Goal: Task Accomplishment & Management: Manage account settings

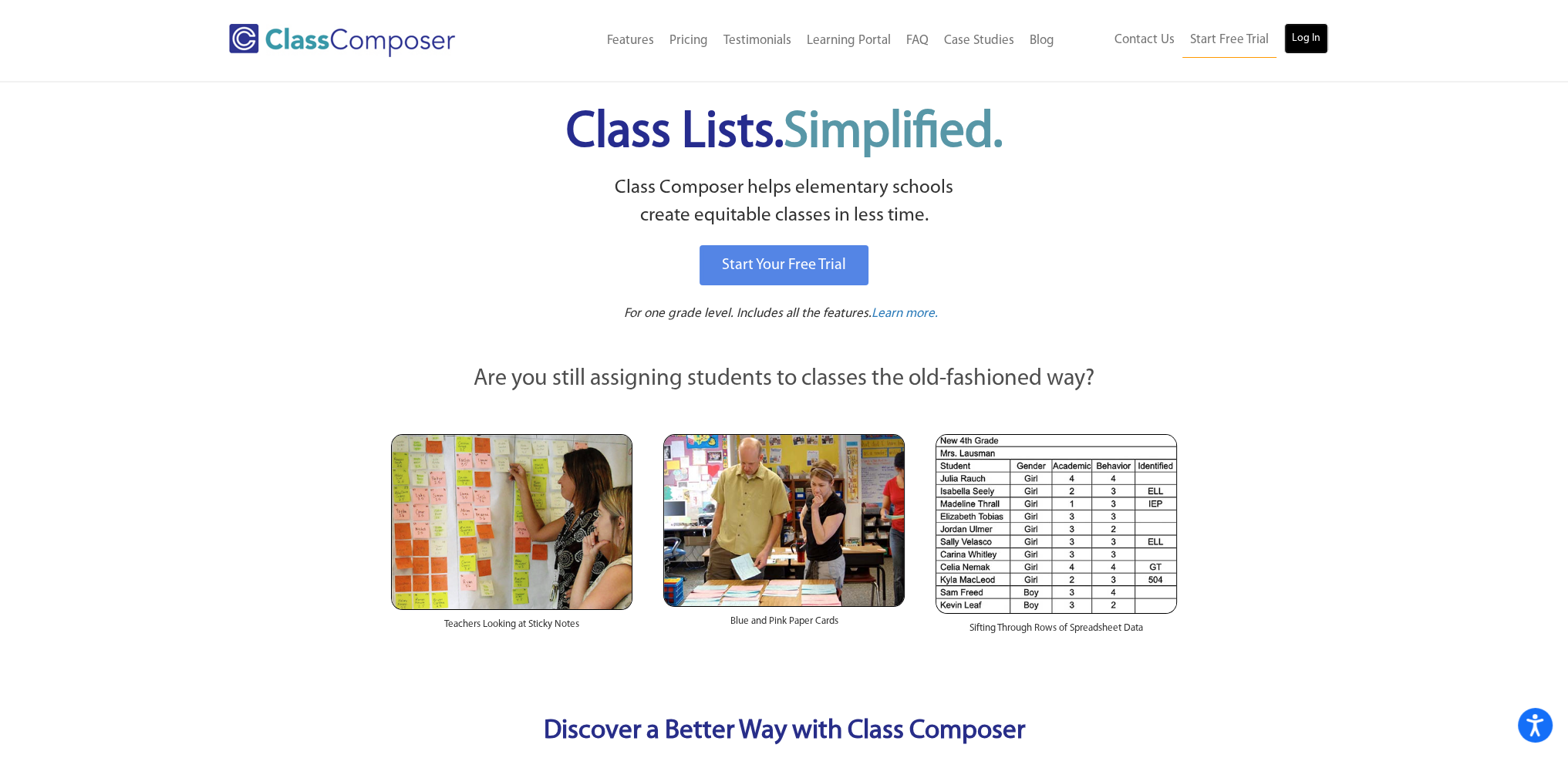
click at [1321, 43] on link "Log In" at bounding box center [1306, 39] width 44 height 31
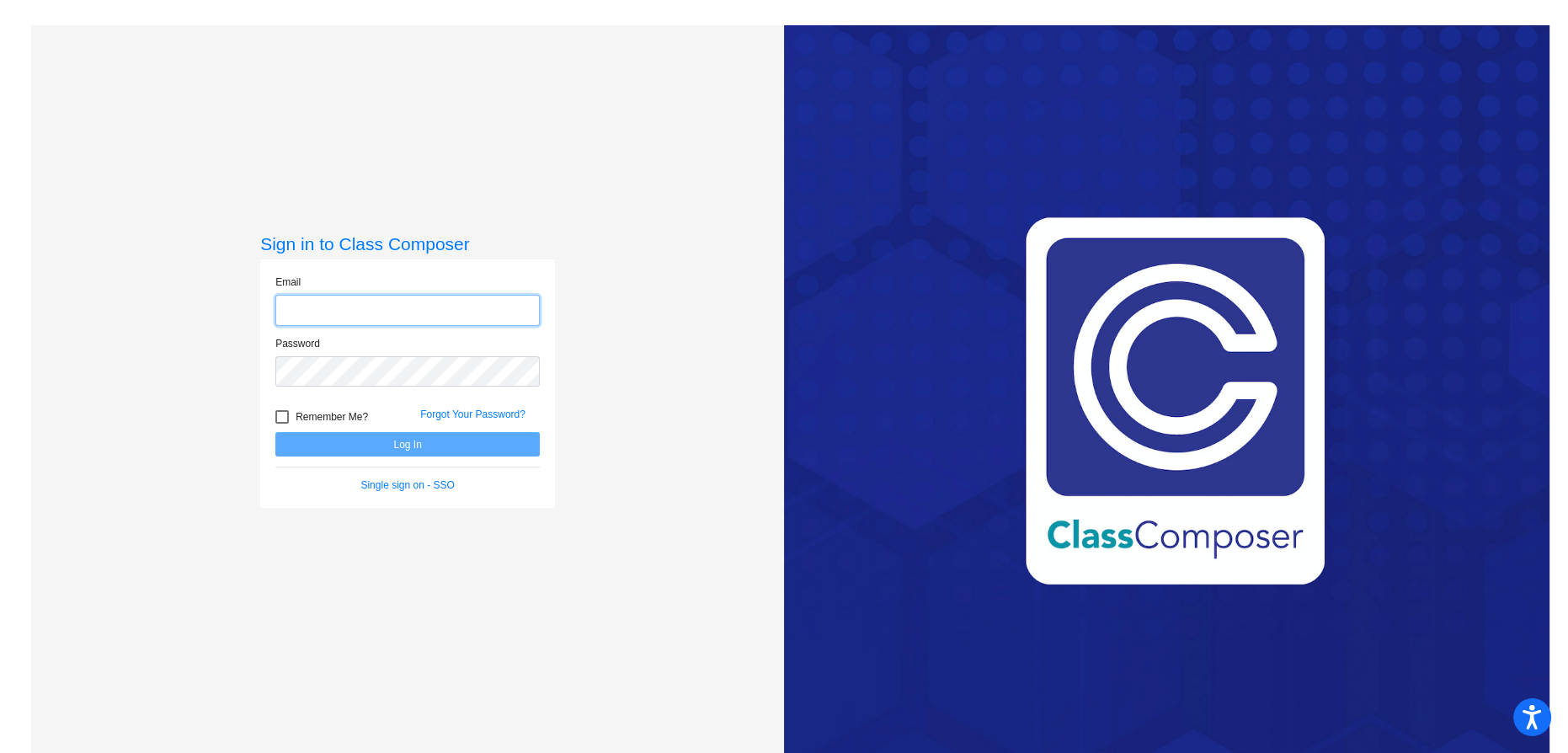
type input "[EMAIL_ADDRESS][DOMAIN_NAME]"
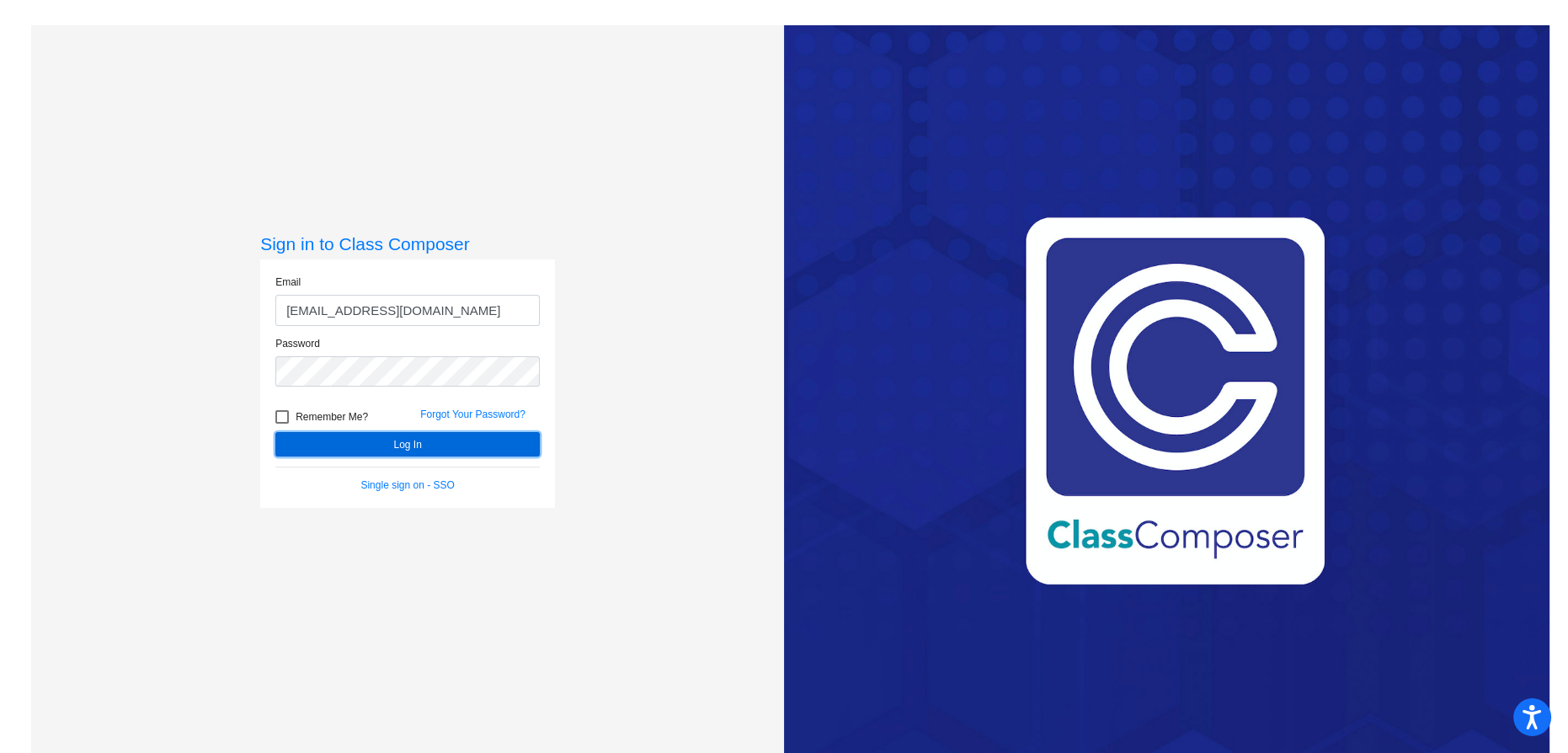
click at [449, 449] on button "Log In" at bounding box center [408, 444] width 265 height 25
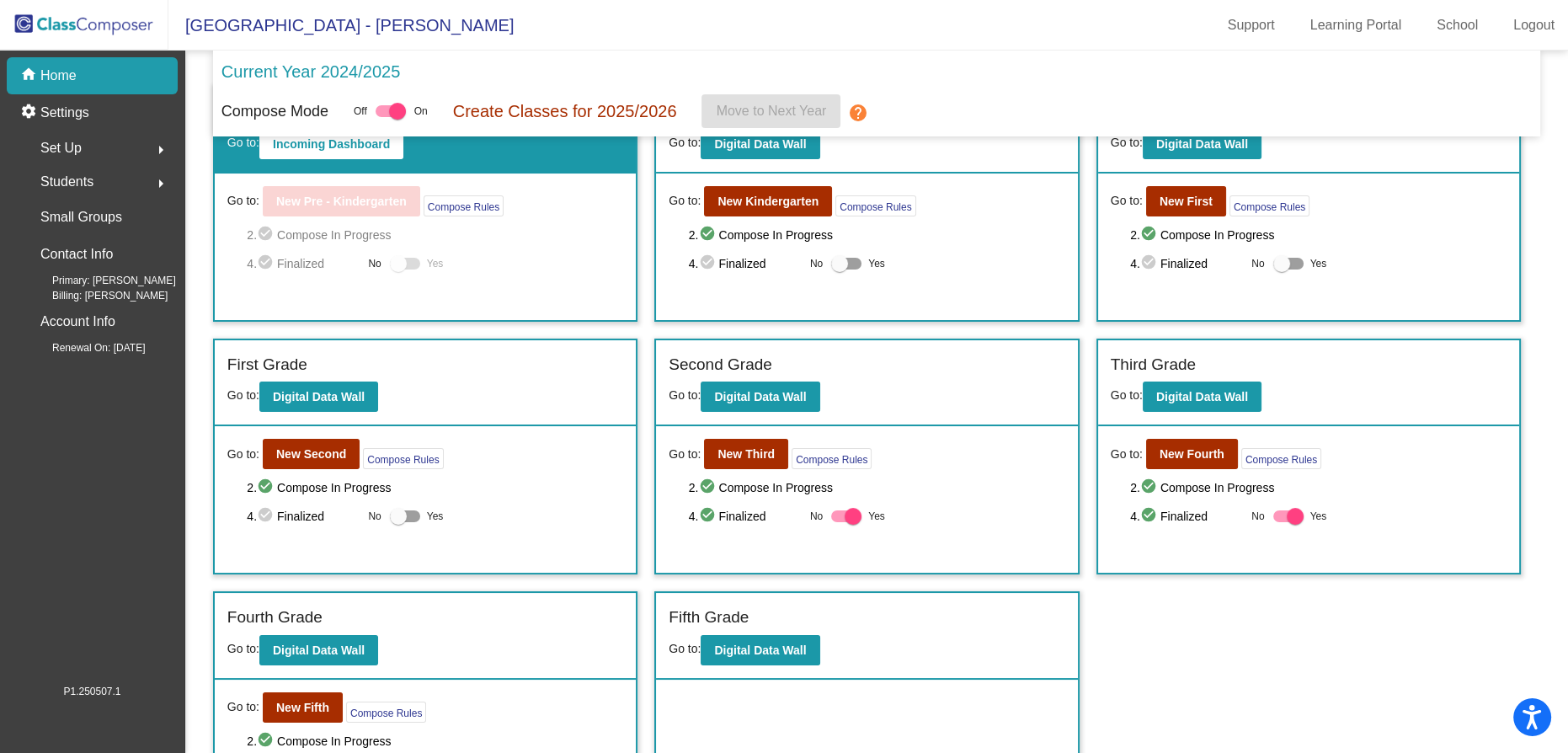
scroll to position [129, 0]
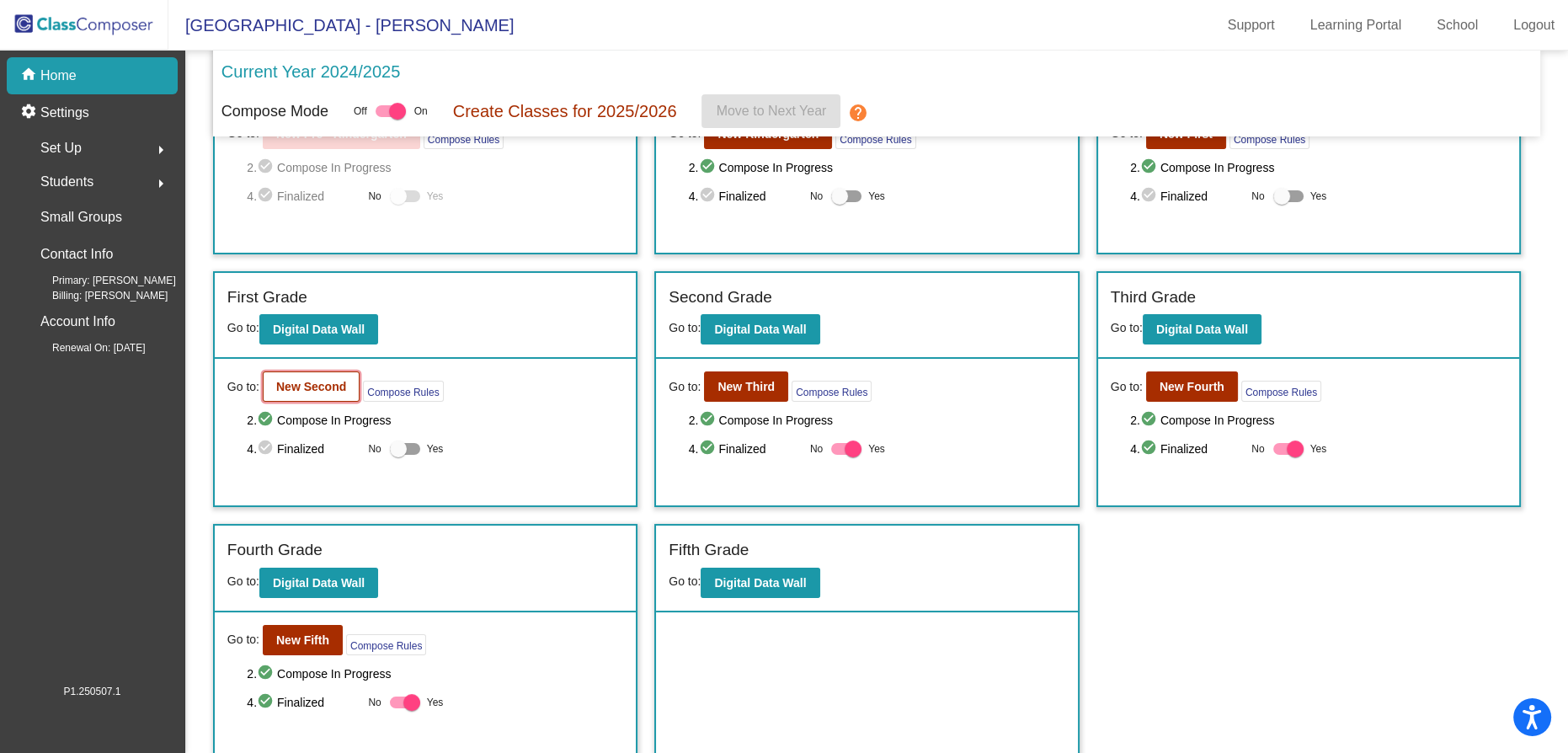
click at [321, 380] on b "New Second" at bounding box center [311, 387] width 70 height 14
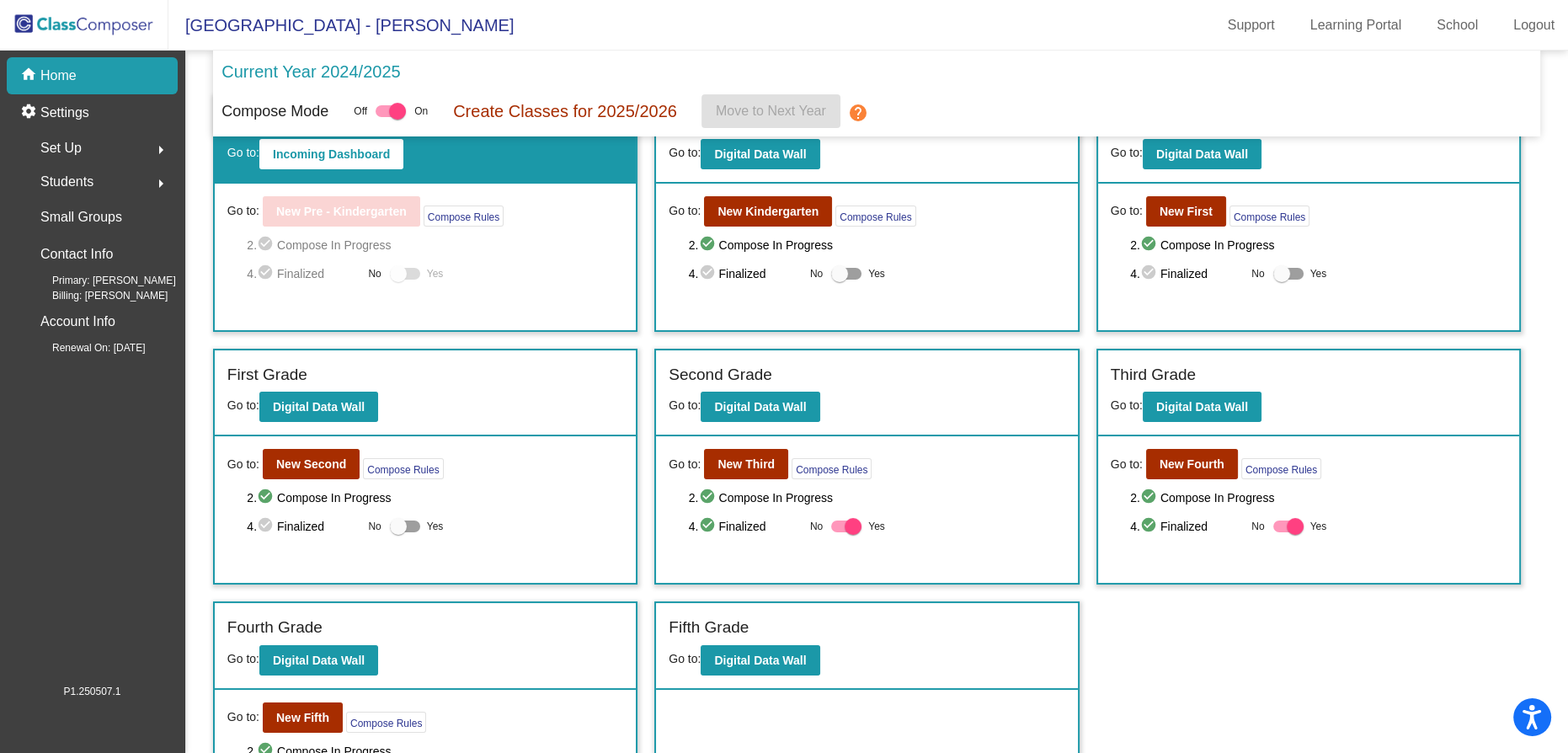
scroll to position [129, 0]
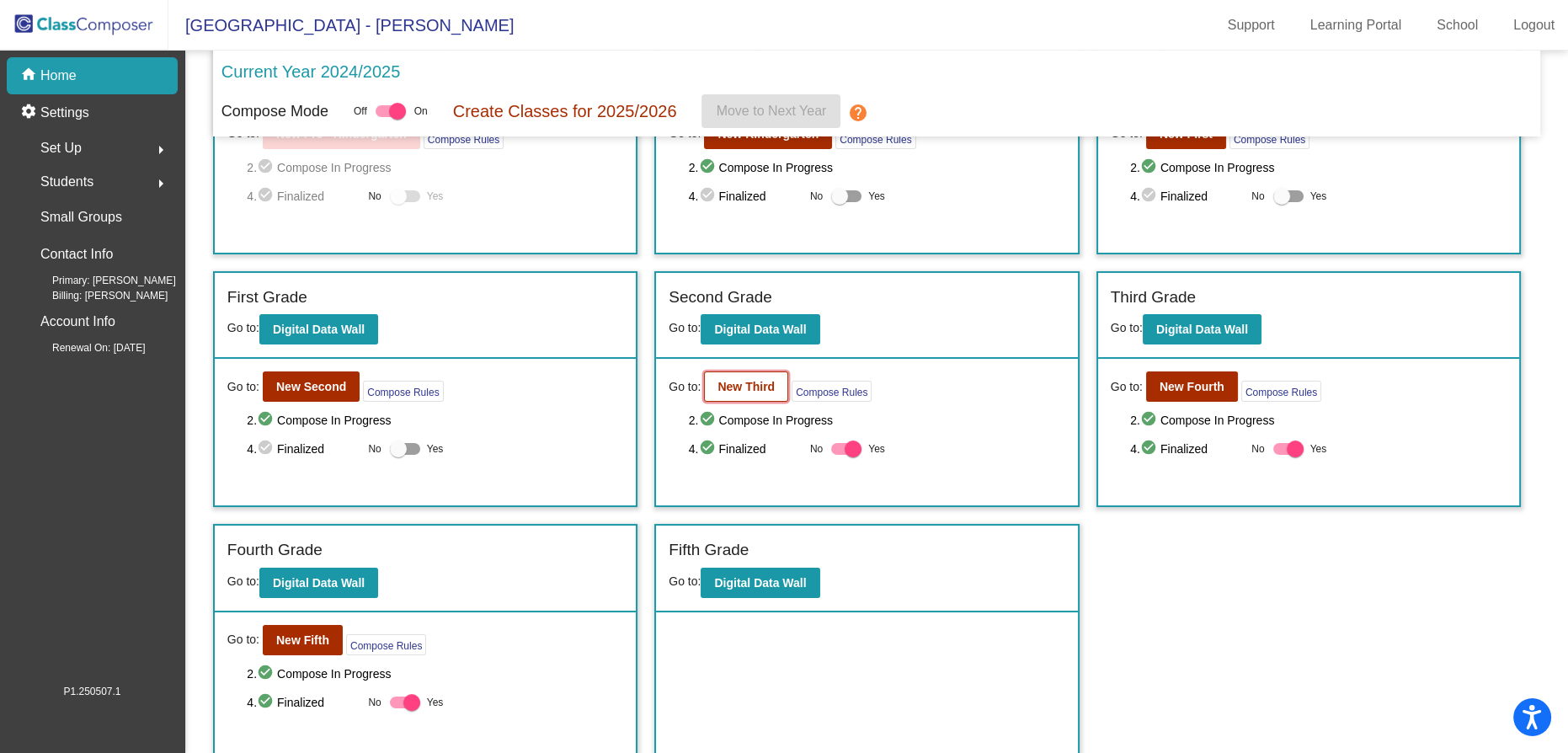
click at [739, 383] on b "New Third" at bounding box center [746, 387] width 57 height 14
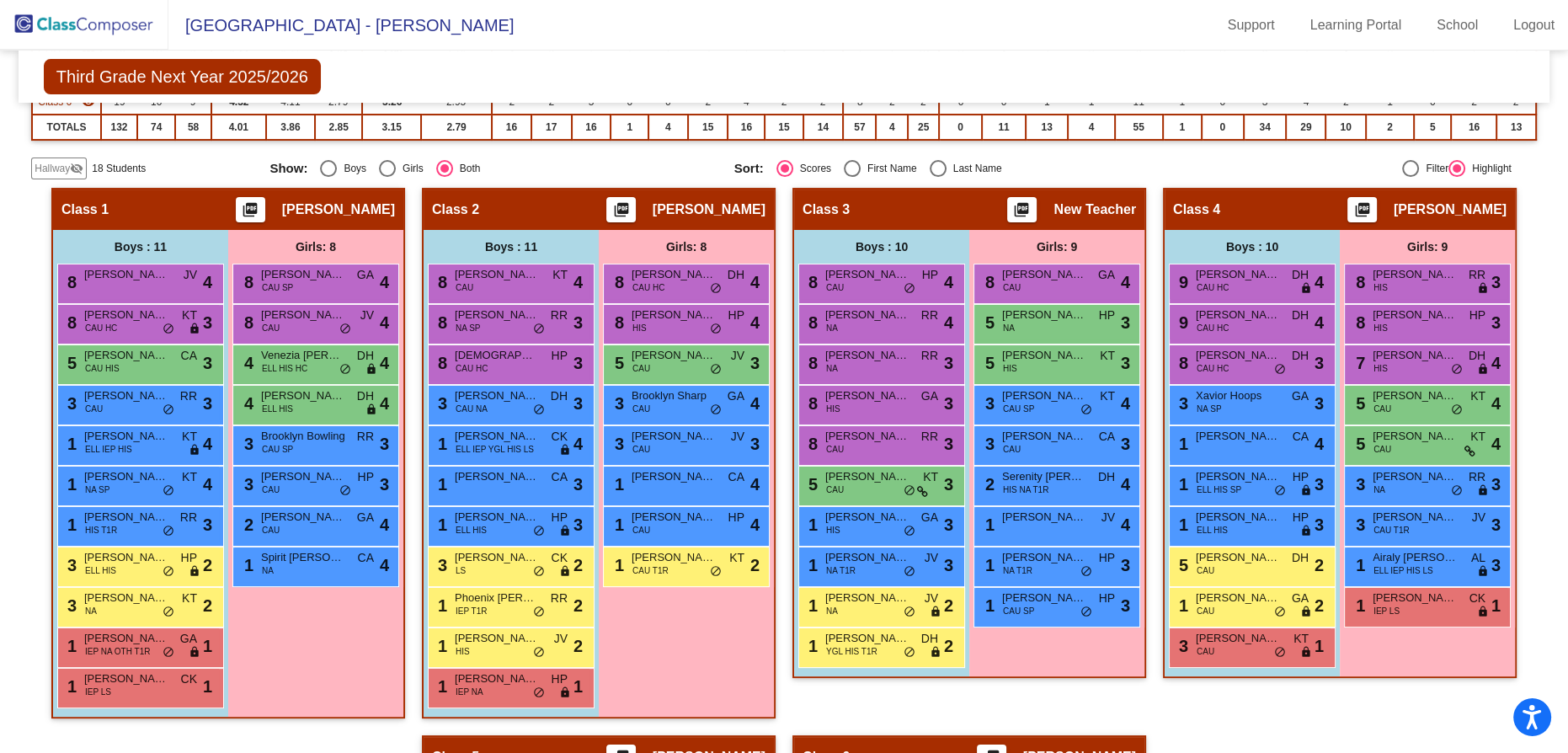
scroll to position [229, 0]
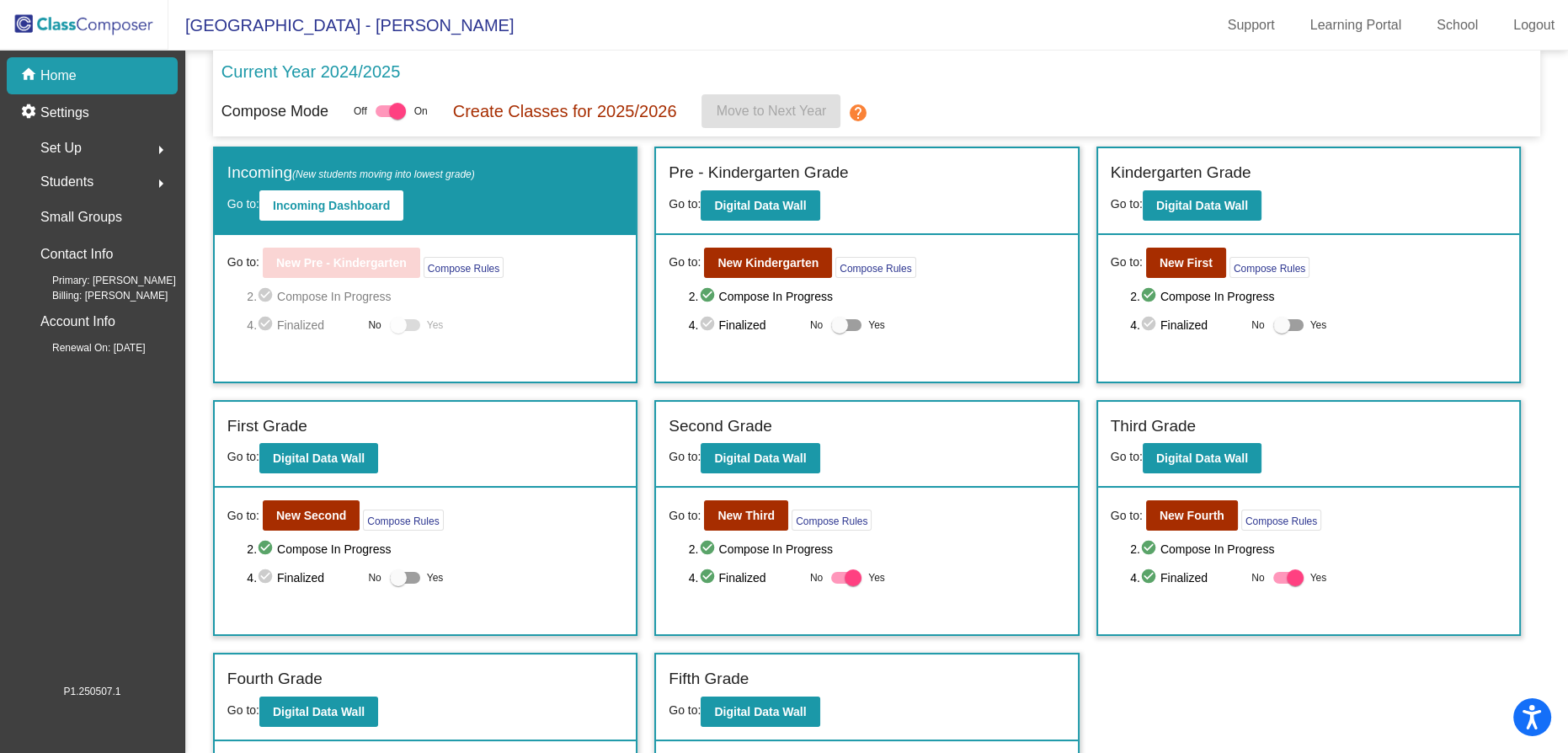
click at [67, 147] on span "Set Up" at bounding box center [61, 149] width 41 height 24
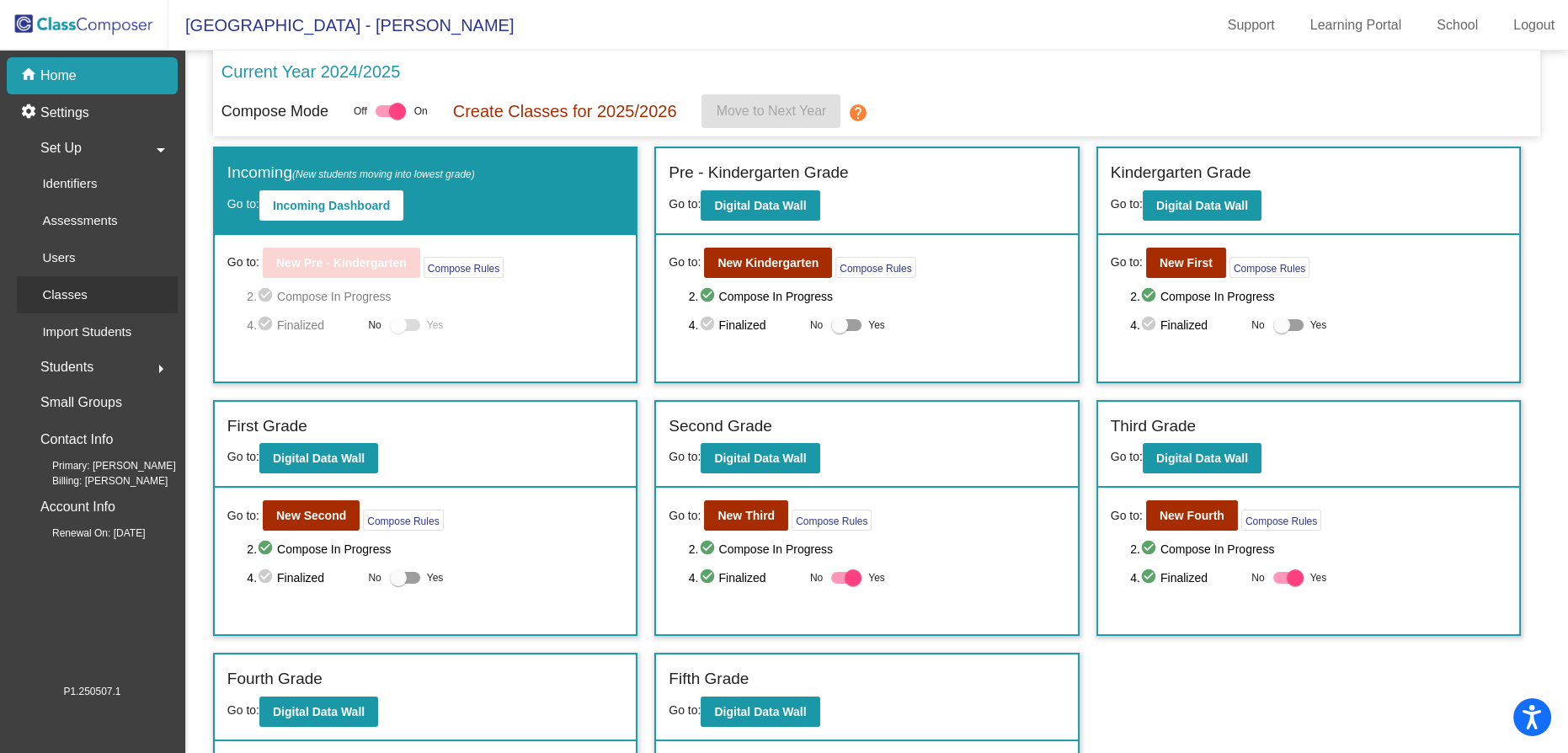
click at [76, 297] on p "Classes" at bounding box center [64, 295] width 45 height 20
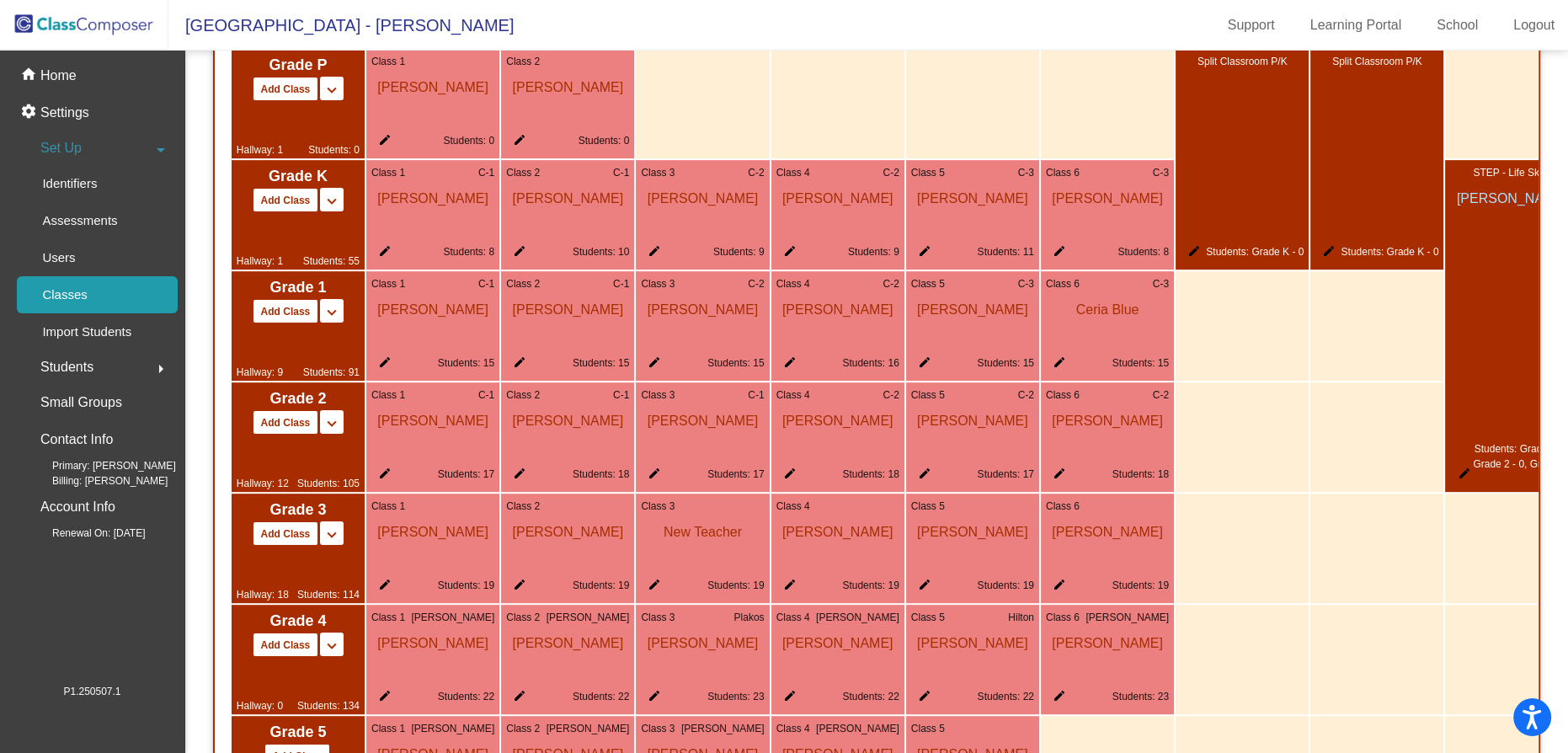
scroll to position [1088, 0]
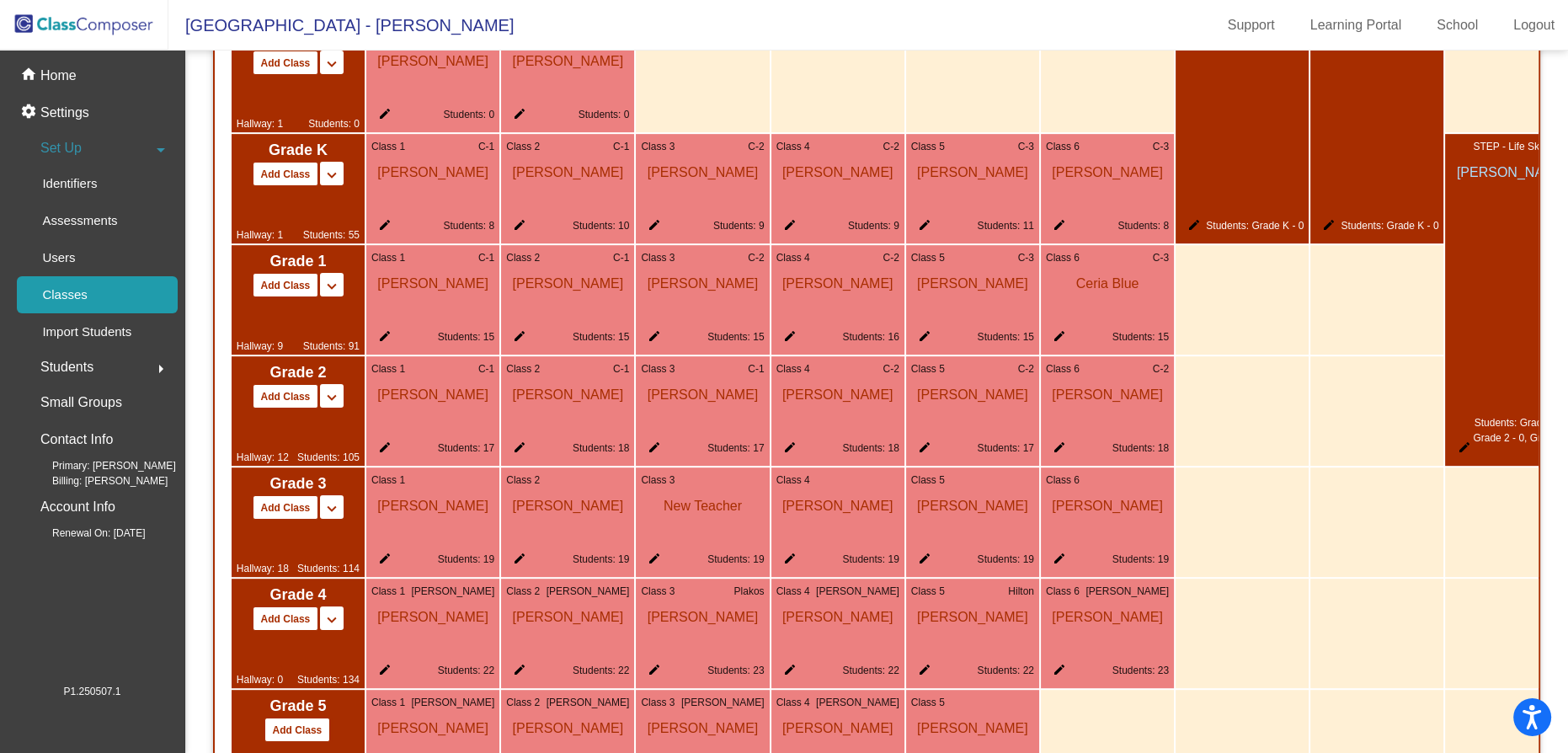
click at [650, 568] on mat-icon "edit" at bounding box center [651, 562] width 20 height 20
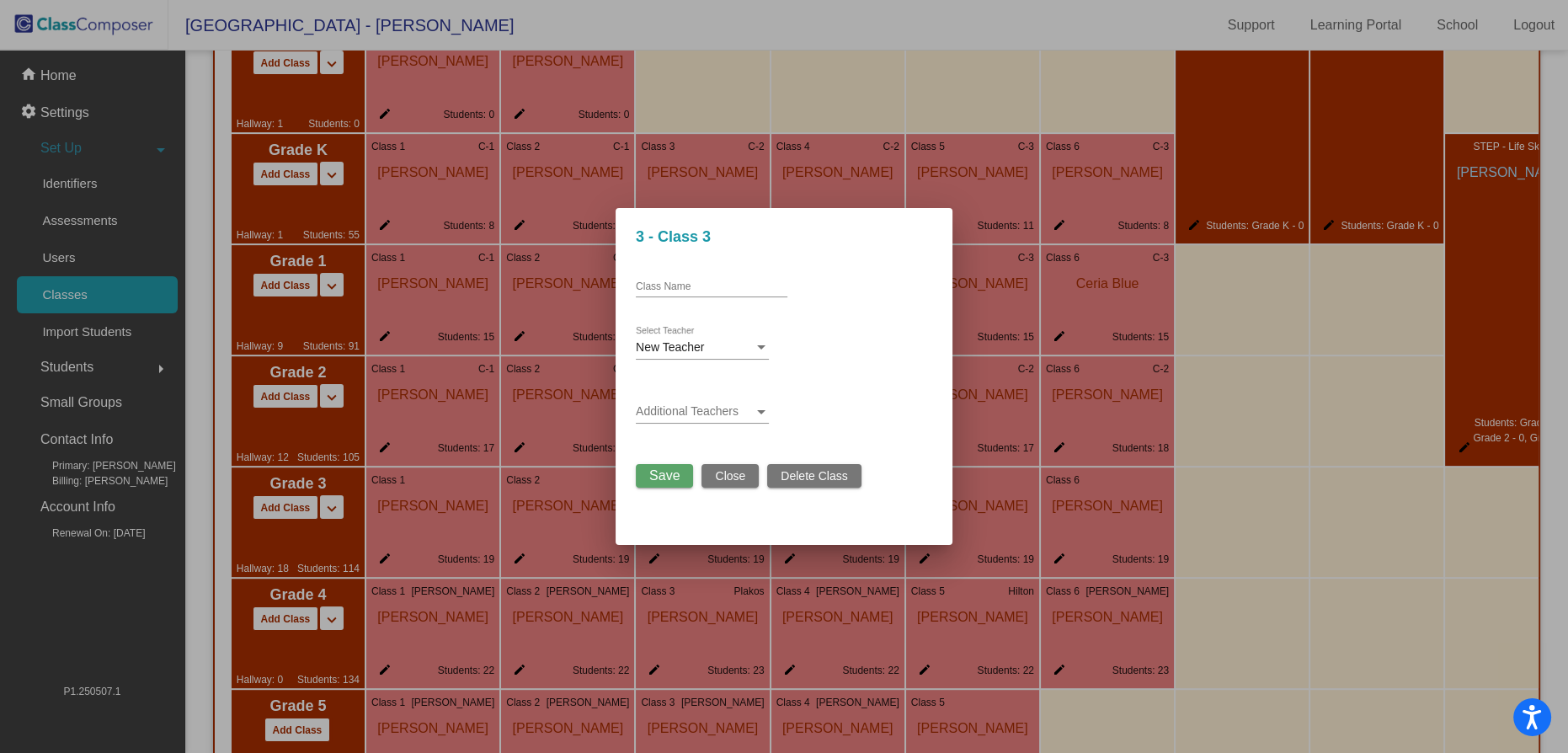
click at [758, 344] on div at bounding box center [761, 347] width 16 height 14
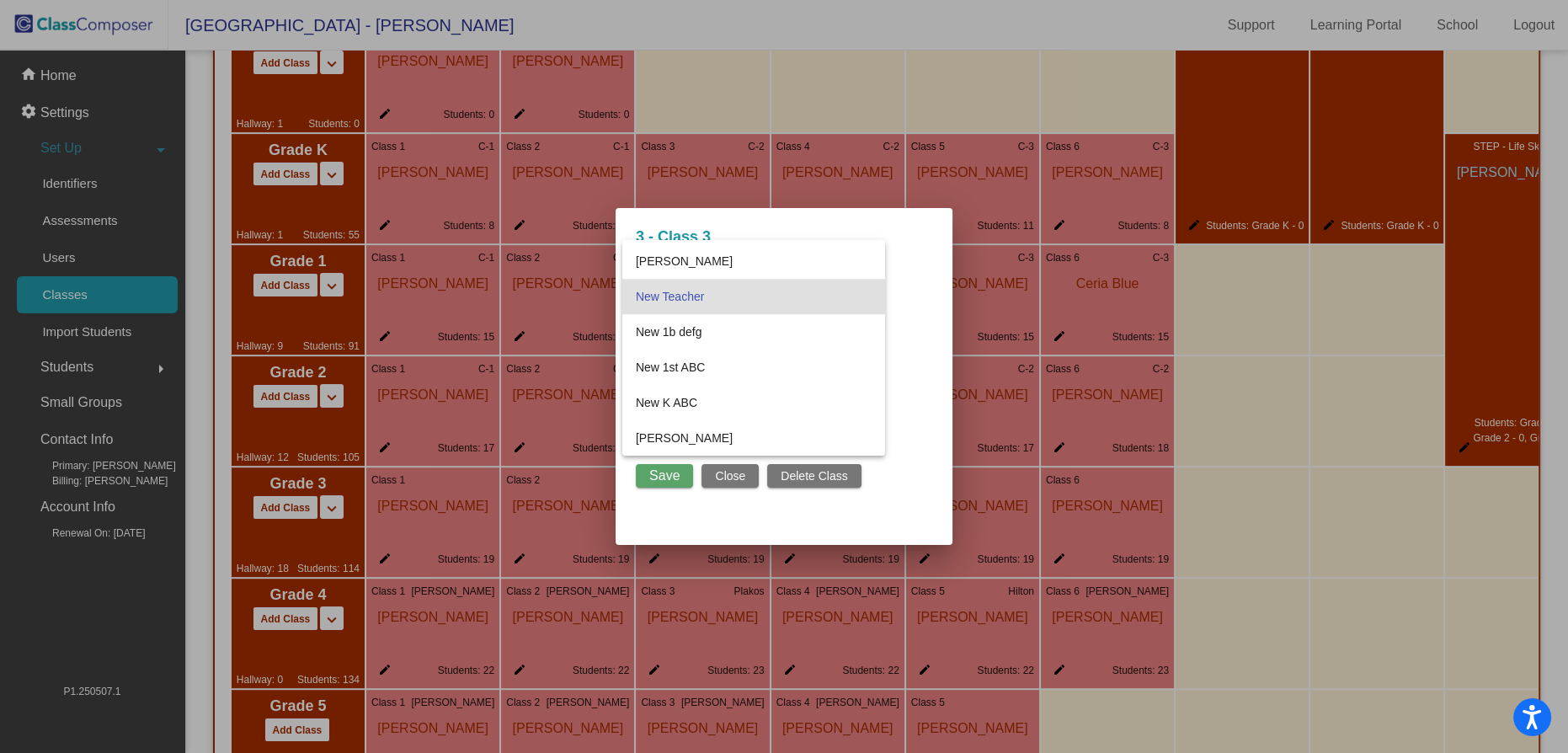
scroll to position [1647, 0]
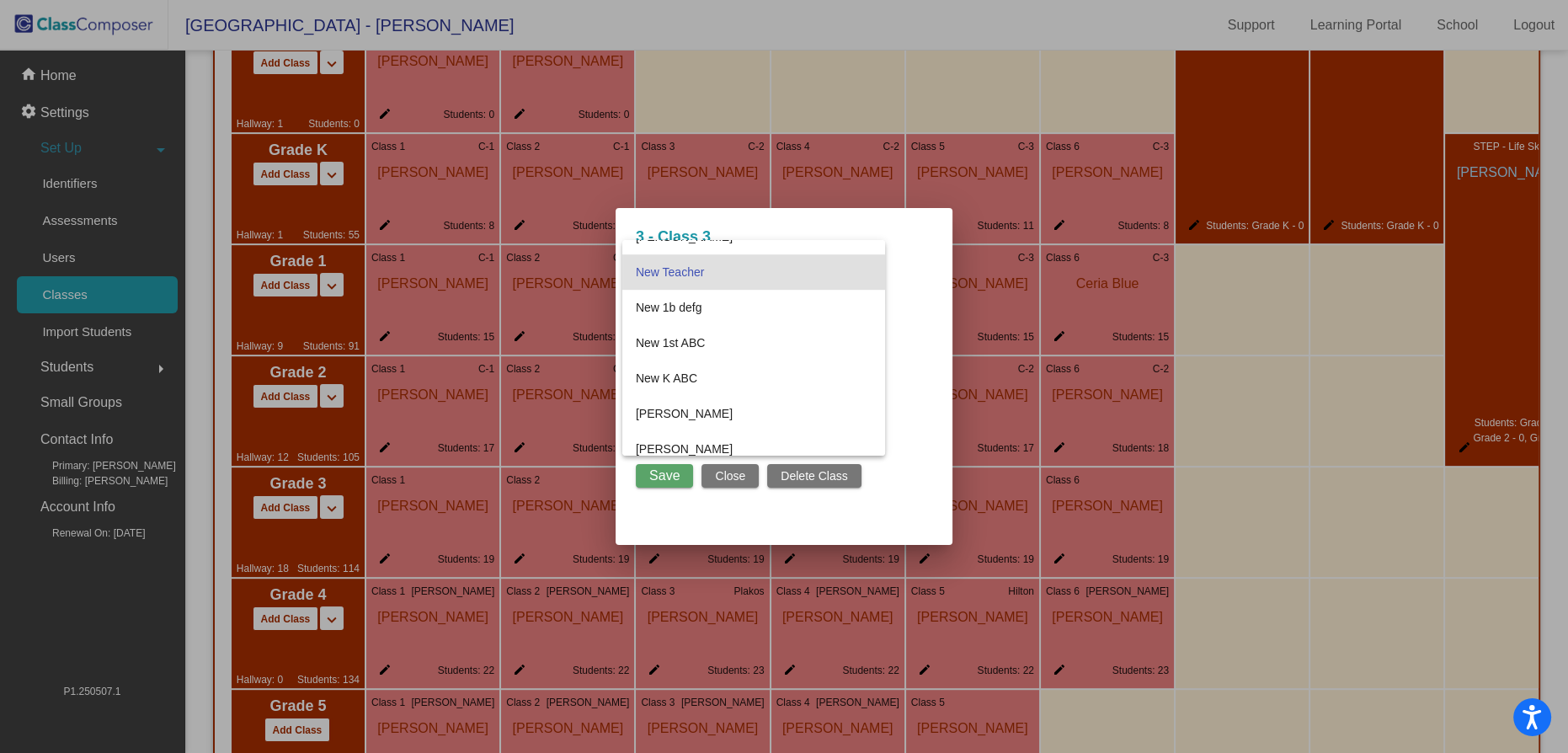
click at [1347, 515] on div at bounding box center [784, 376] width 1568 height 753
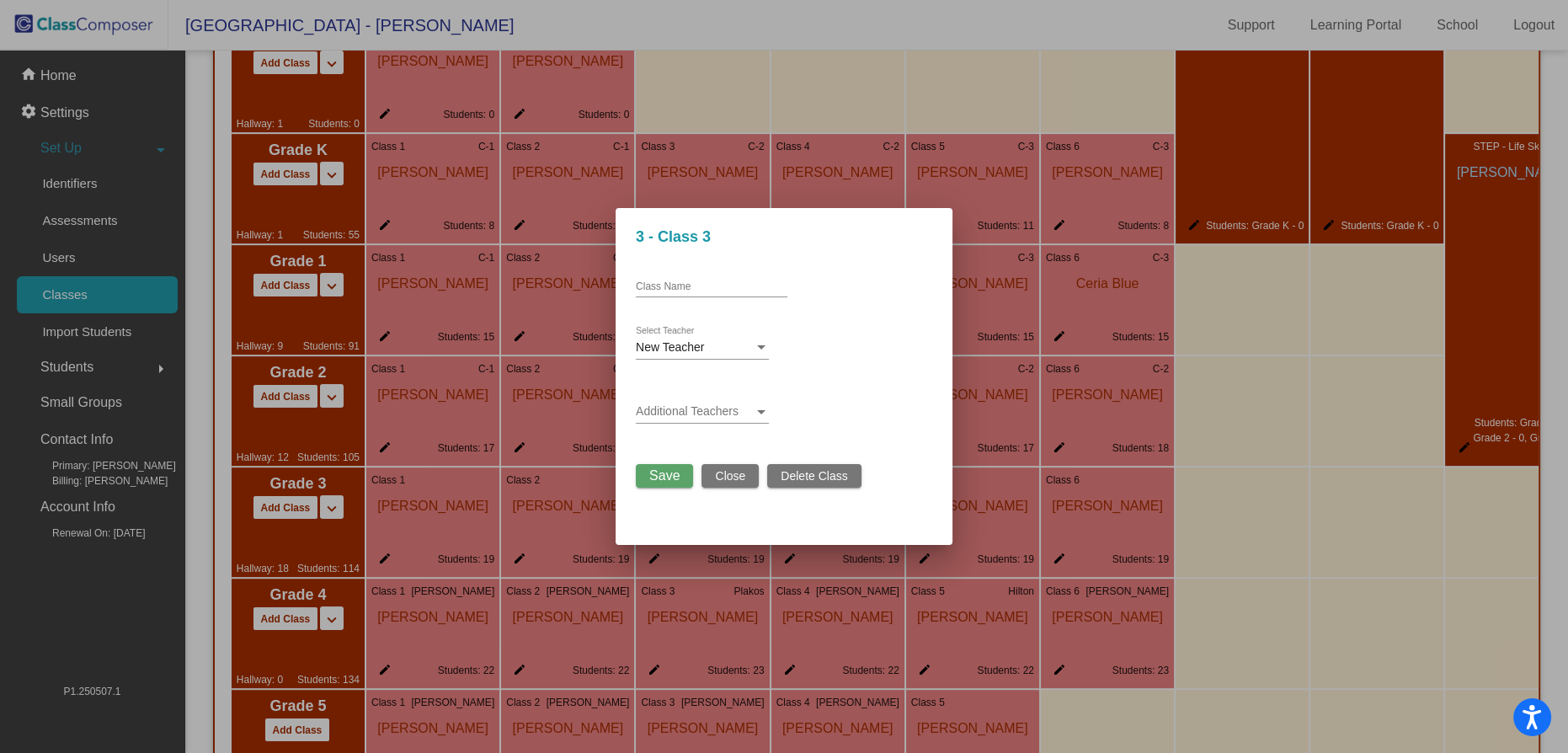
click at [763, 348] on div at bounding box center [761, 347] width 8 height 5
click at [1295, 470] on div at bounding box center [784, 376] width 1568 height 753
drag, startPoint x: 69, startPoint y: 76, endPoint x: 59, endPoint y: 73, distance: 10.4
click at [70, 77] on div at bounding box center [784, 376] width 1568 height 753
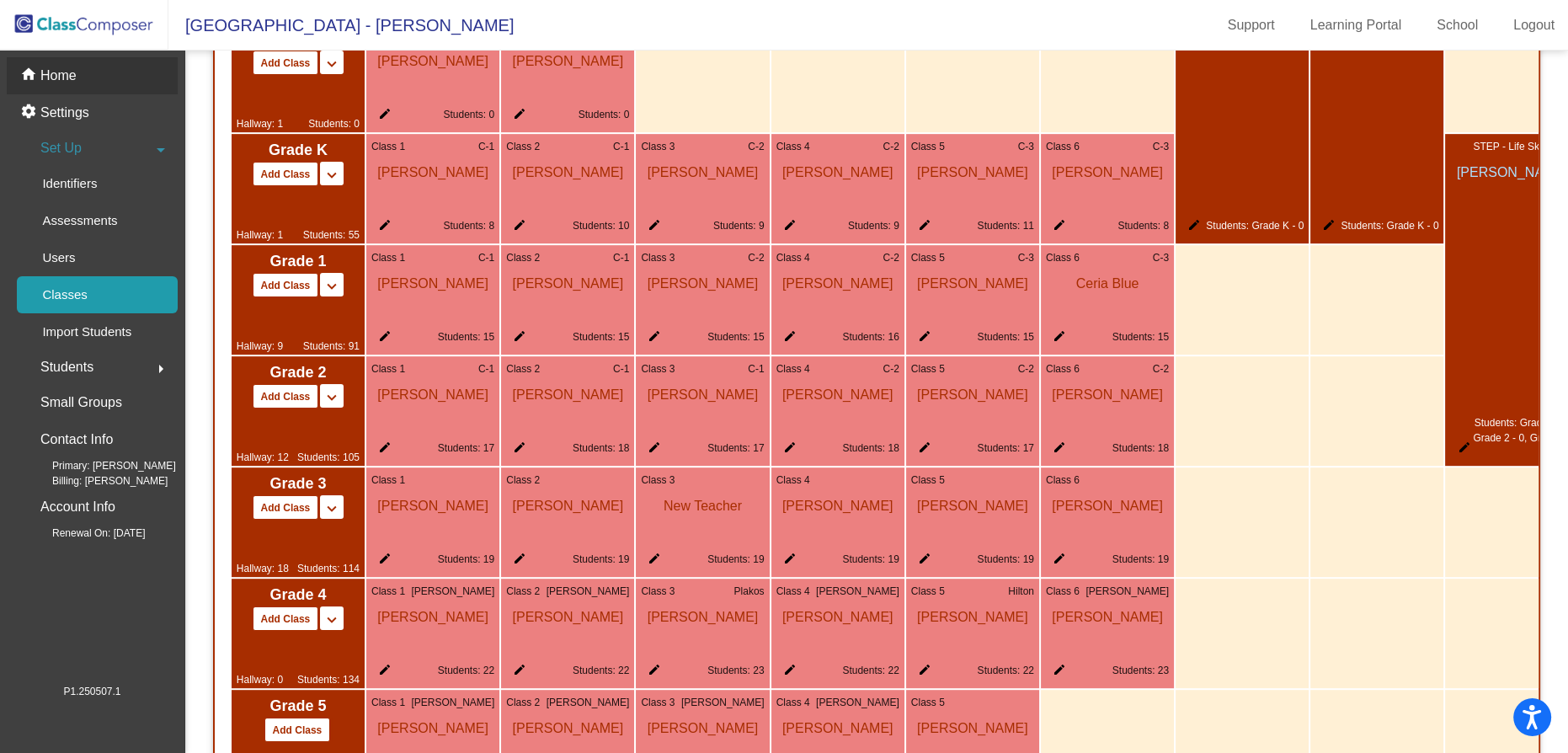
click at [62, 76] on p "Home" at bounding box center [58, 76] width 36 height 20
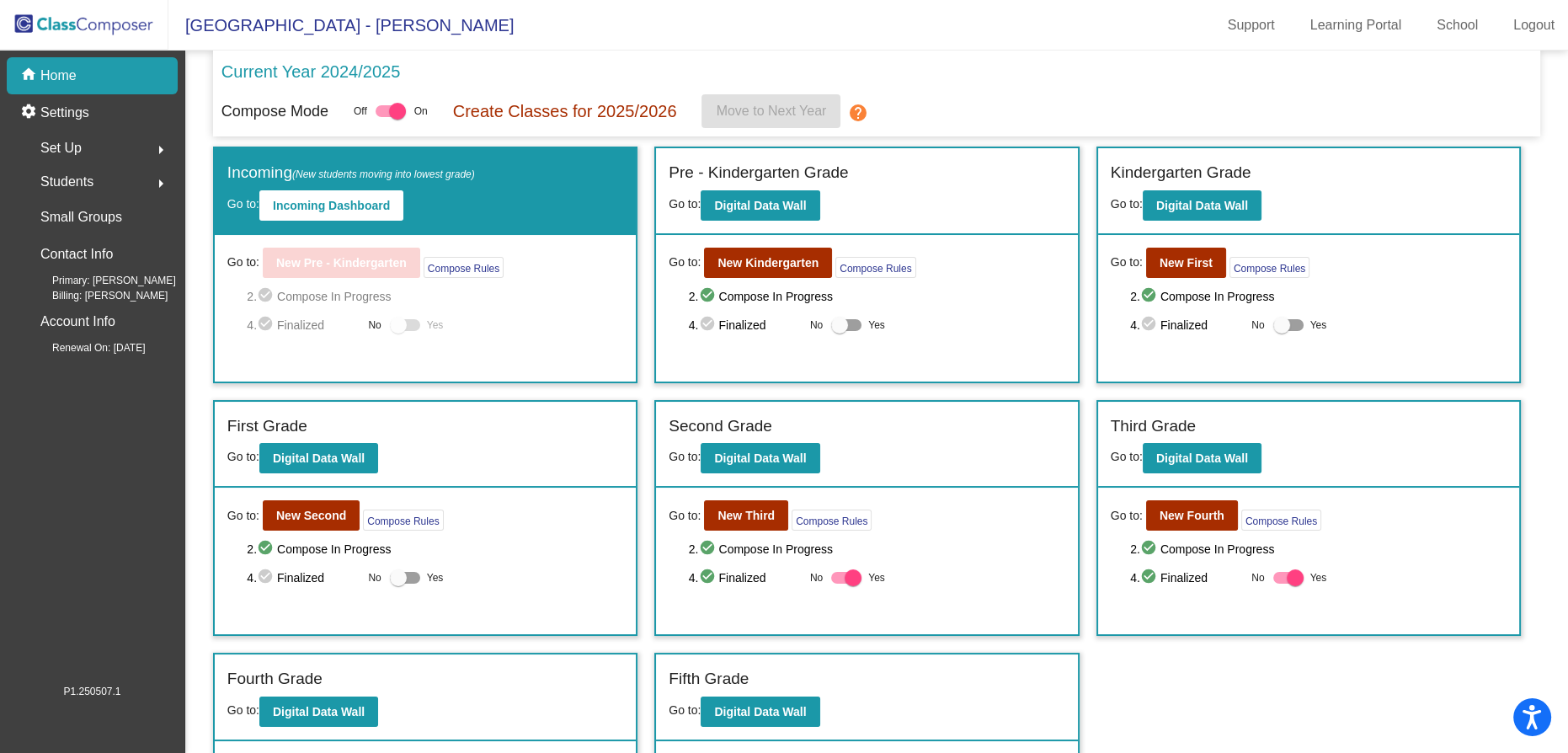
click at [83, 158] on div "Set Up arrow_right" at bounding box center [96, 148] width 161 height 34
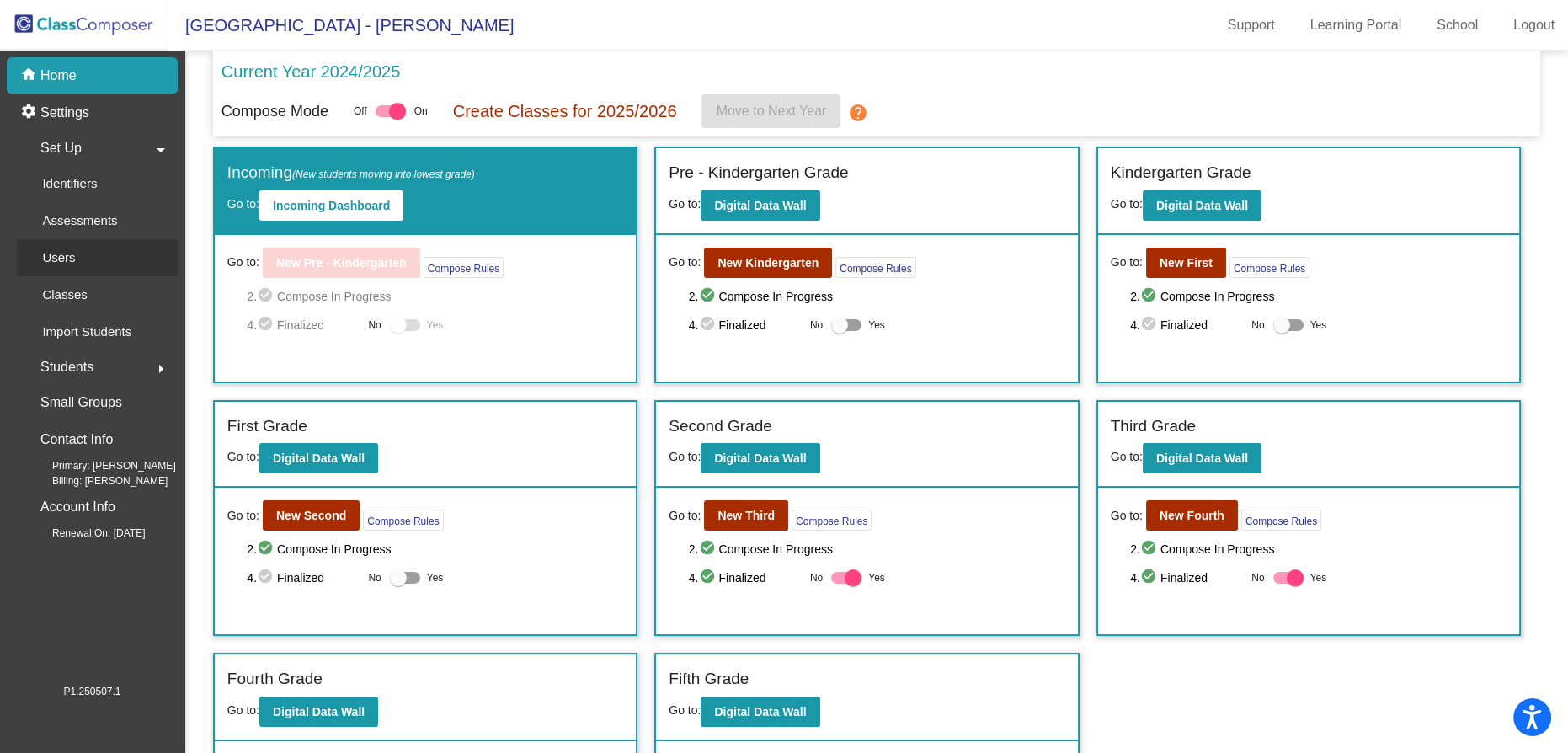
click at [78, 264] on div "Users" at bounding box center [52, 257] width 73 height 37
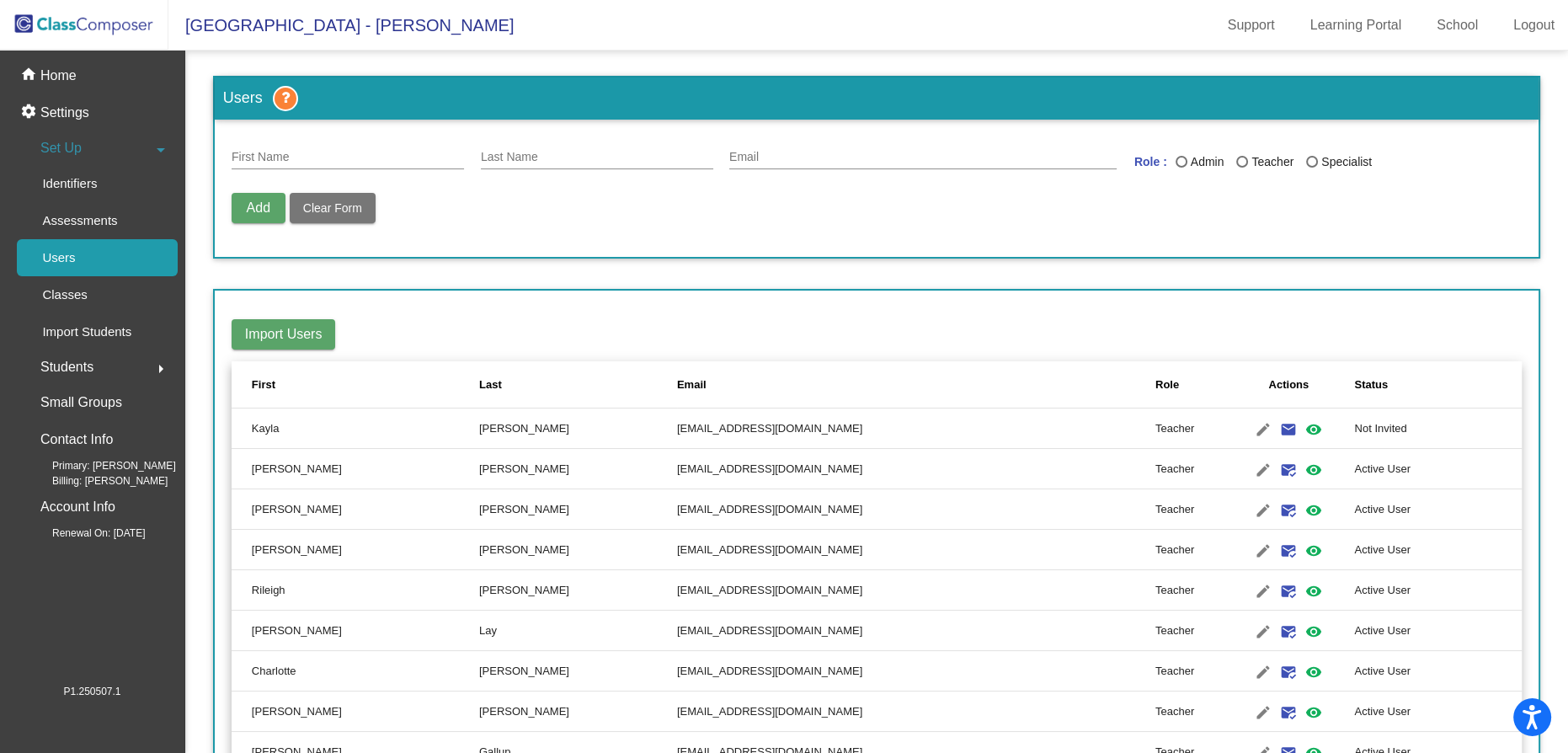
click at [252, 205] on span "Add" at bounding box center [259, 208] width 24 height 15
drag, startPoint x: 352, startPoint y: 139, endPoint x: 350, endPoint y: 149, distance: 10.2
click at [352, 140] on div "[EMAIL_ADDRESS][DOMAIN_NAME] First Name" at bounding box center [347, 153] width 232 height 33
drag, startPoint x: 350, startPoint y: 153, endPoint x: 215, endPoint y: 147, distance: 135.1
click at [215, 147] on form "[EMAIL_ADDRESS][DOMAIN_NAME] First Name Last Name Email Role : Admin Teacher Sp…" at bounding box center [876, 187] width 1324 height 137
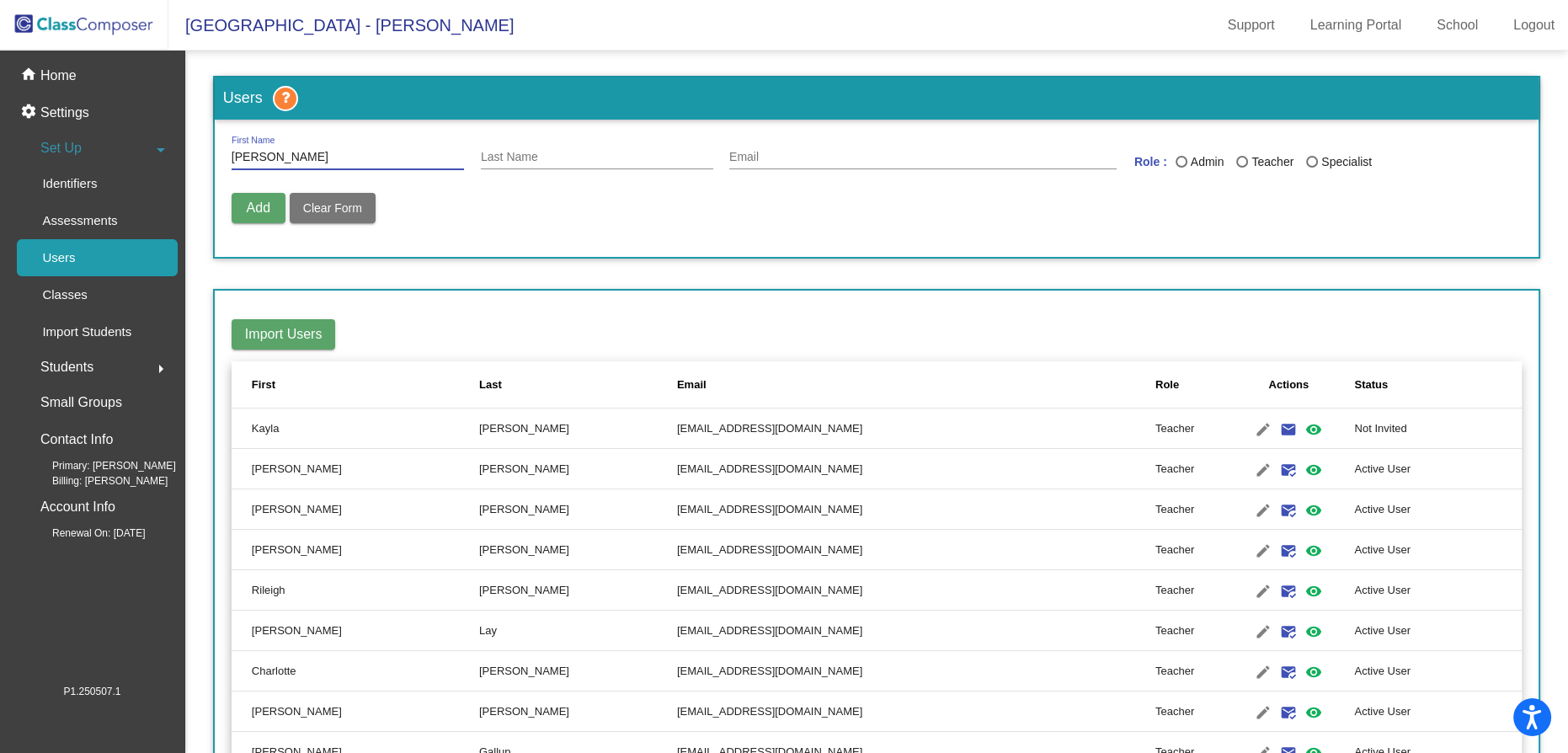
type input "[PERSON_NAME]"
type input "[EMAIL_ADDRESS][DOMAIN_NAME]"
click at [1236, 158] on div "Last Name" at bounding box center [1242, 162] width 12 height 12
click at [1242, 167] on input "Teacher" at bounding box center [1242, 167] width 1 height 1
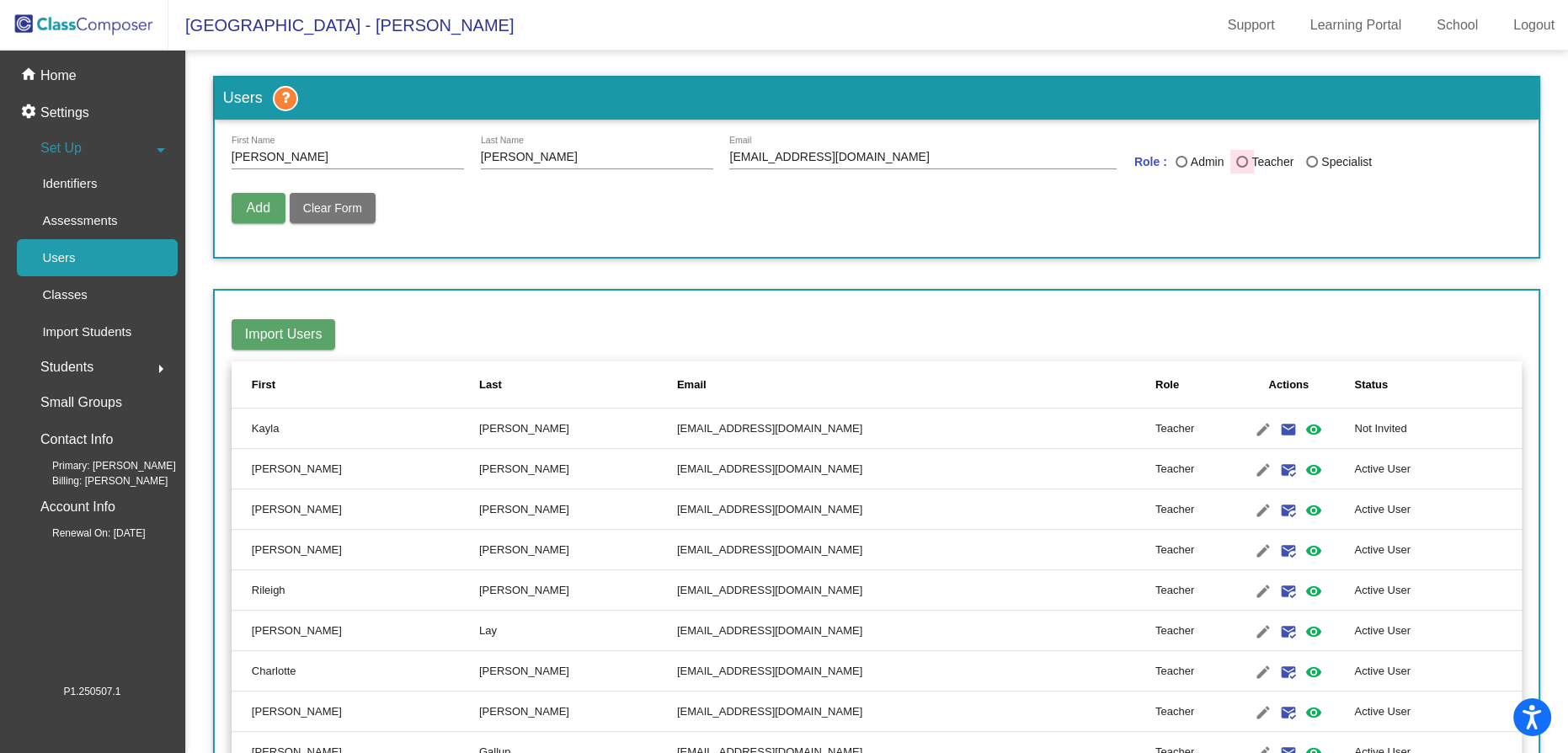
radio input "true"
click at [233, 208] on button "Add" at bounding box center [258, 208] width 54 height 30
radio input "false"
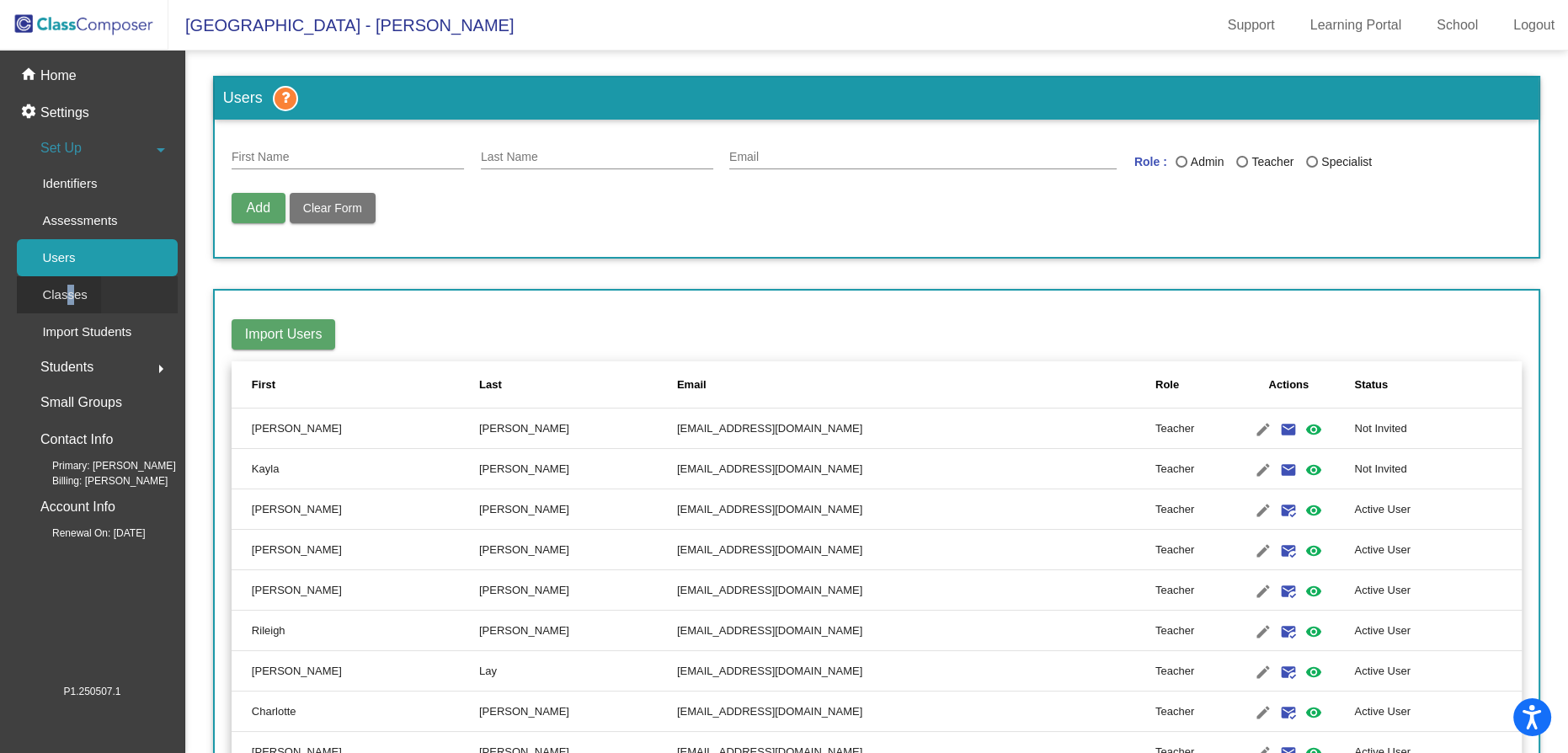
click at [66, 300] on p "Classes" at bounding box center [64, 295] width 45 height 20
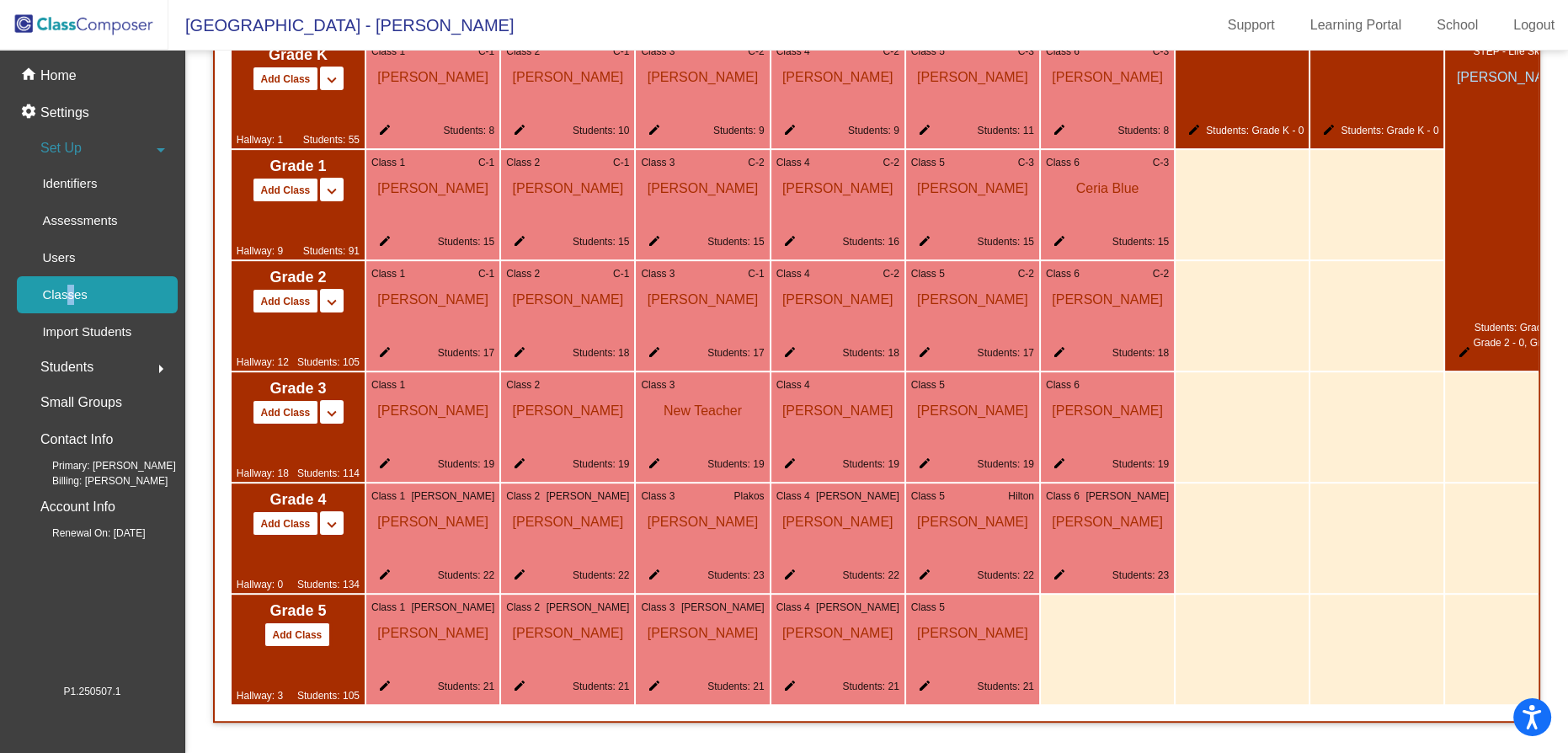
scroll to position [1197, 0]
click at [649, 456] on mat-icon "edit" at bounding box center [651, 466] width 20 height 20
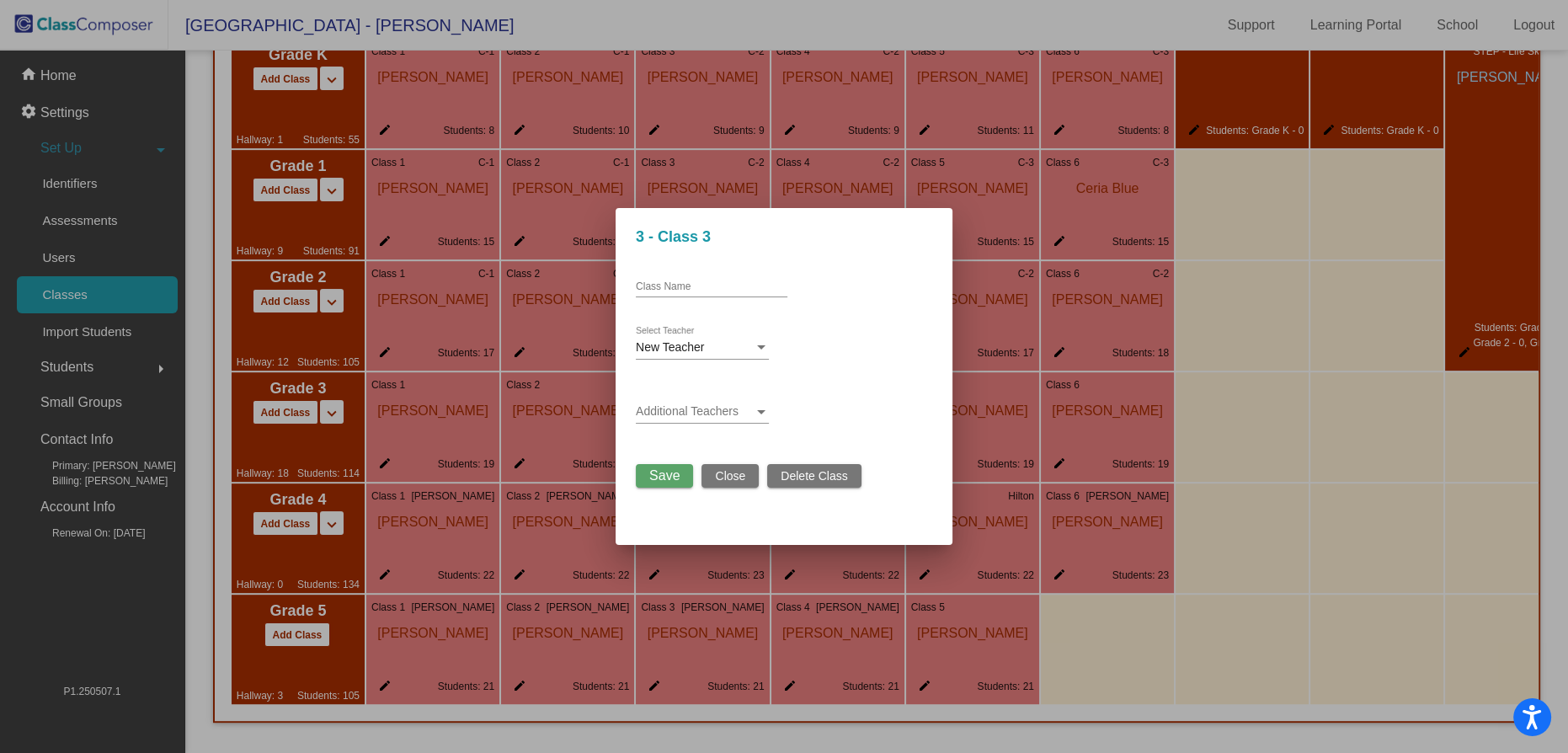
click at [763, 349] on div at bounding box center [761, 347] width 8 height 5
click at [710, 390] on span "[PERSON_NAME]" at bounding box center [753, 396] width 236 height 36
click at [673, 480] on span "Save" at bounding box center [664, 476] width 30 height 15
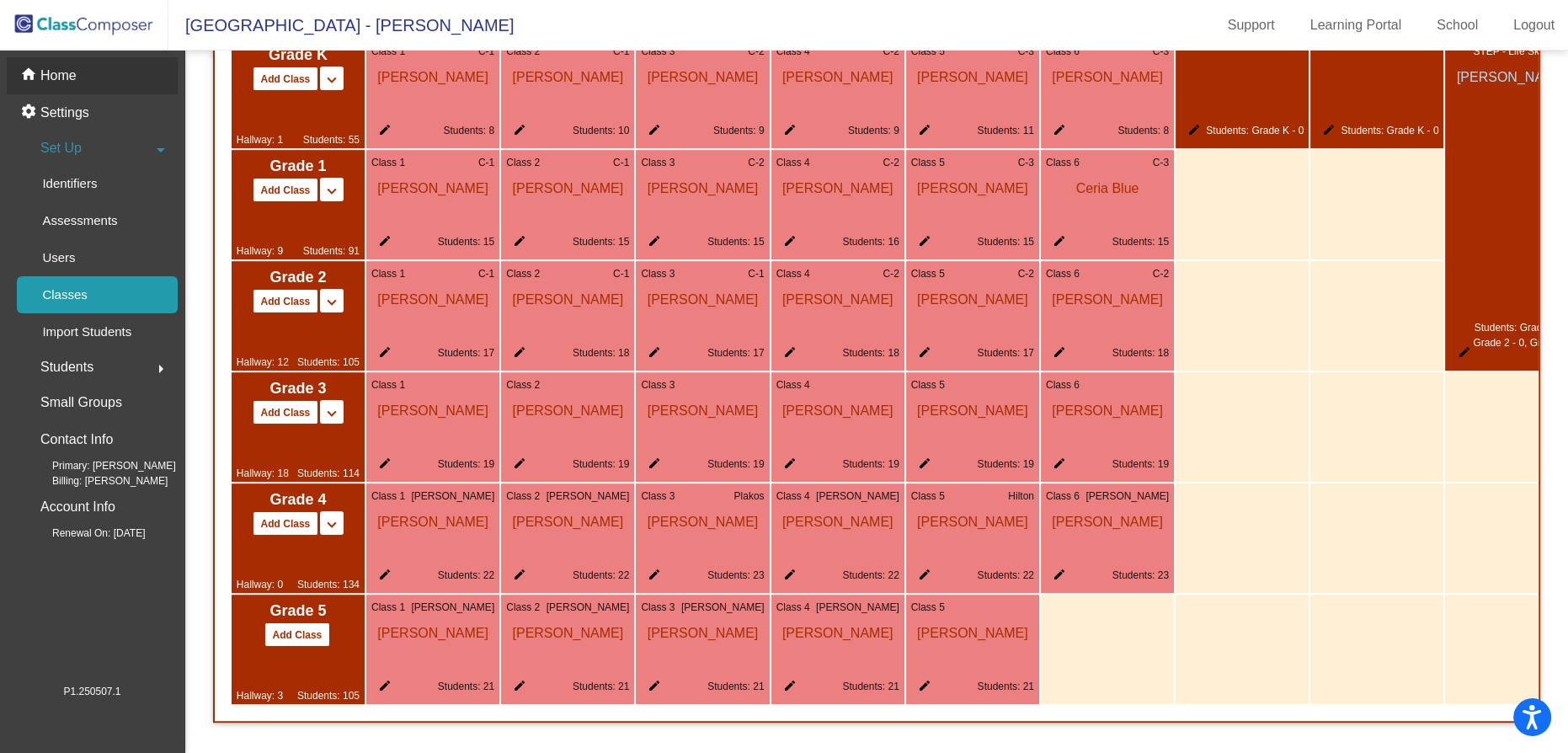
click at [69, 72] on p "Home" at bounding box center [58, 76] width 36 height 20
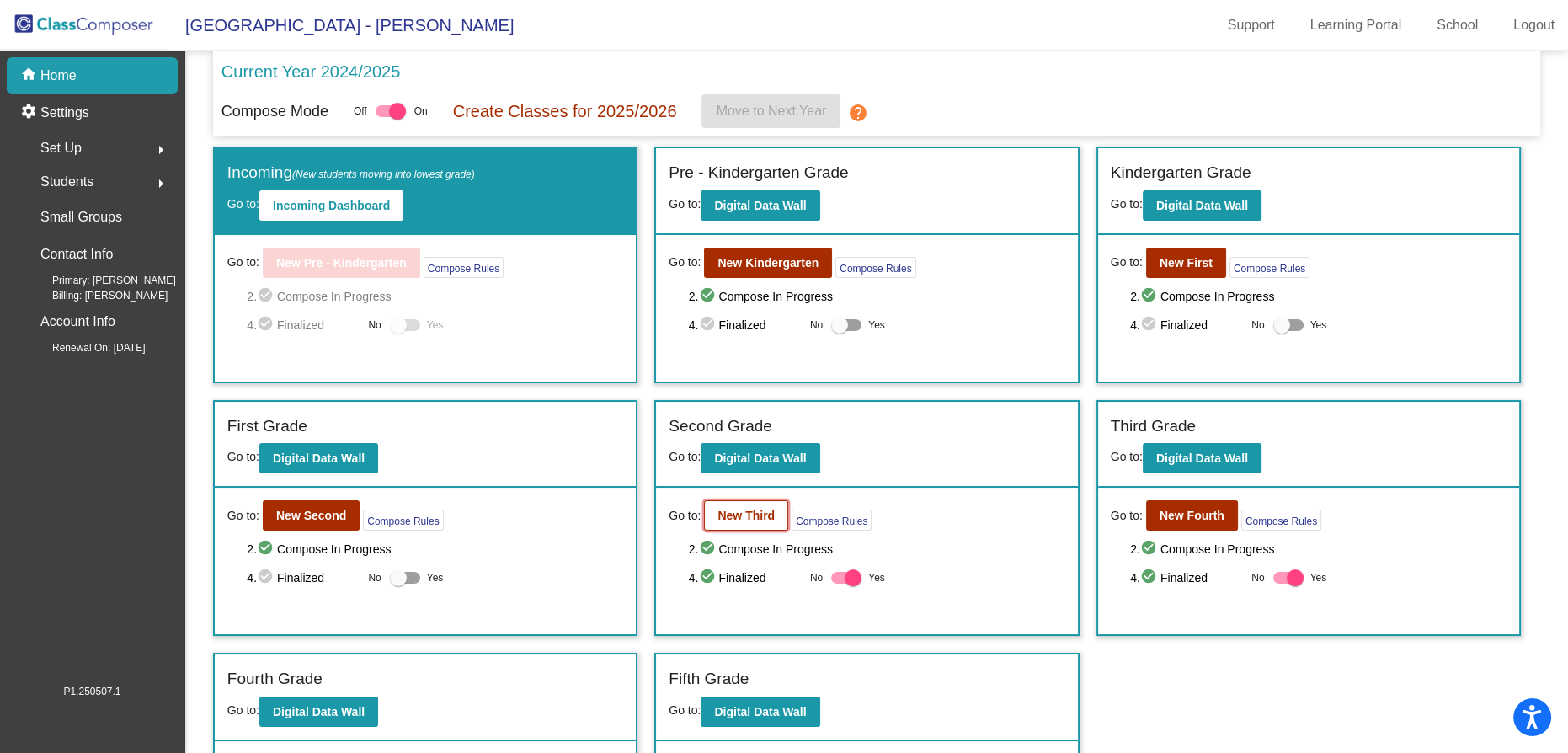
click at [750, 515] on button "New Third" at bounding box center [747, 515] width 85 height 30
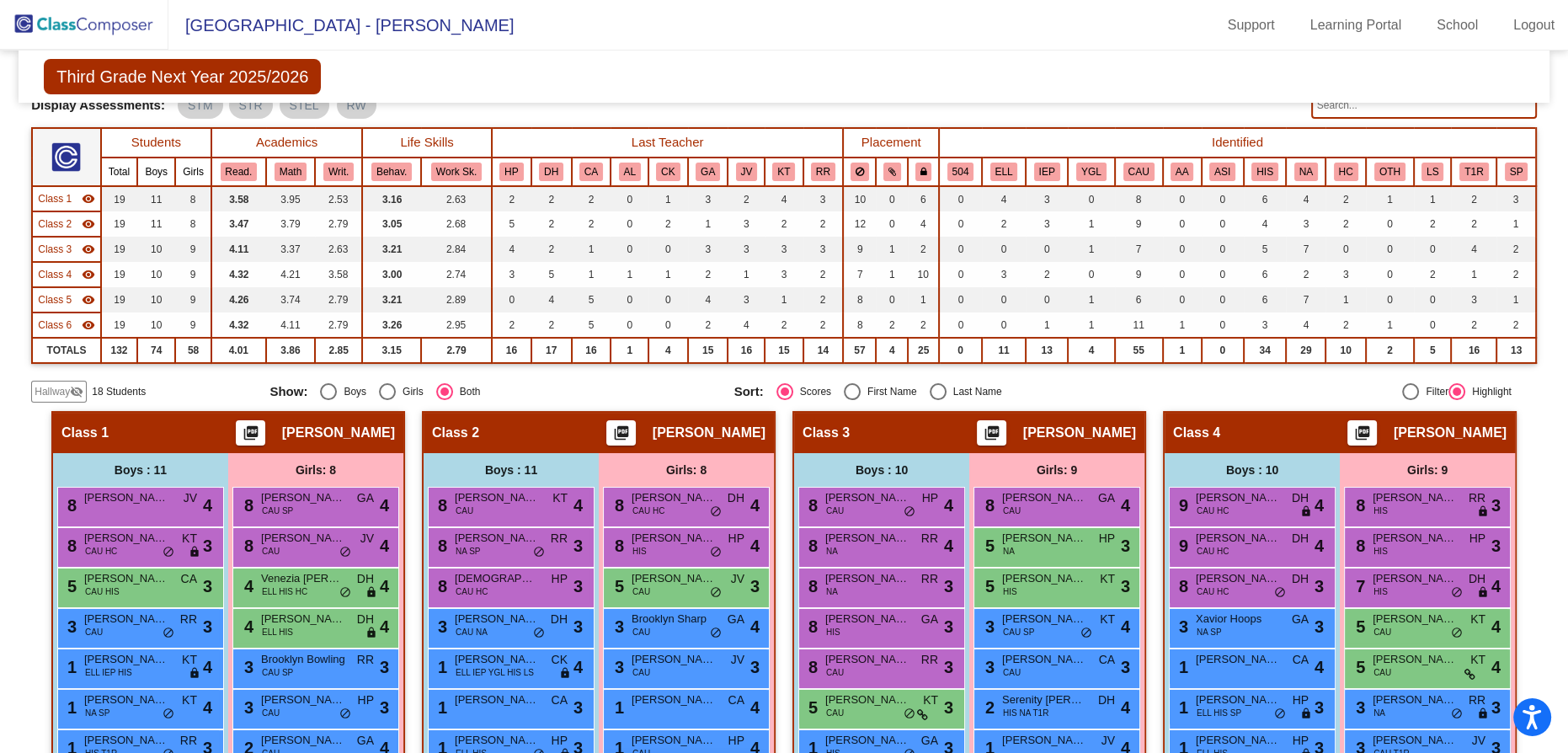
scroll to position [76, 0]
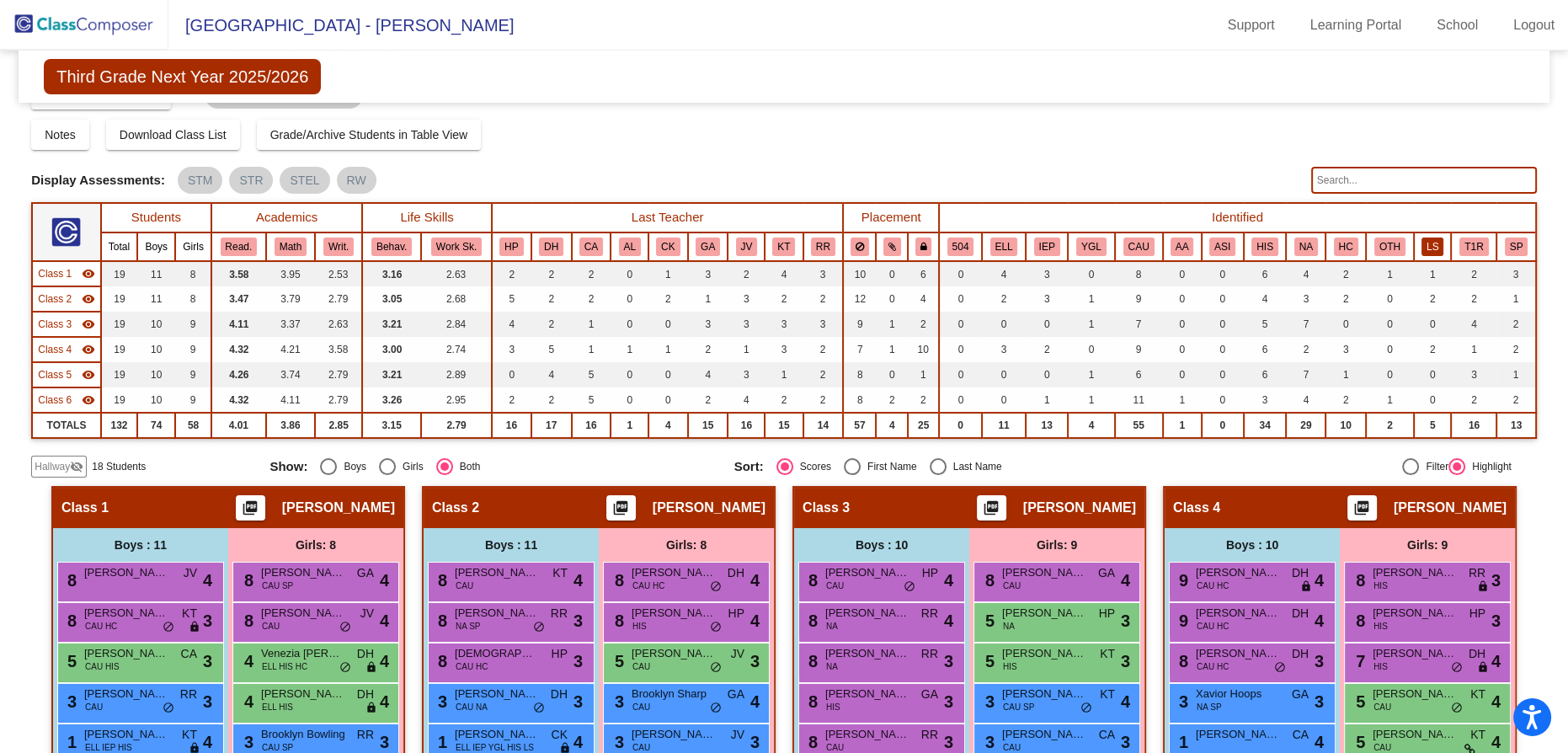
click at [1424, 242] on button "LS" at bounding box center [1433, 247] width 22 height 18
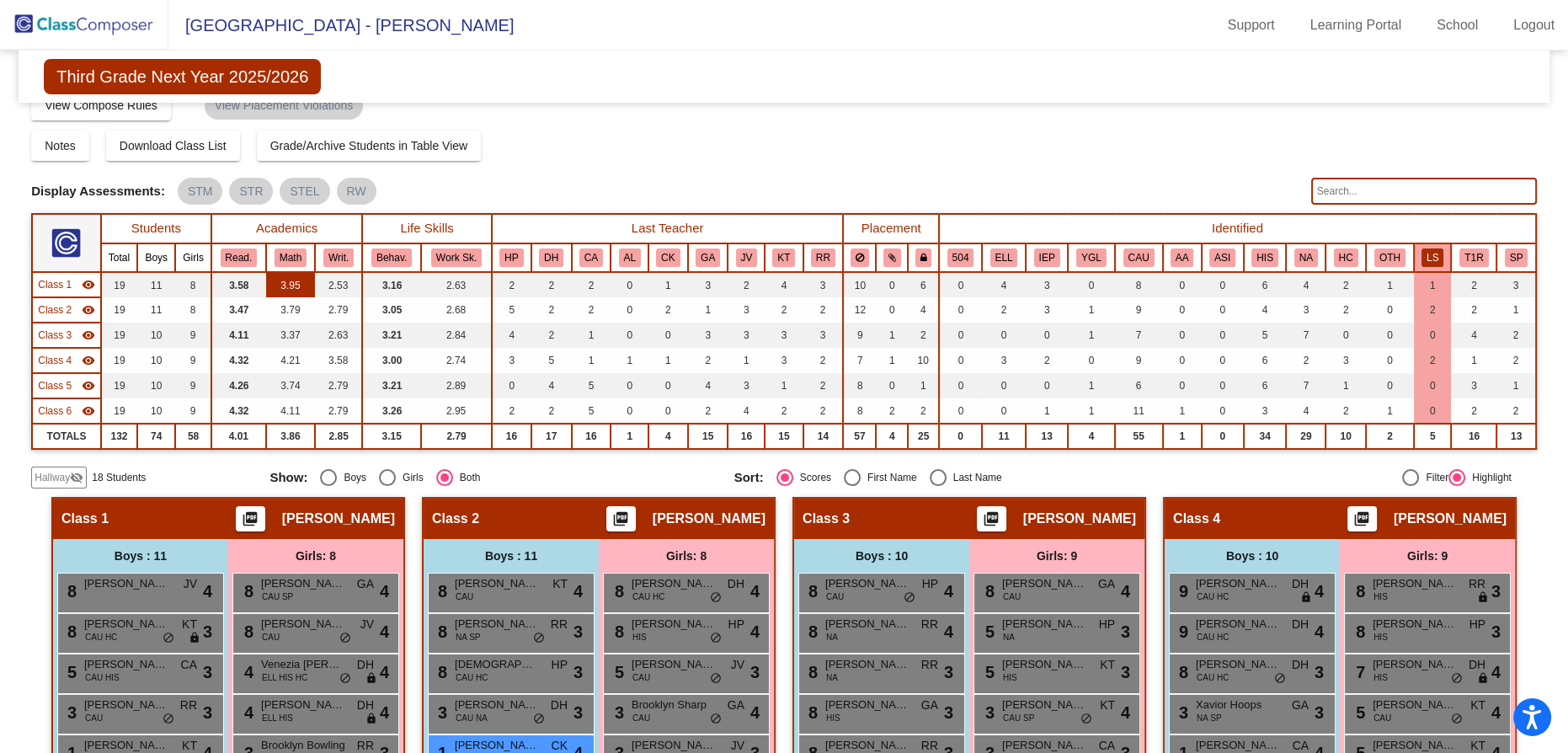
scroll to position [0, 0]
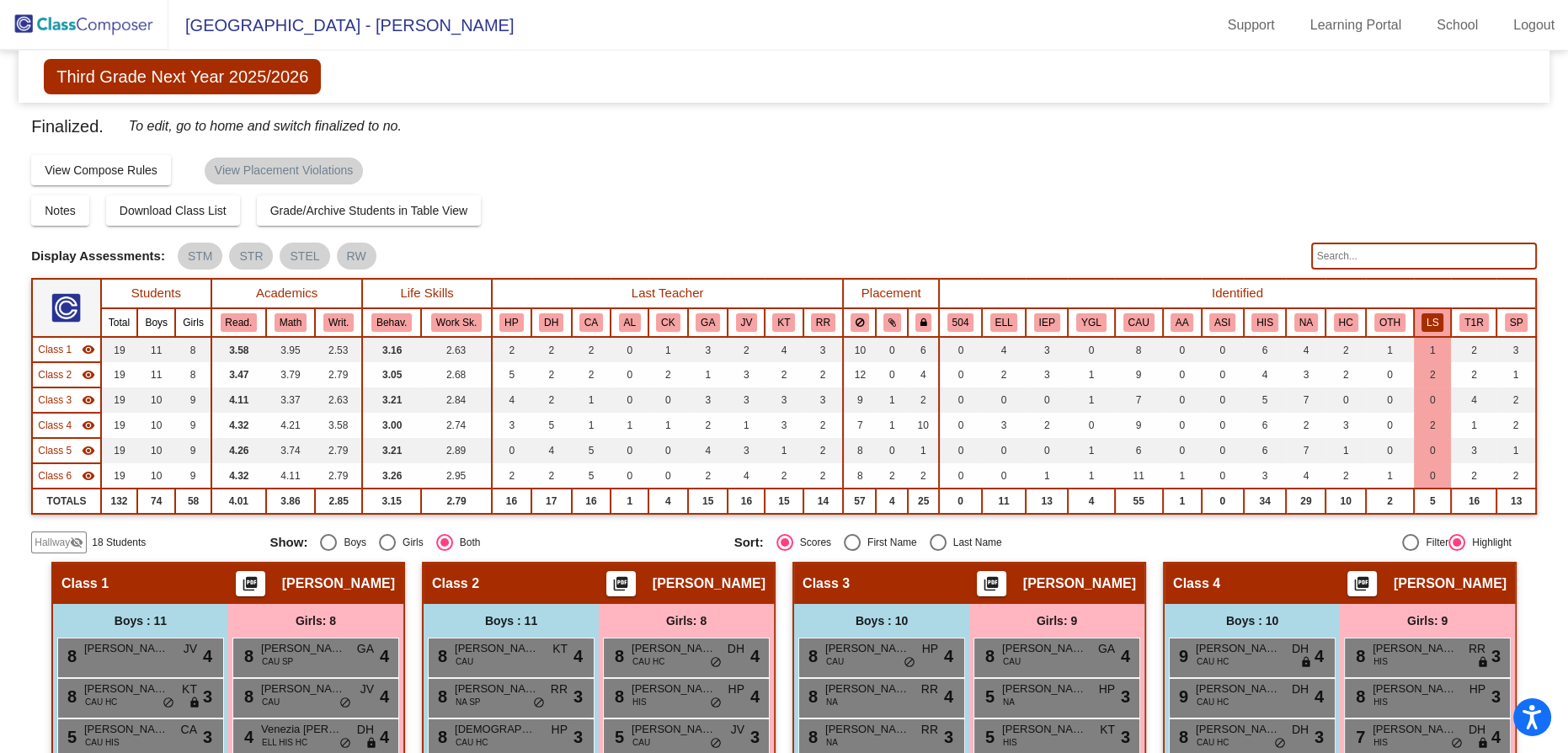
click at [1228, 205] on div "Notes Download Class List Import Students Grade/Archive Students in Table View …" at bounding box center [784, 210] width 1506 height 30
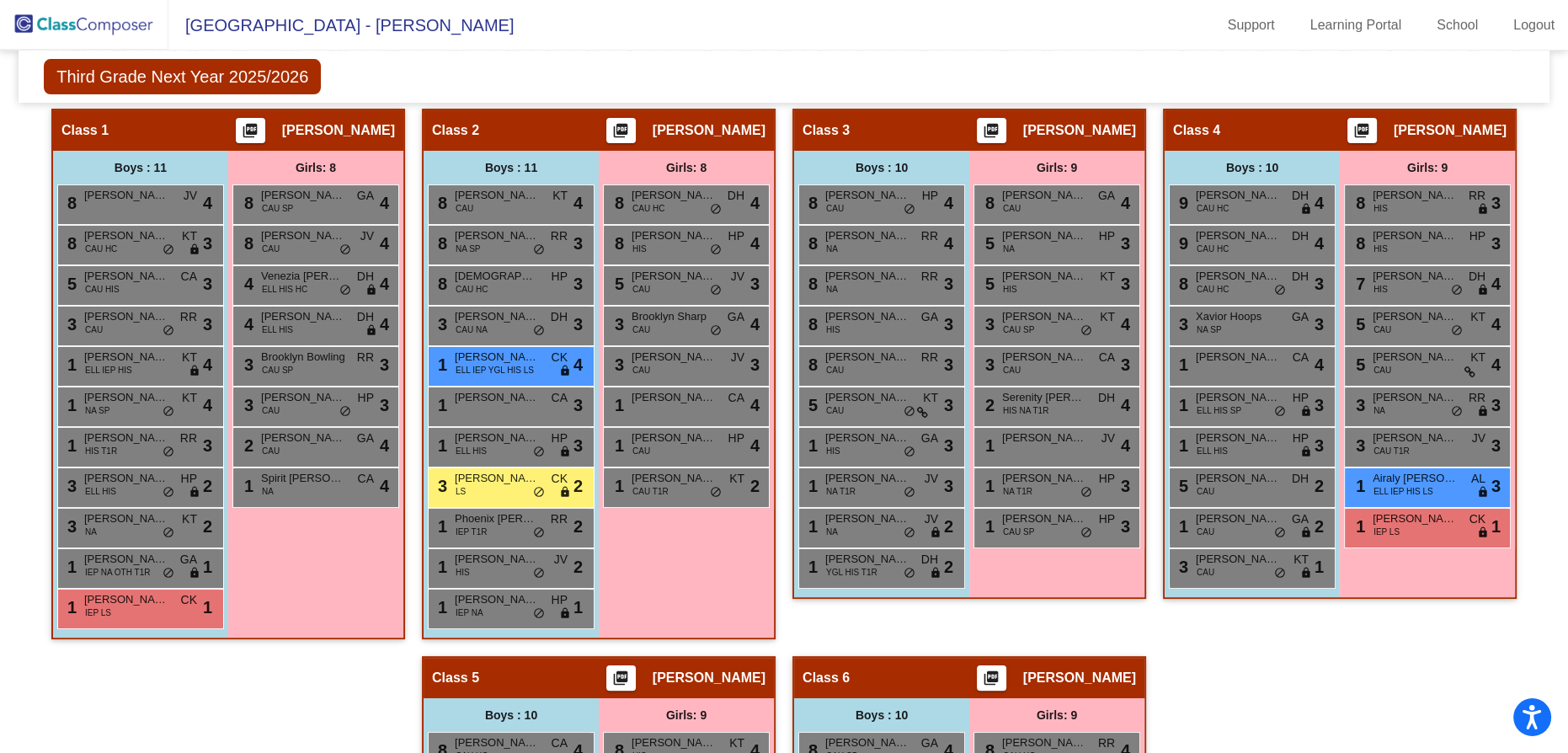
scroll to position [689, 0]
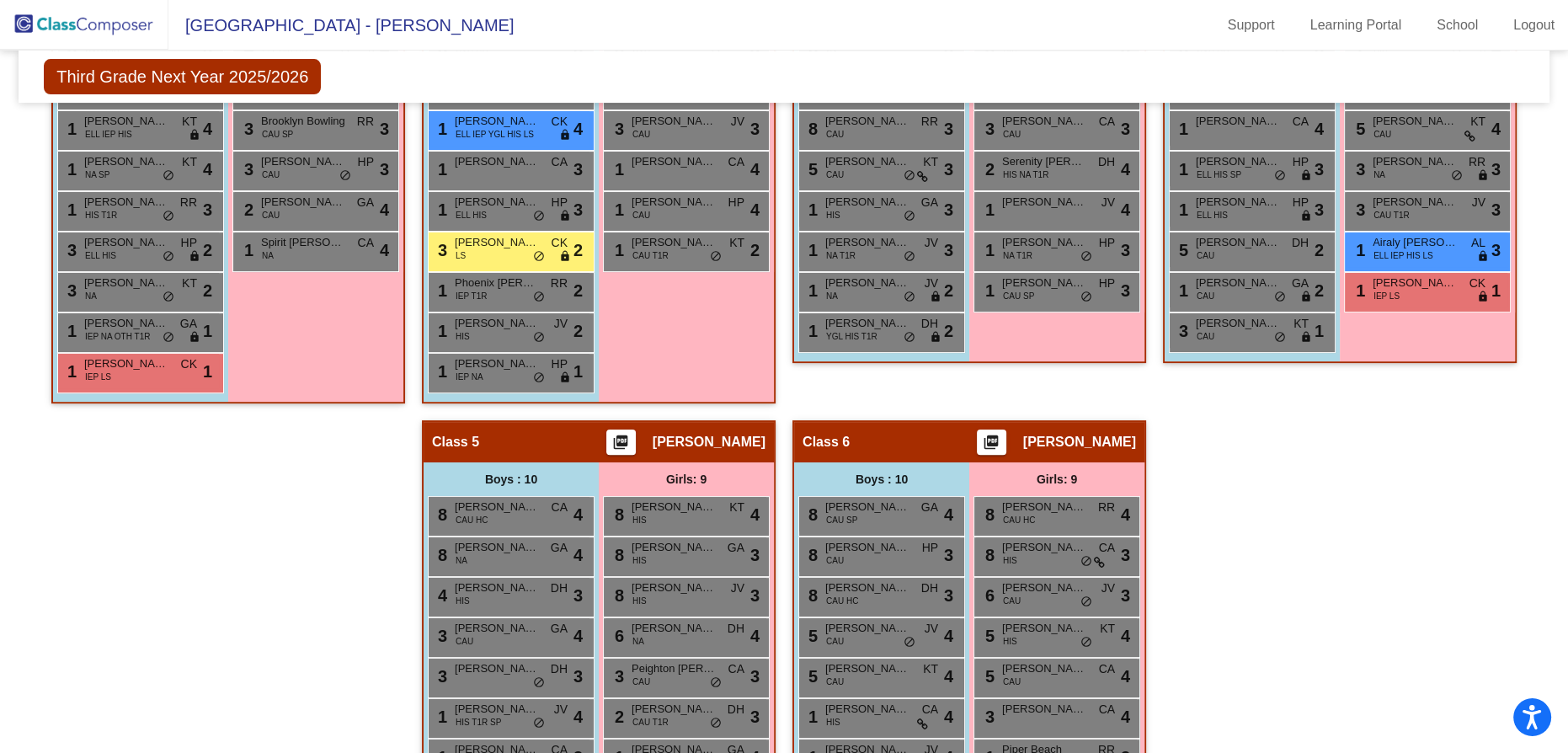
click at [1405, 376] on div "Hallway - Hallway Class picture_as_pdf Add Student First Name Last Name Student…" at bounding box center [784, 400] width 1506 height 1054
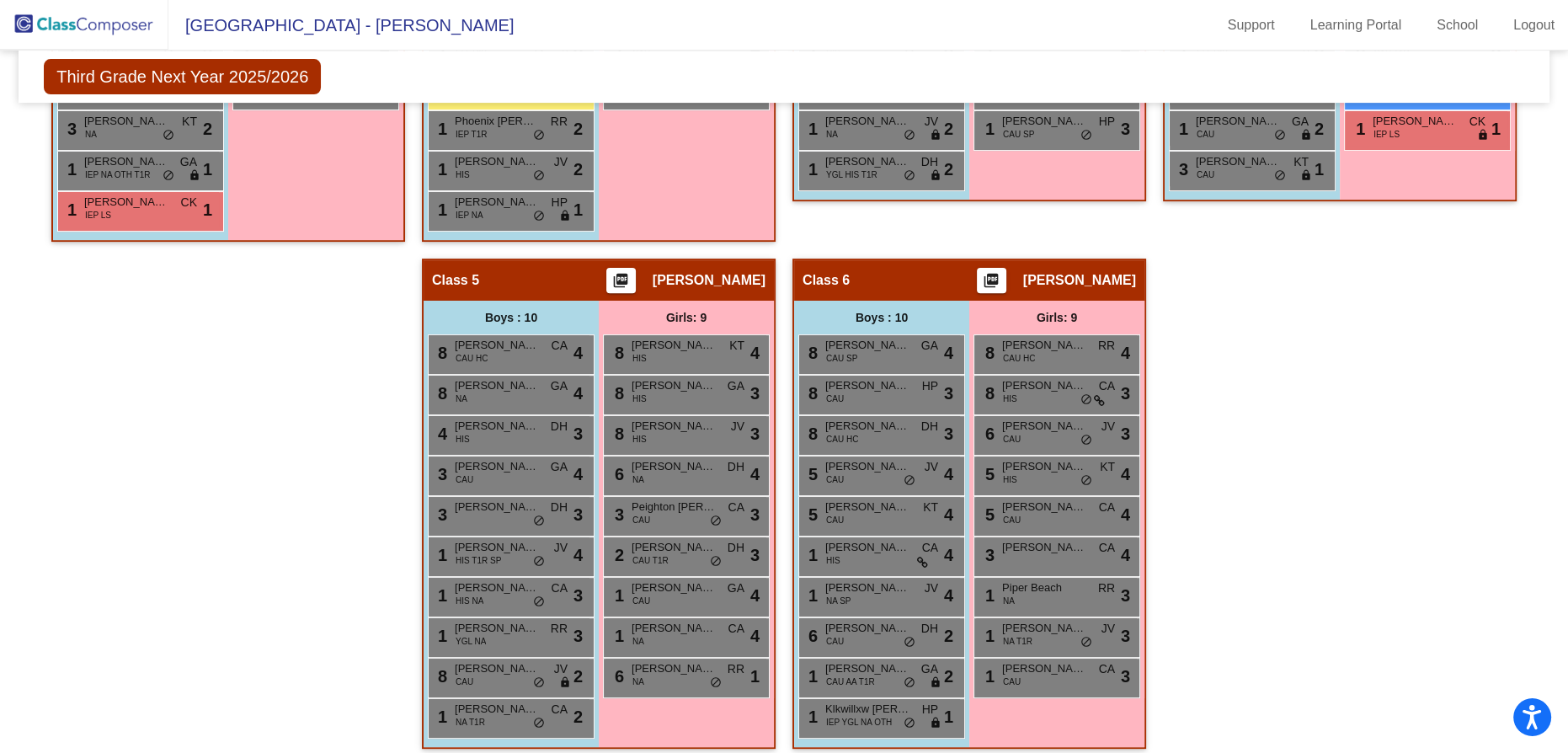
scroll to position [858, 0]
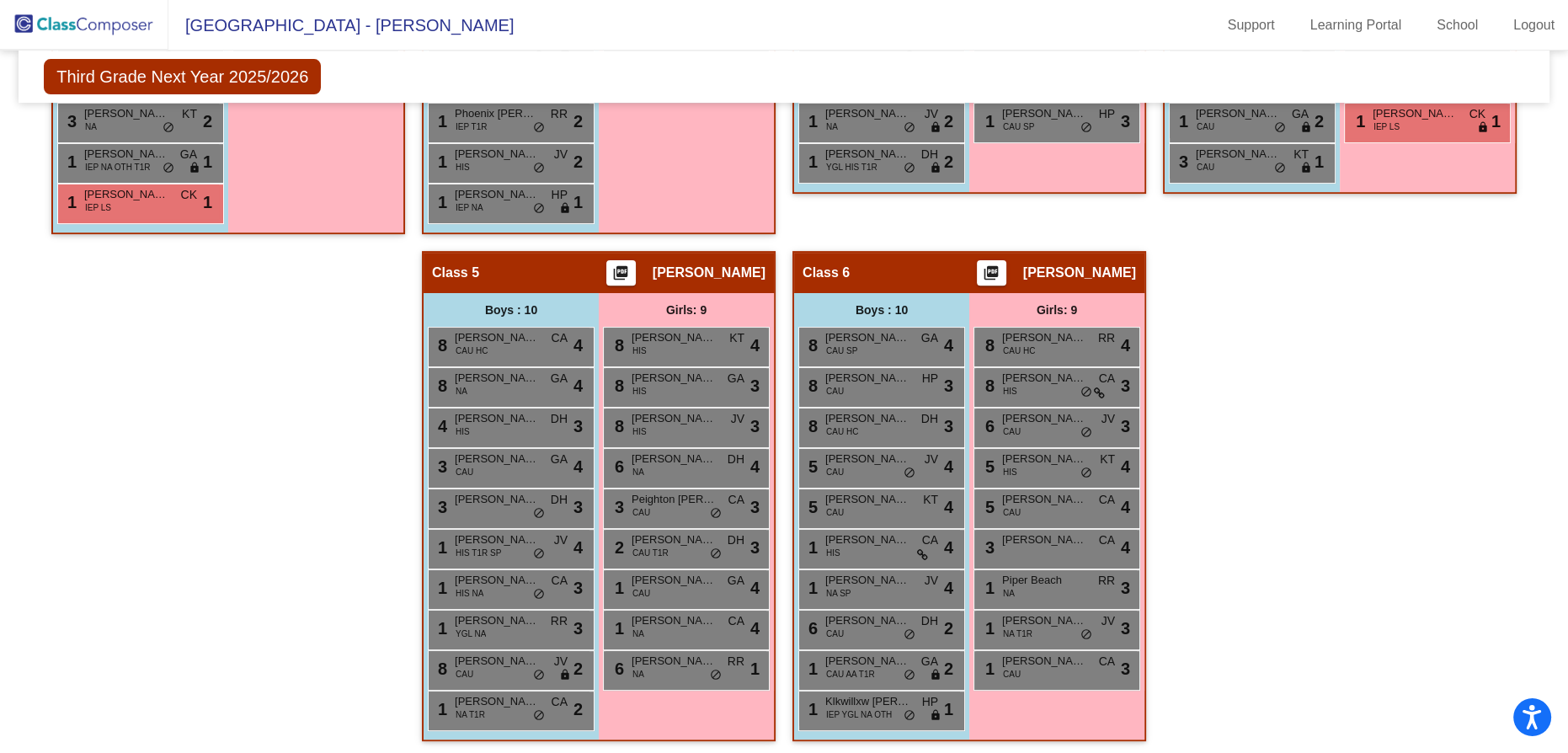
click at [1360, 301] on div "Hallway - Hallway Class picture_as_pdf Add Student First Name Last Name Student…" at bounding box center [784, 230] width 1506 height 1054
click at [1448, 311] on div "Hallway - Hallway Class picture_as_pdf Add Student First Name Last Name Student…" at bounding box center [784, 230] width 1506 height 1054
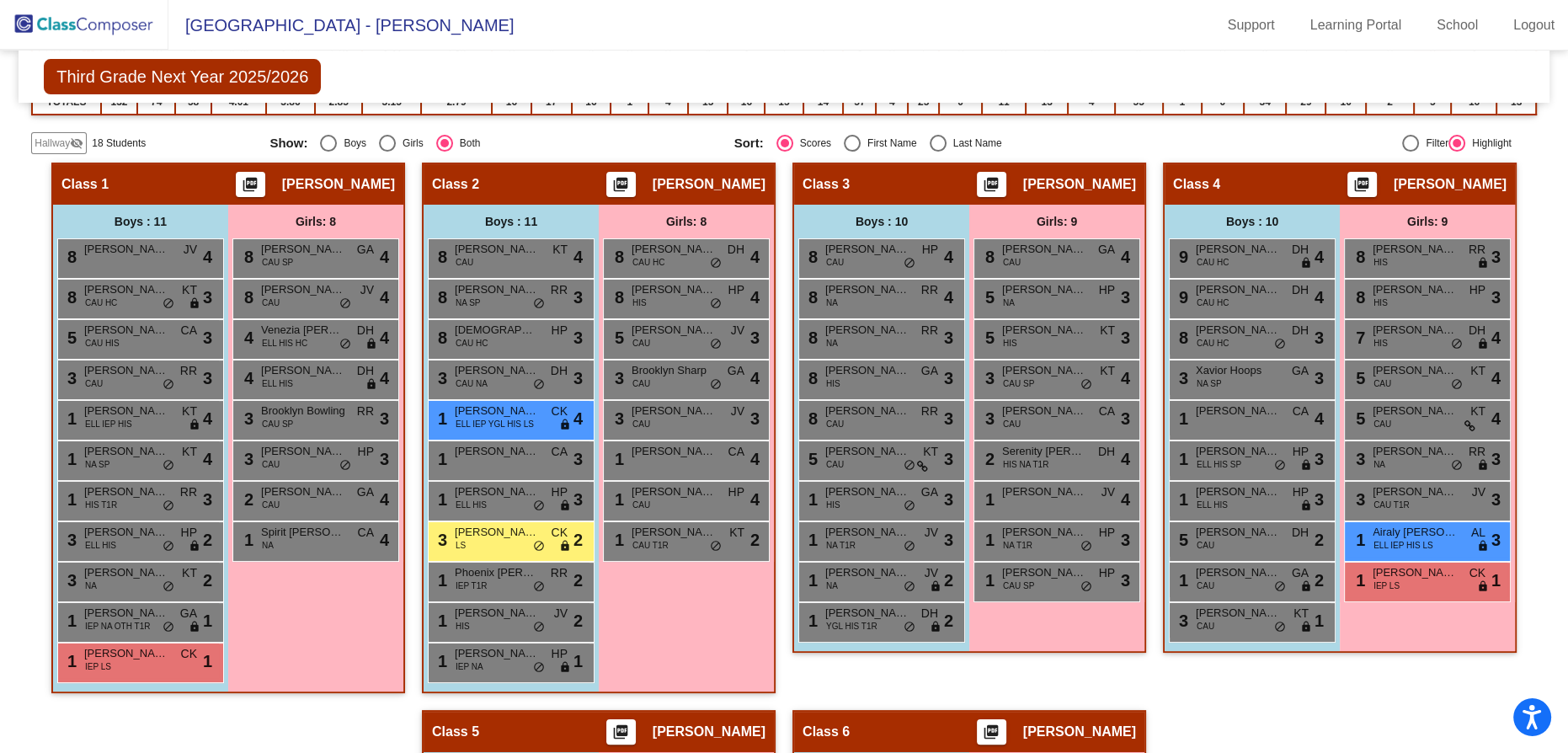
scroll to position [16, 0]
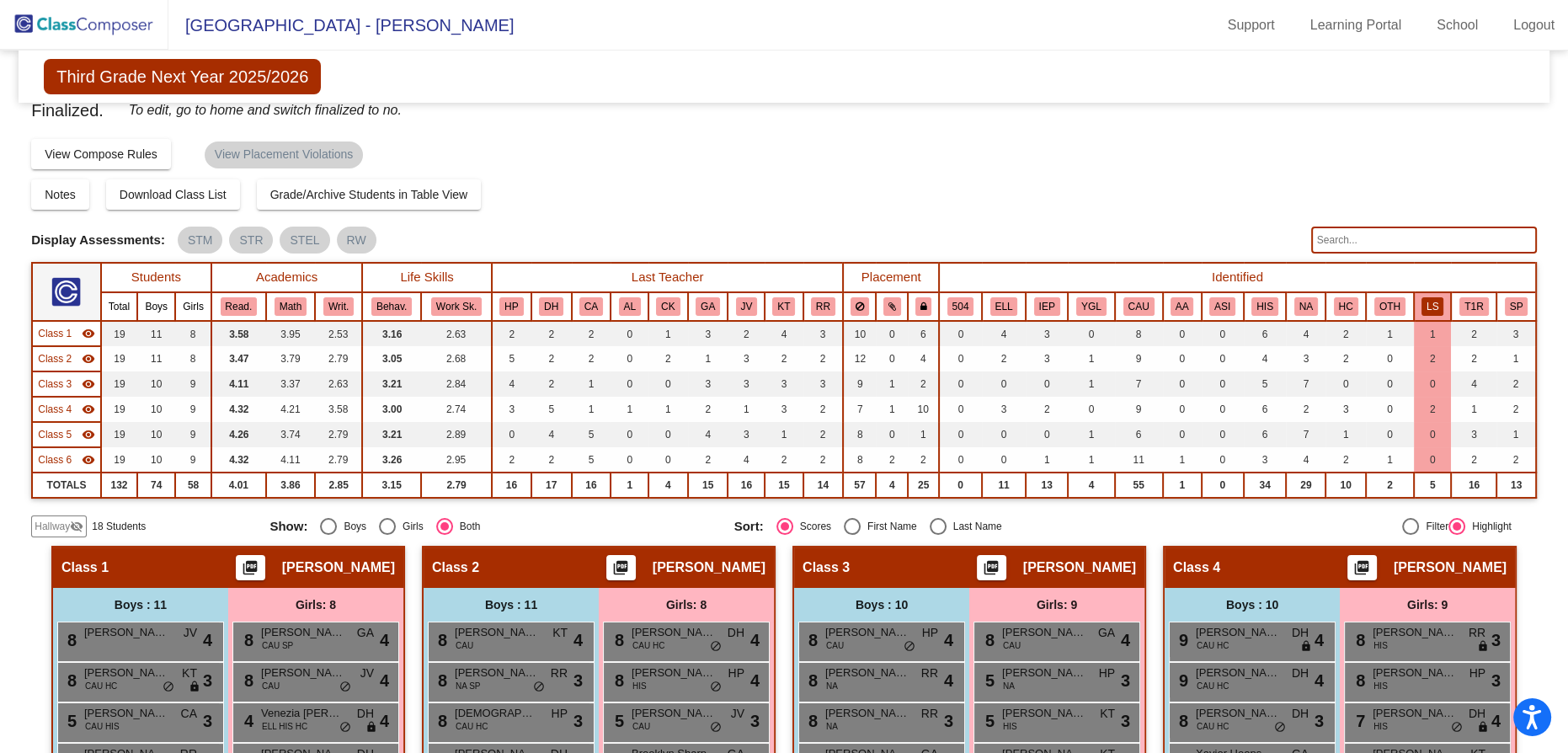
click at [1422, 298] on button "LS" at bounding box center [1433, 307] width 22 height 18
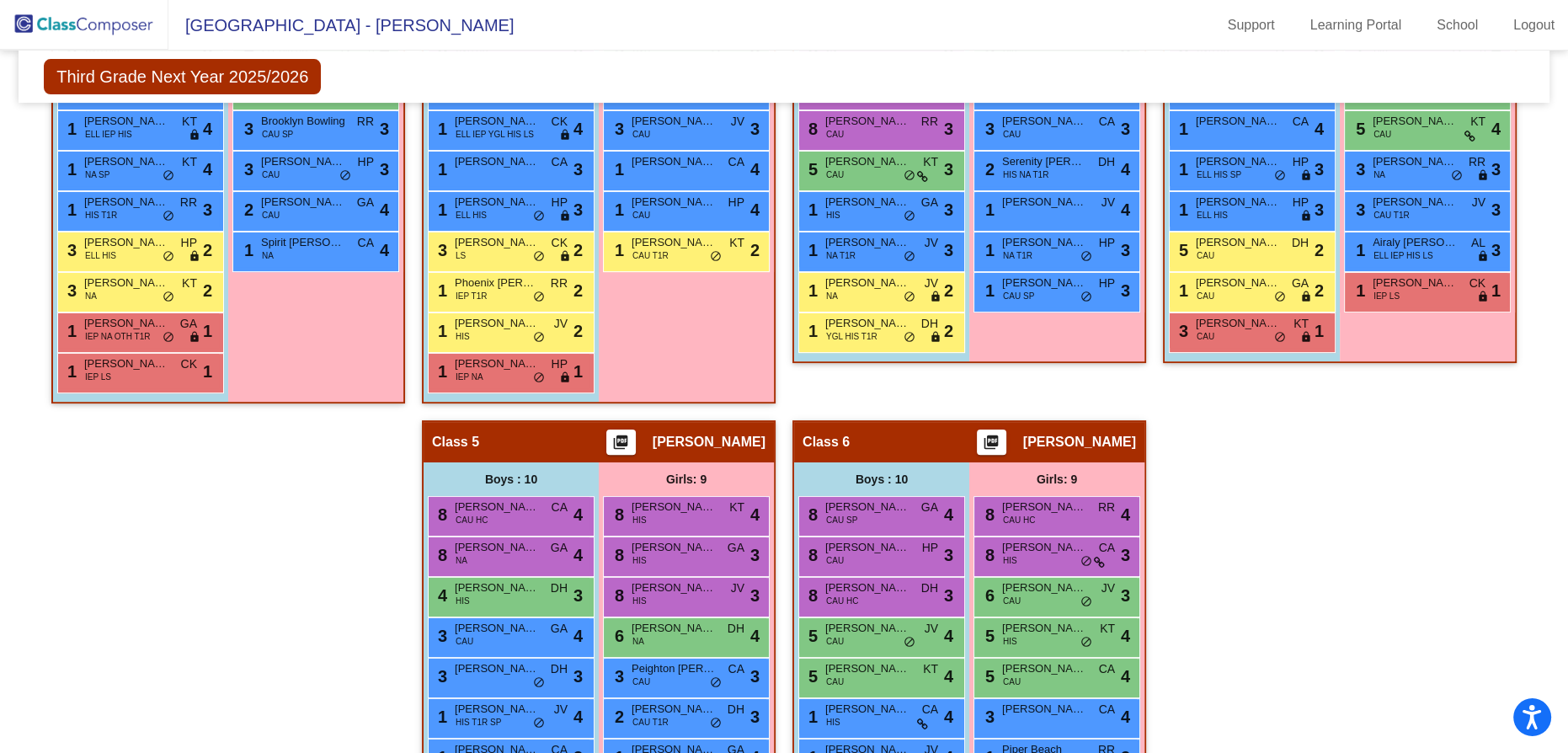
scroll to position [858, 0]
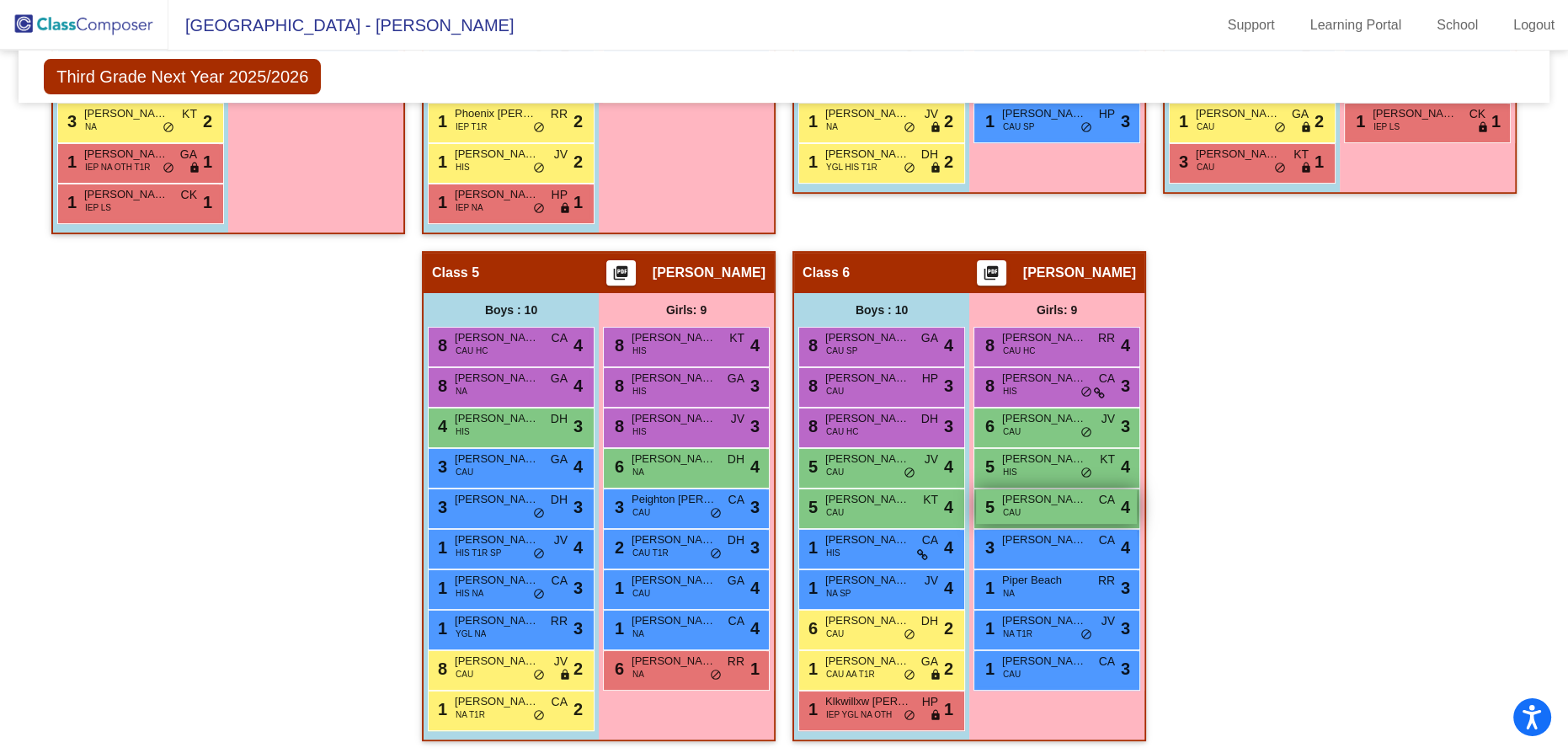
click at [1137, 511] on div "5 [PERSON_NAME] CAU CA lock do_not_disturb_alt 4" at bounding box center [1056, 507] width 161 height 35
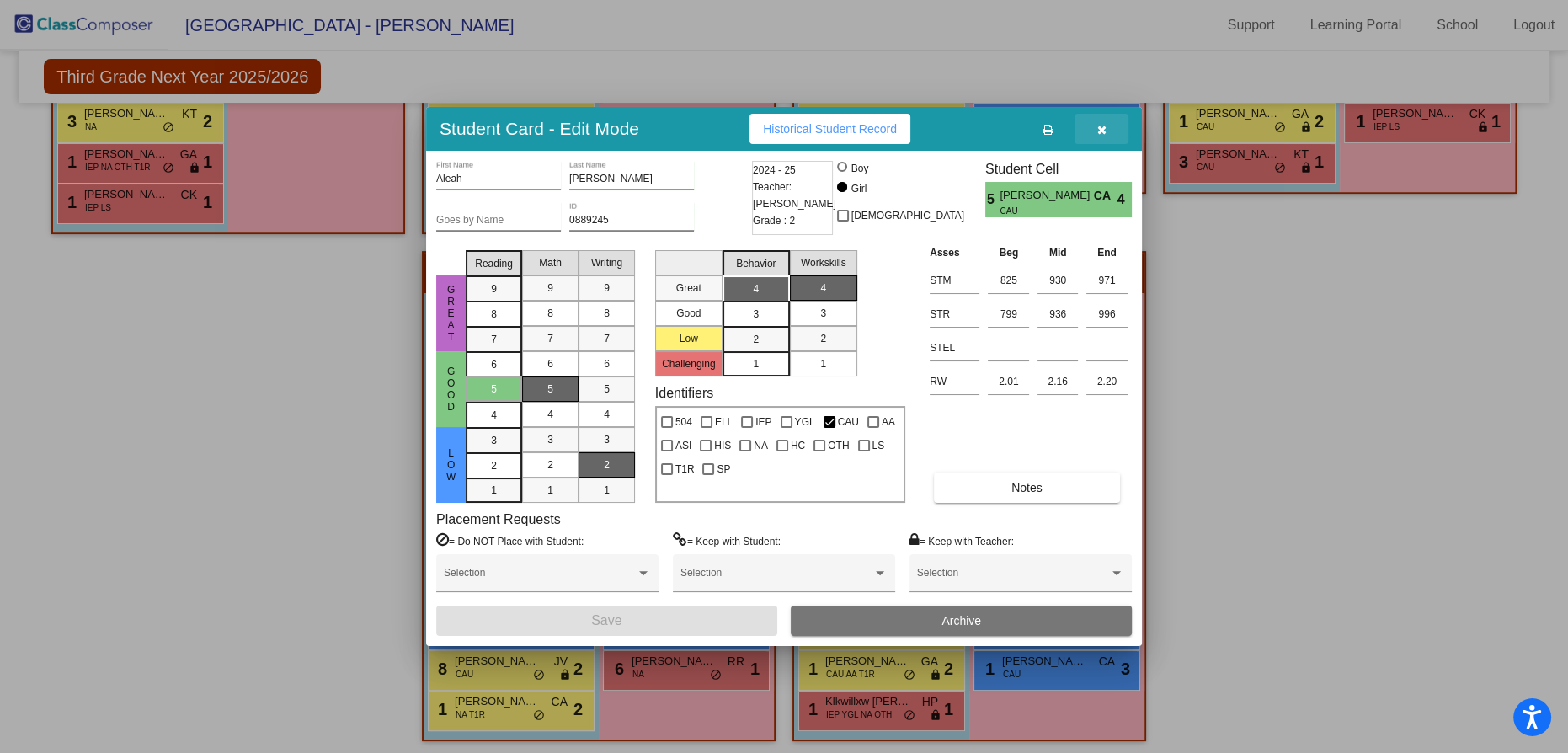
click at [1095, 137] on button "button" at bounding box center [1101, 129] width 54 height 30
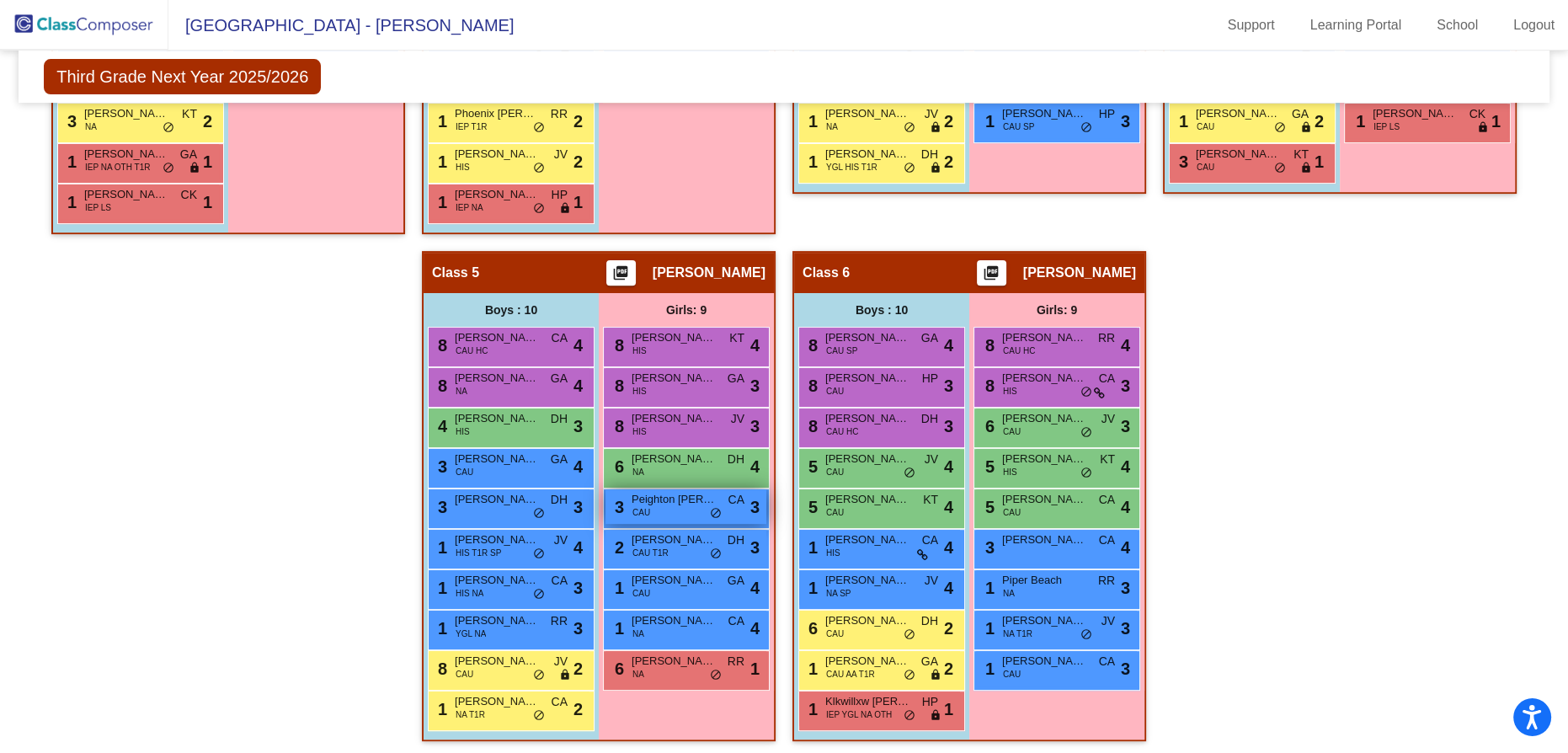
click at [722, 509] on span "do_not_disturb_alt" at bounding box center [716, 513] width 12 height 14
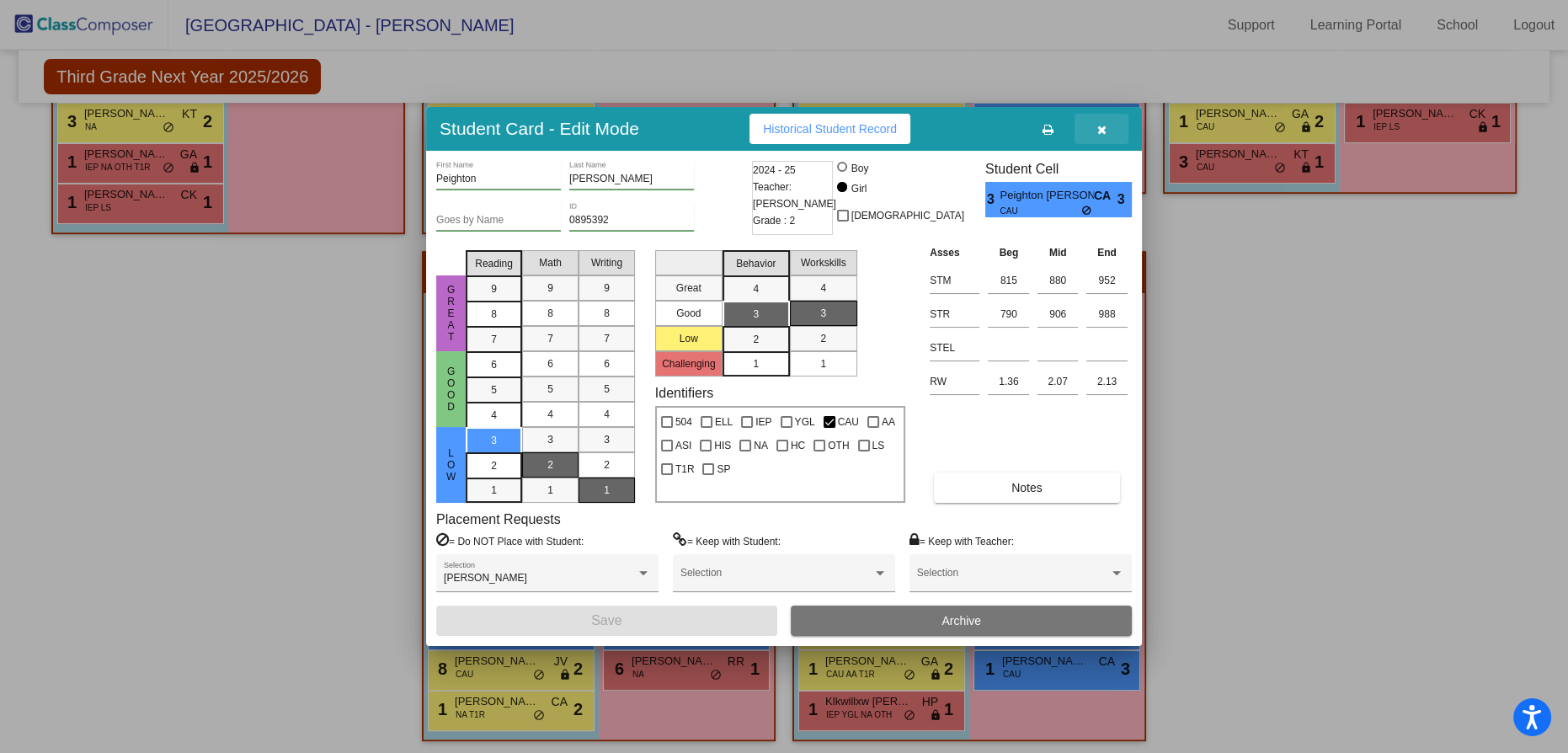
click at [1100, 131] on icon "button" at bounding box center [1102, 129] width 9 height 12
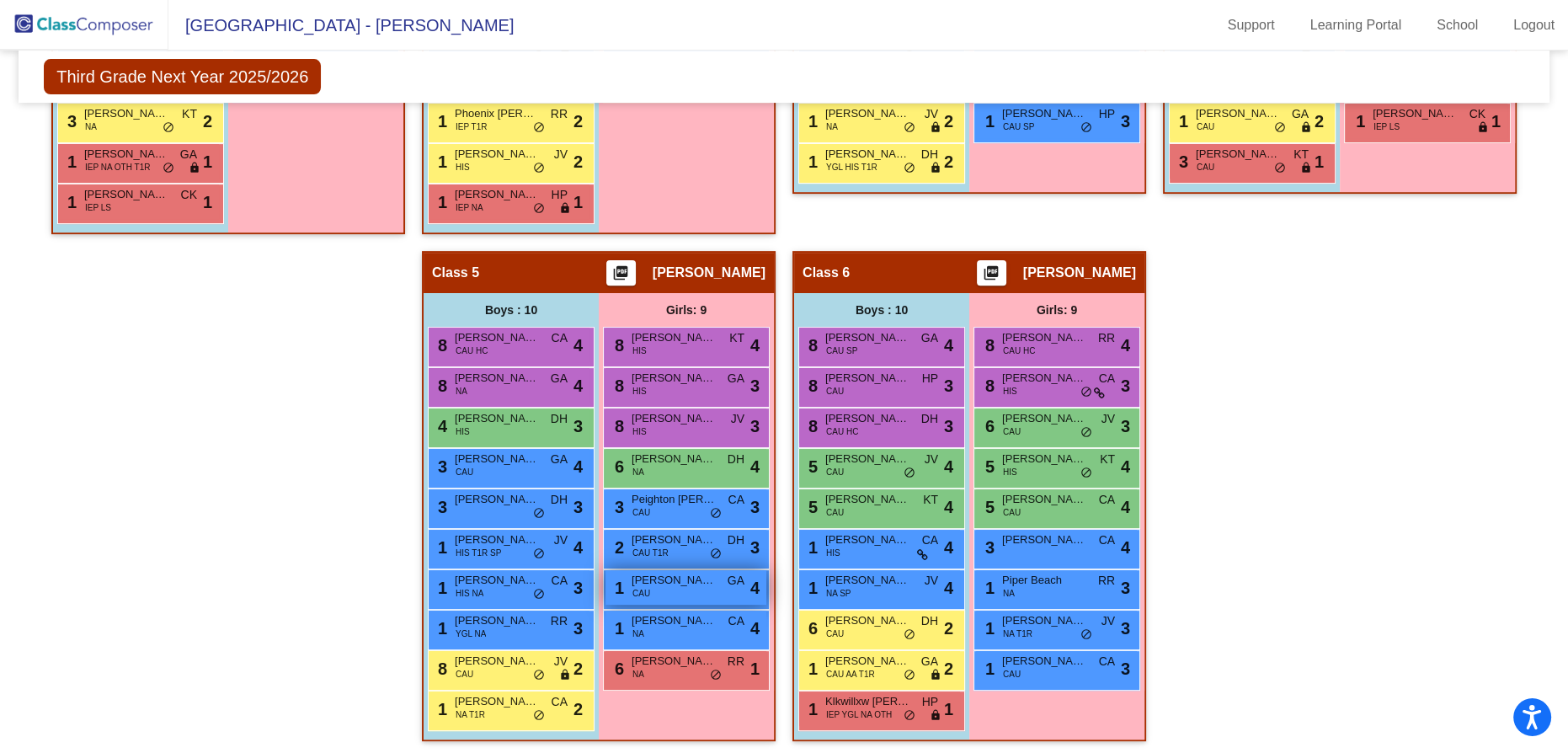
click at [766, 593] on div "1 [PERSON_NAME] CAU GA lock do_not_disturb_alt 4" at bounding box center [685, 588] width 161 height 35
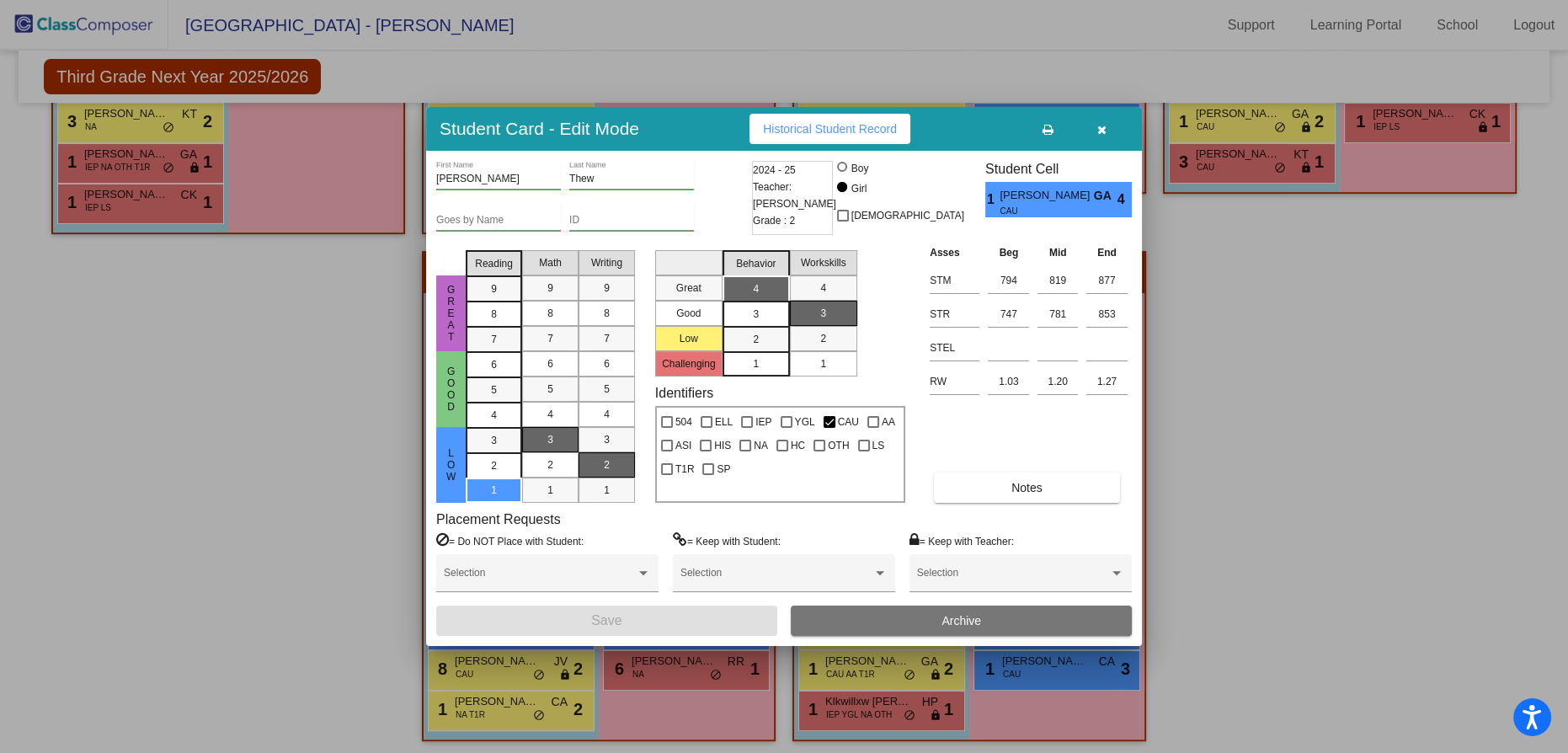
click at [1100, 127] on icon "button" at bounding box center [1102, 129] width 9 height 12
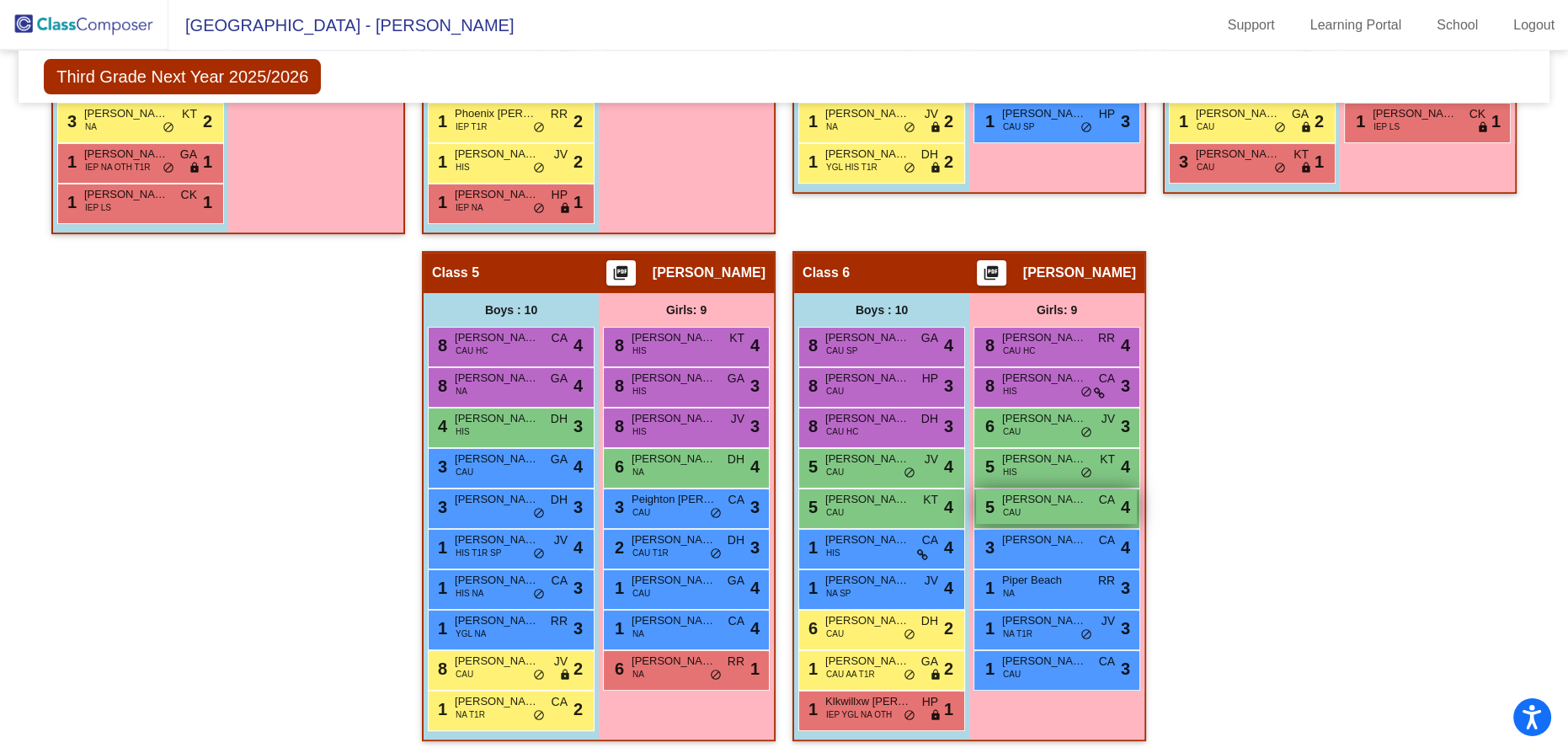
click at [1137, 516] on div "5 [PERSON_NAME] CAU CA lock do_not_disturb_alt 4" at bounding box center [1056, 507] width 161 height 35
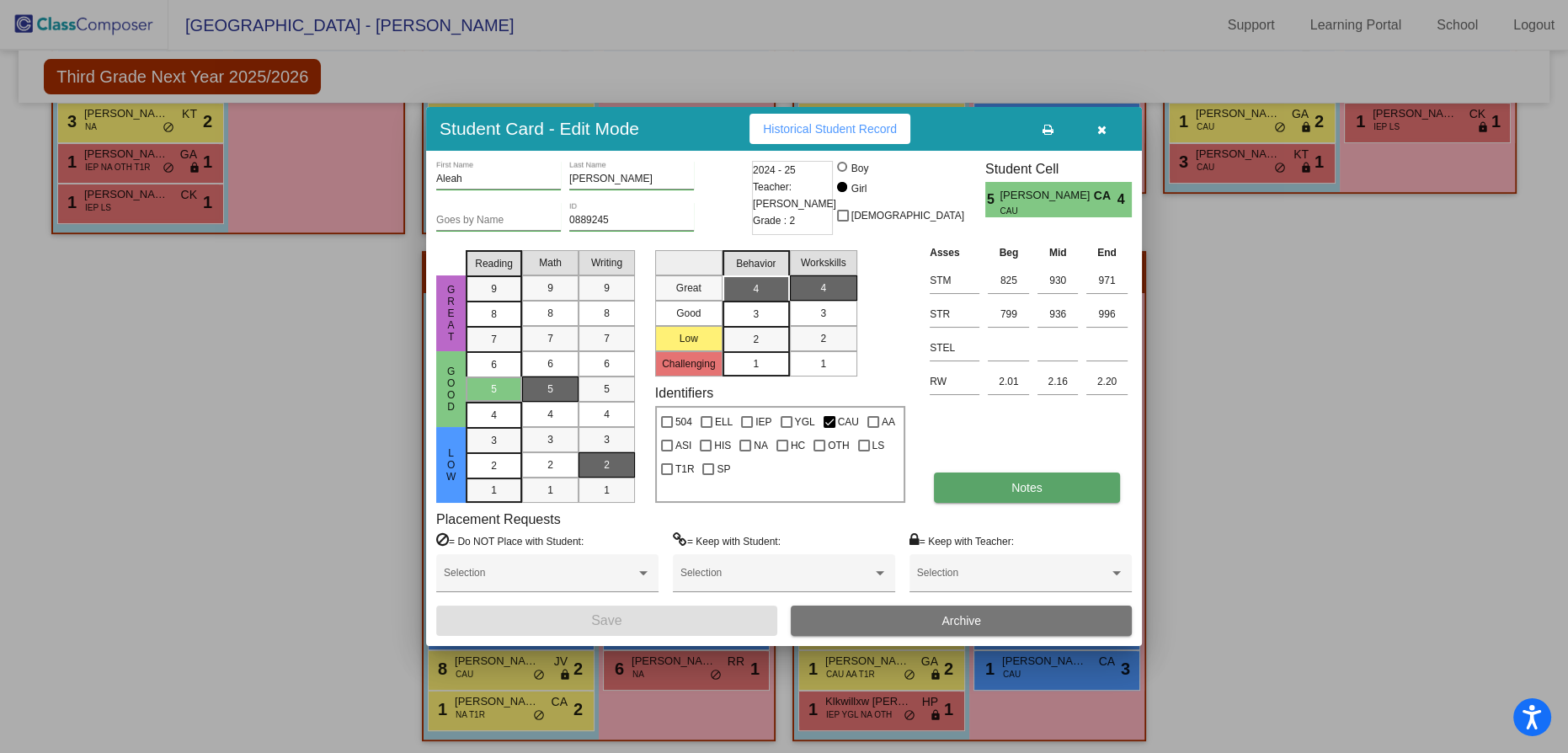
click at [1010, 489] on button "Notes" at bounding box center [1027, 487] width 186 height 30
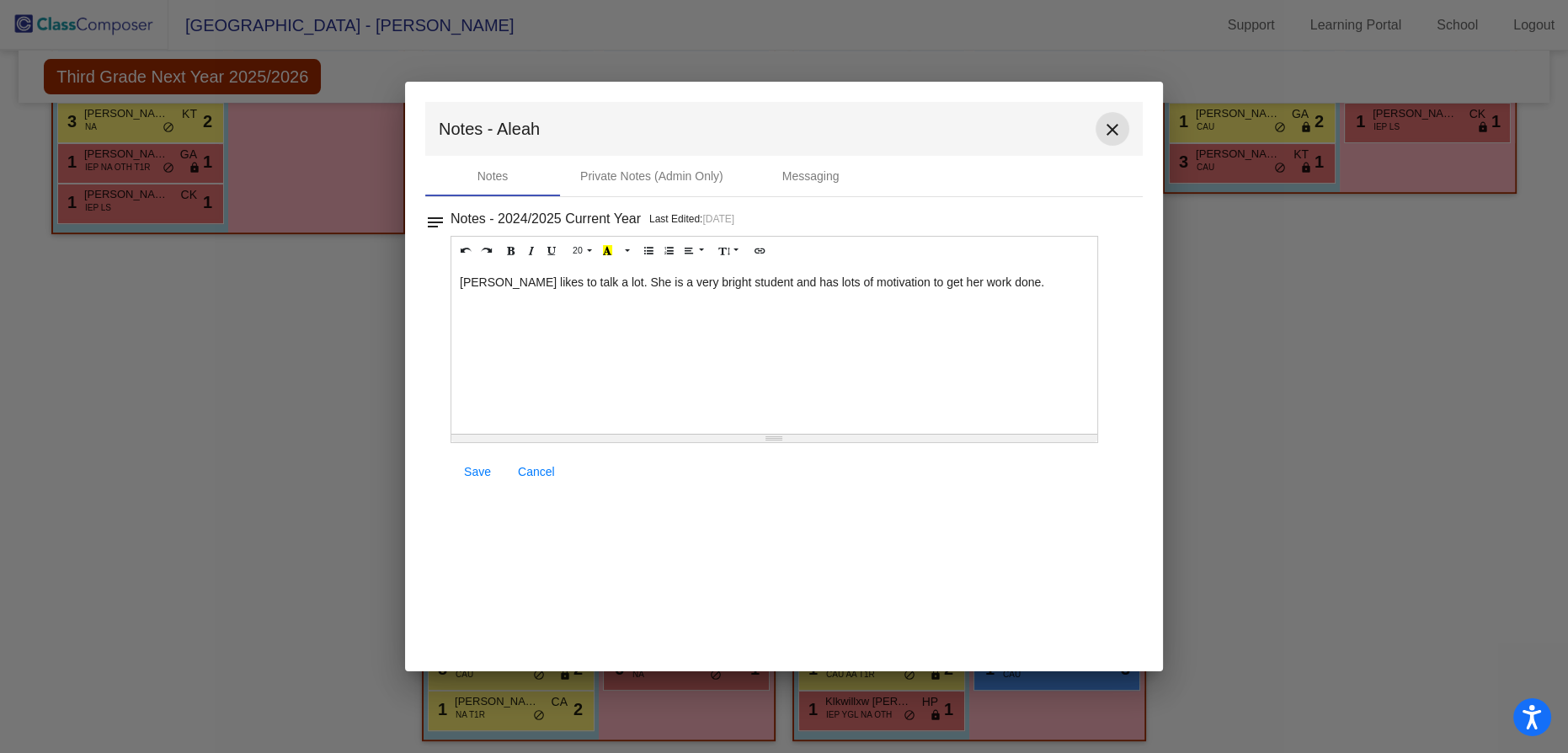
click at [1110, 128] on mat-icon "close" at bounding box center [1112, 129] width 20 height 20
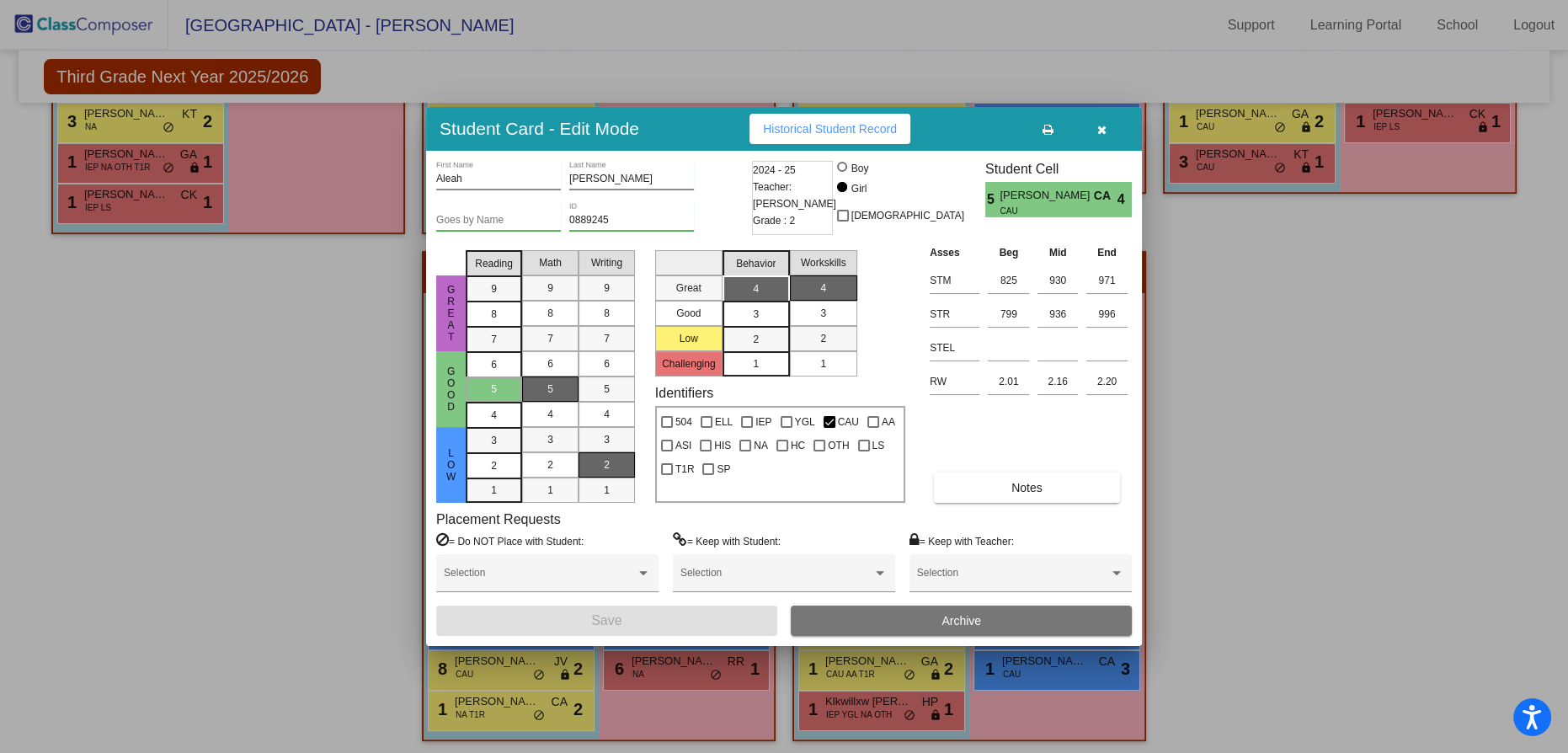
drag, startPoint x: 1394, startPoint y: 466, endPoint x: 1410, endPoint y: 466, distance: 16.0
click at [1404, 466] on div at bounding box center [784, 376] width 1568 height 753
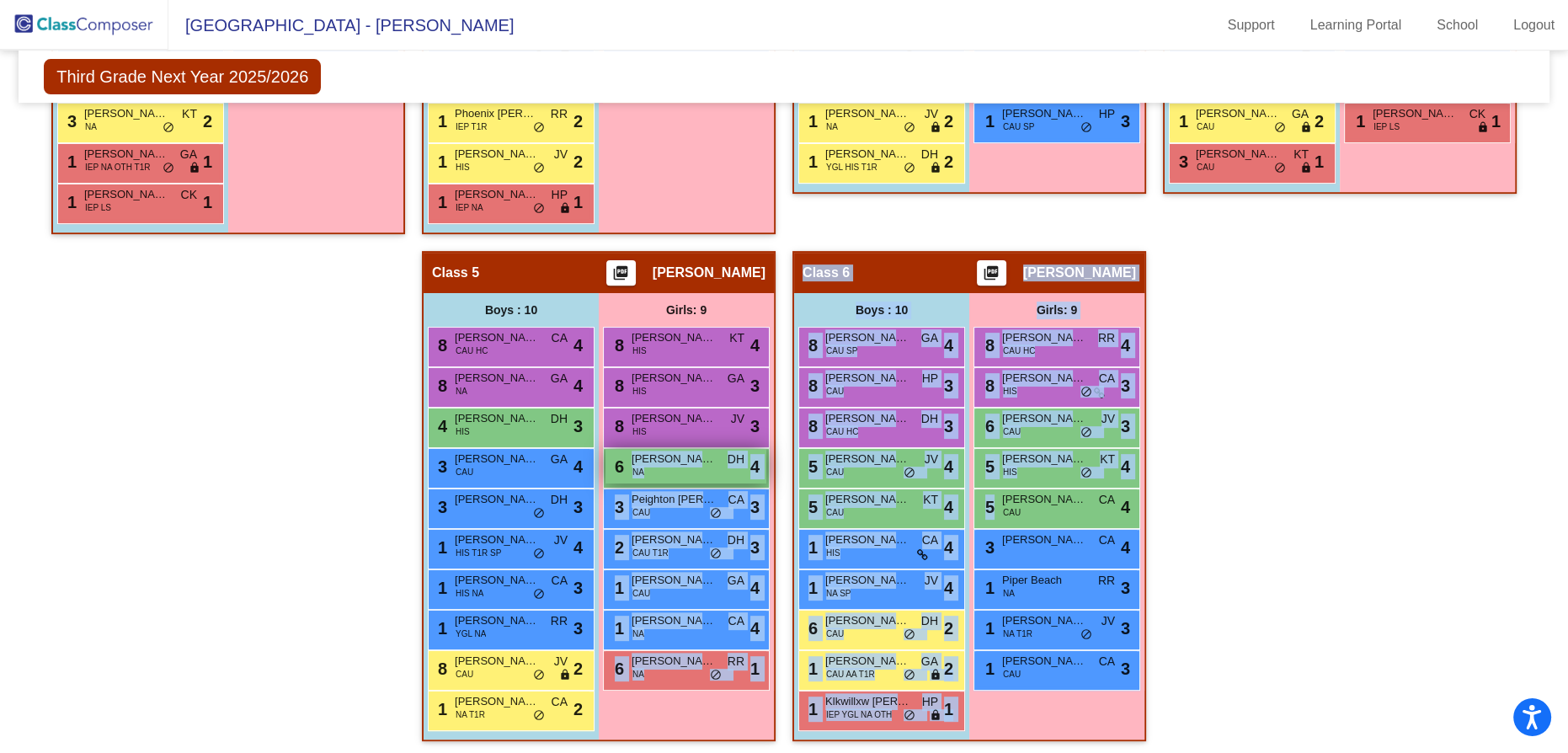
drag, startPoint x: 1278, startPoint y: 511, endPoint x: 1069, endPoint y: 509, distance: 209.0
click at [902, 475] on div "Hallway - Hallway Class picture_as_pdf Add Student First Name Last Name Student…" at bounding box center [784, 230] width 1506 height 1054
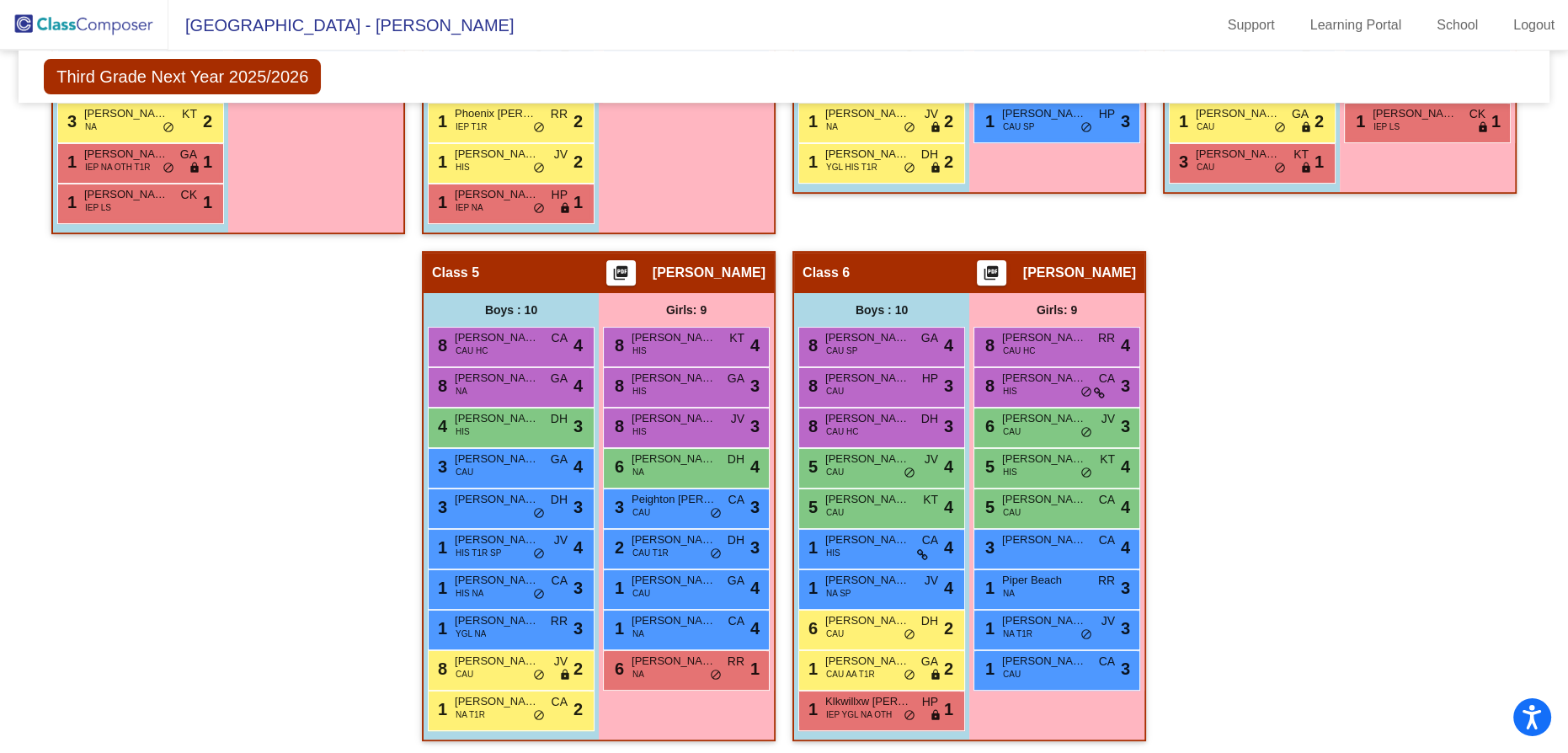
click at [1425, 530] on div "Hallway - Hallway Class picture_as_pdf Add Student First Name Last Name Student…" at bounding box center [784, 230] width 1506 height 1054
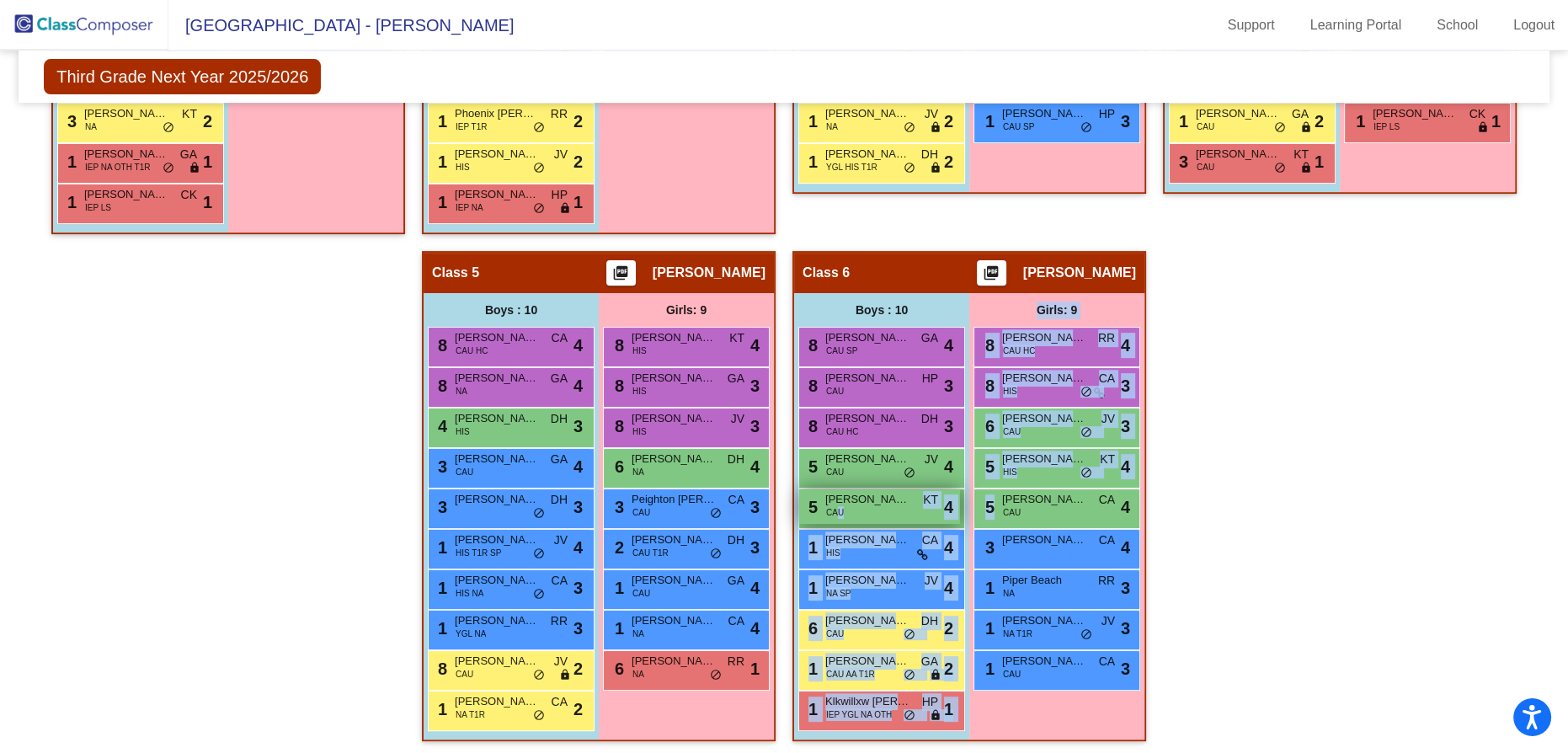
drag, startPoint x: 1253, startPoint y: 511, endPoint x: 1018, endPoint y: 503, distance: 235.1
click at [0, 0] on div "Boys : 10 8 [PERSON_NAME] Couture CAU SP GA lock do_not_disturb_alt 4 8 [PERSON…" at bounding box center [0, 0] width 0 height 0
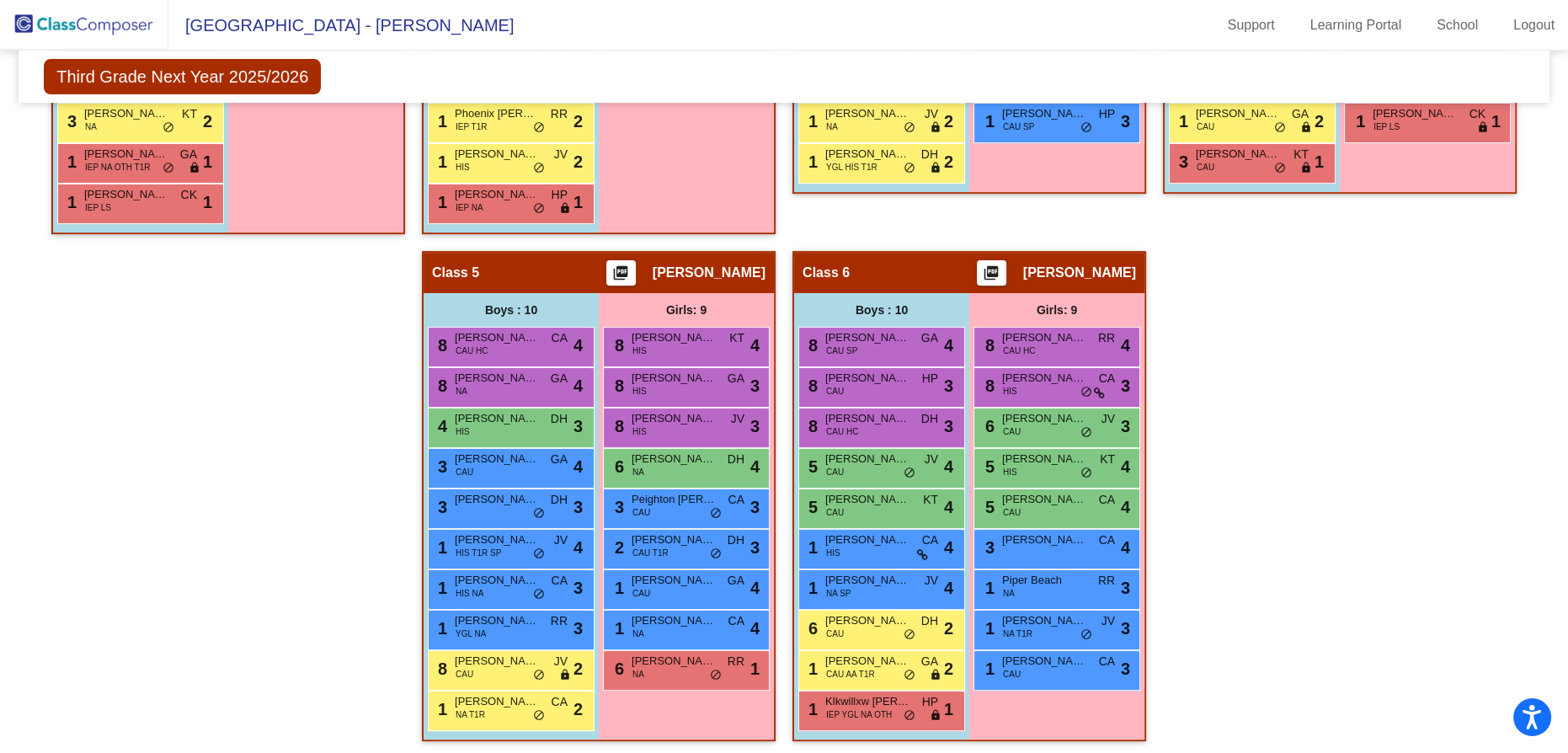
click at [1388, 529] on div "Hallway - Hallway Class picture_as_pdf Add Student First Name Last Name Student…" at bounding box center [784, 230] width 1506 height 1054
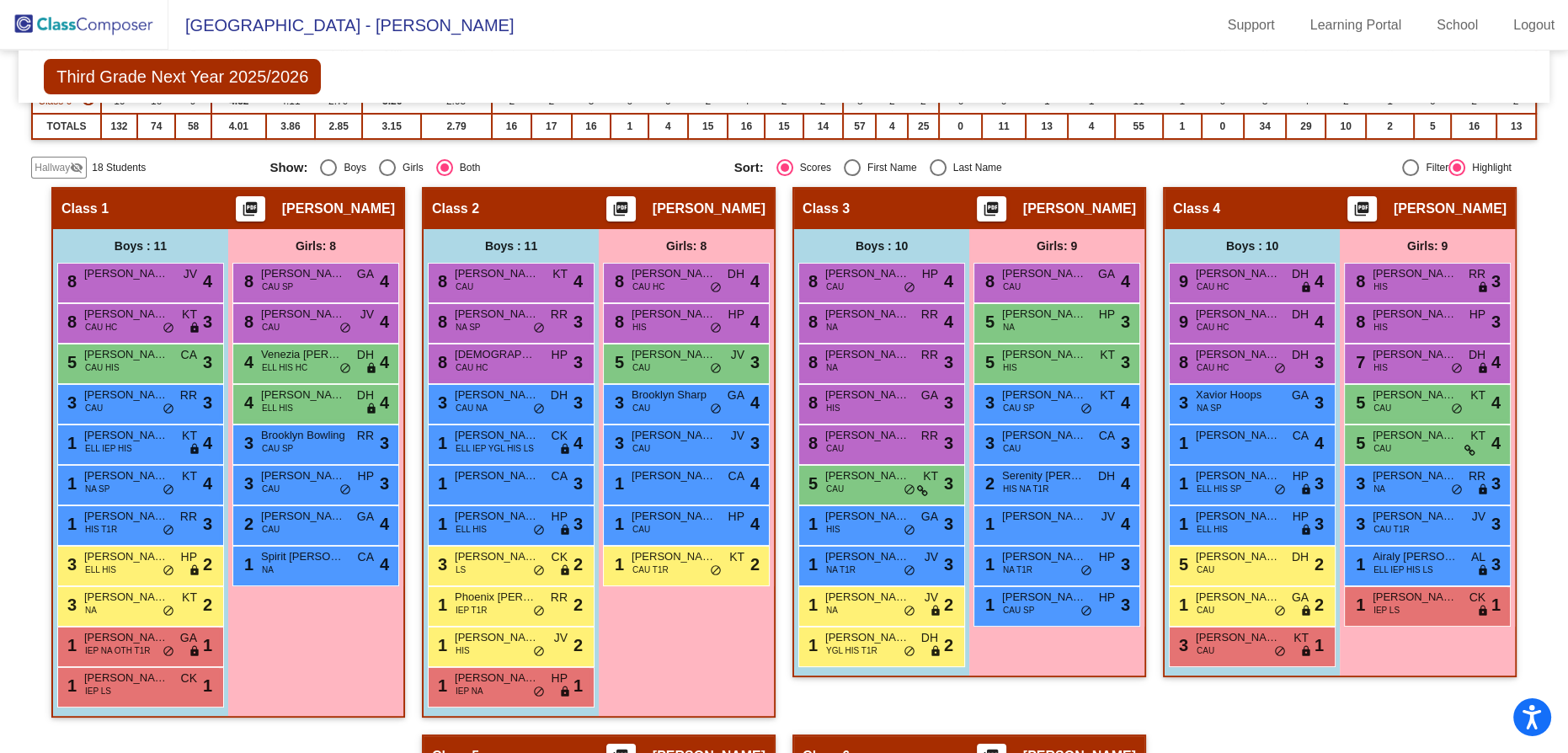
scroll to position [246, 0]
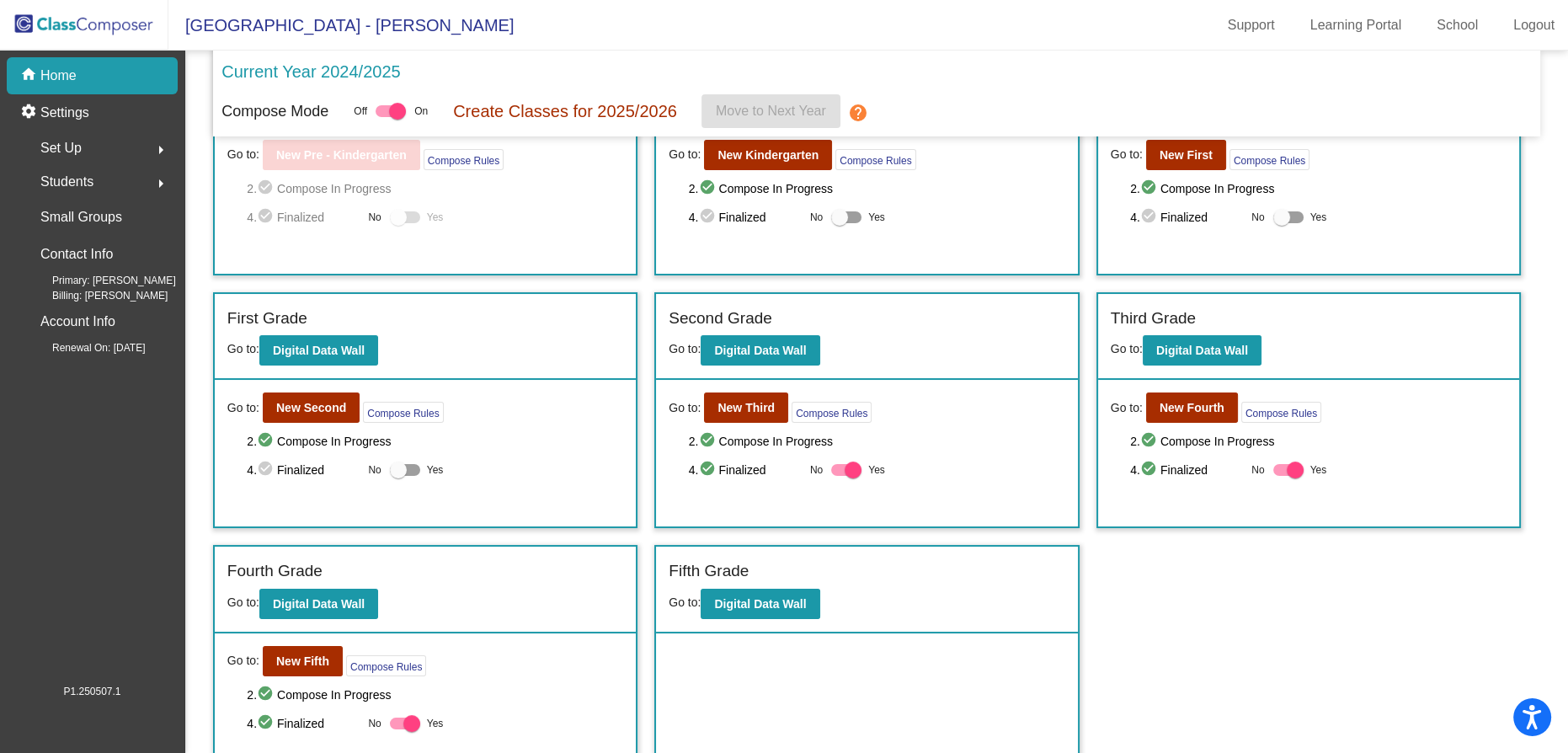
scroll to position [129, 0]
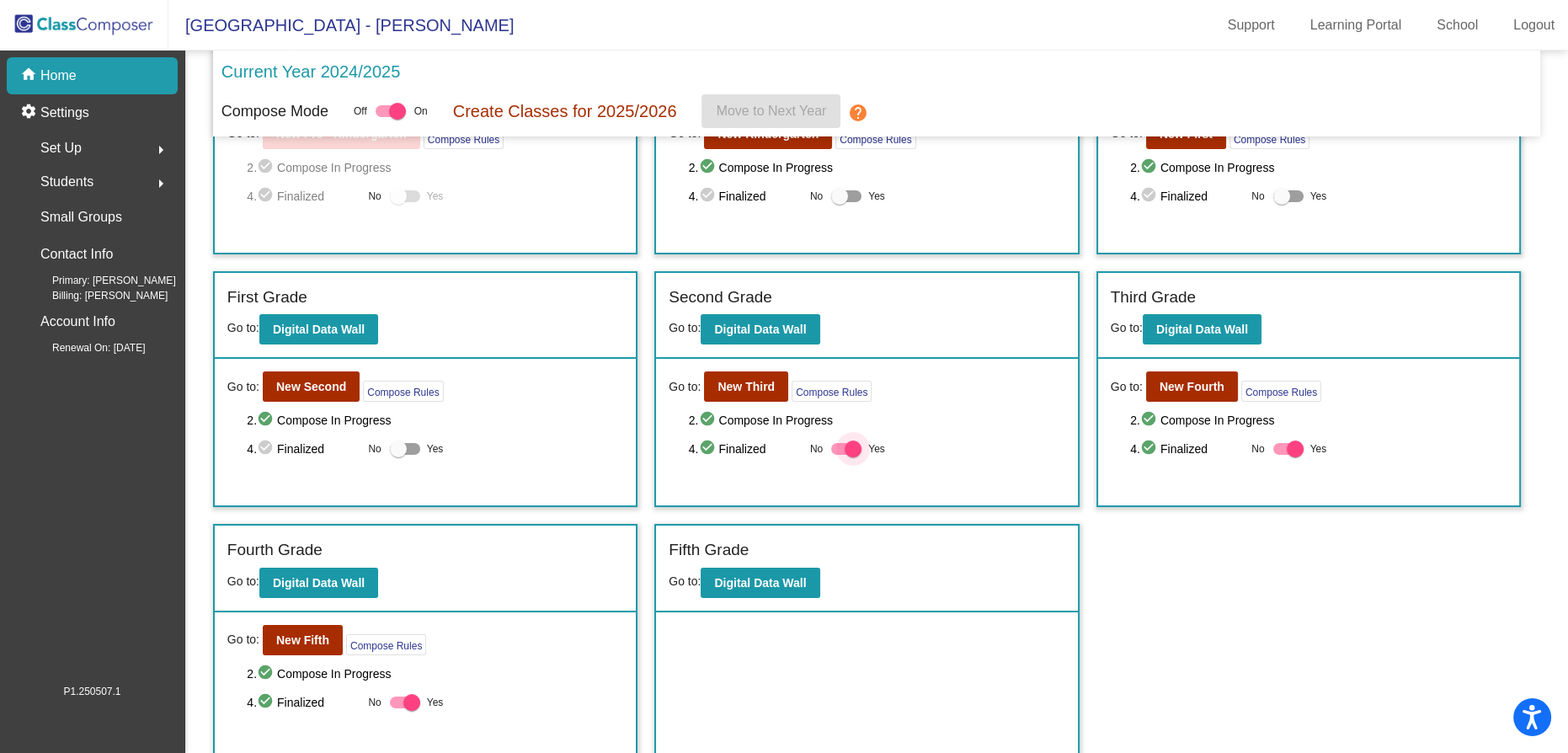
click at [851, 448] on div at bounding box center [853, 449] width 17 height 17
click at [840, 455] on input "Yes" at bounding box center [839, 455] width 1 height 1
checkbox input "false"
click at [750, 386] on b "New Third" at bounding box center [746, 387] width 57 height 14
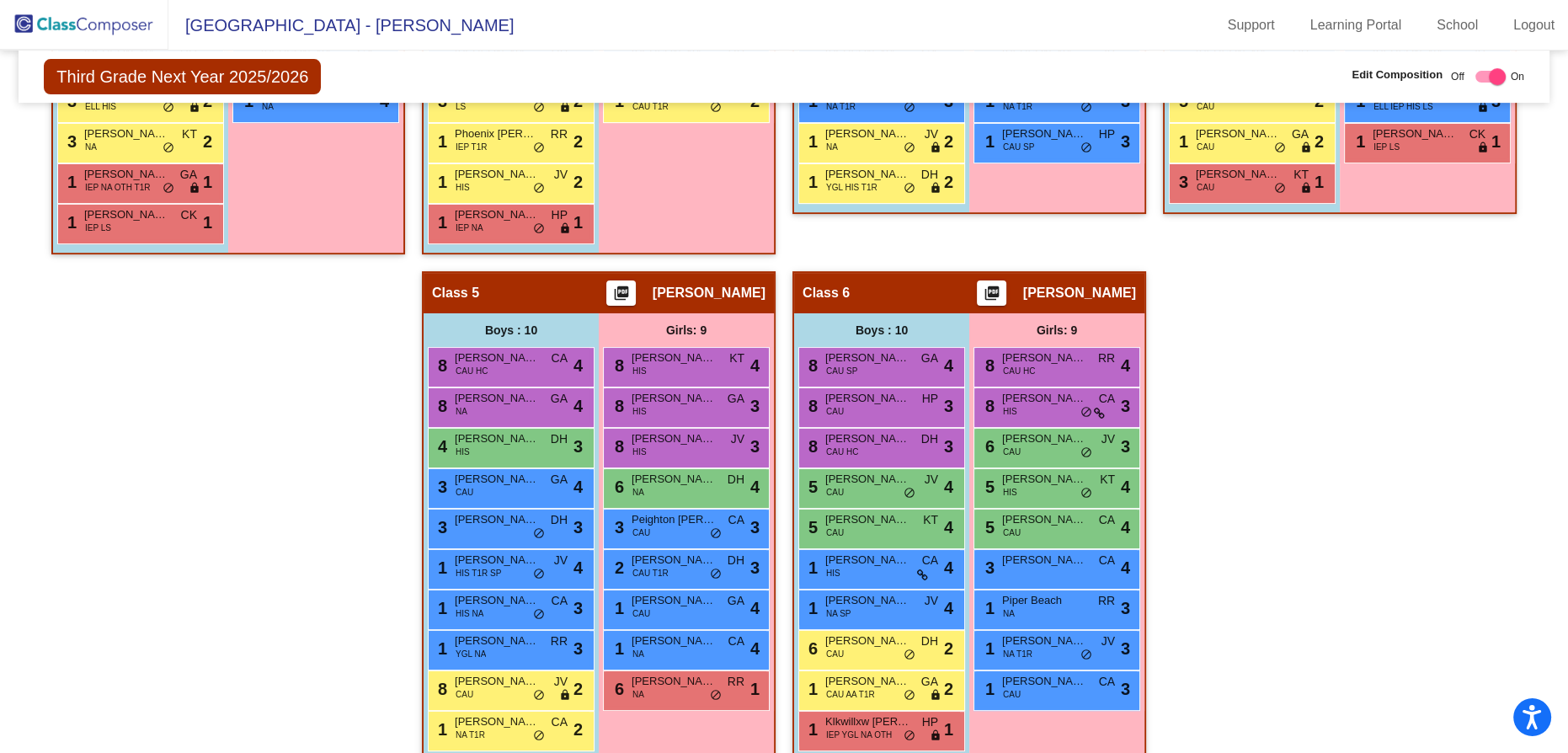
scroll to position [817, 0]
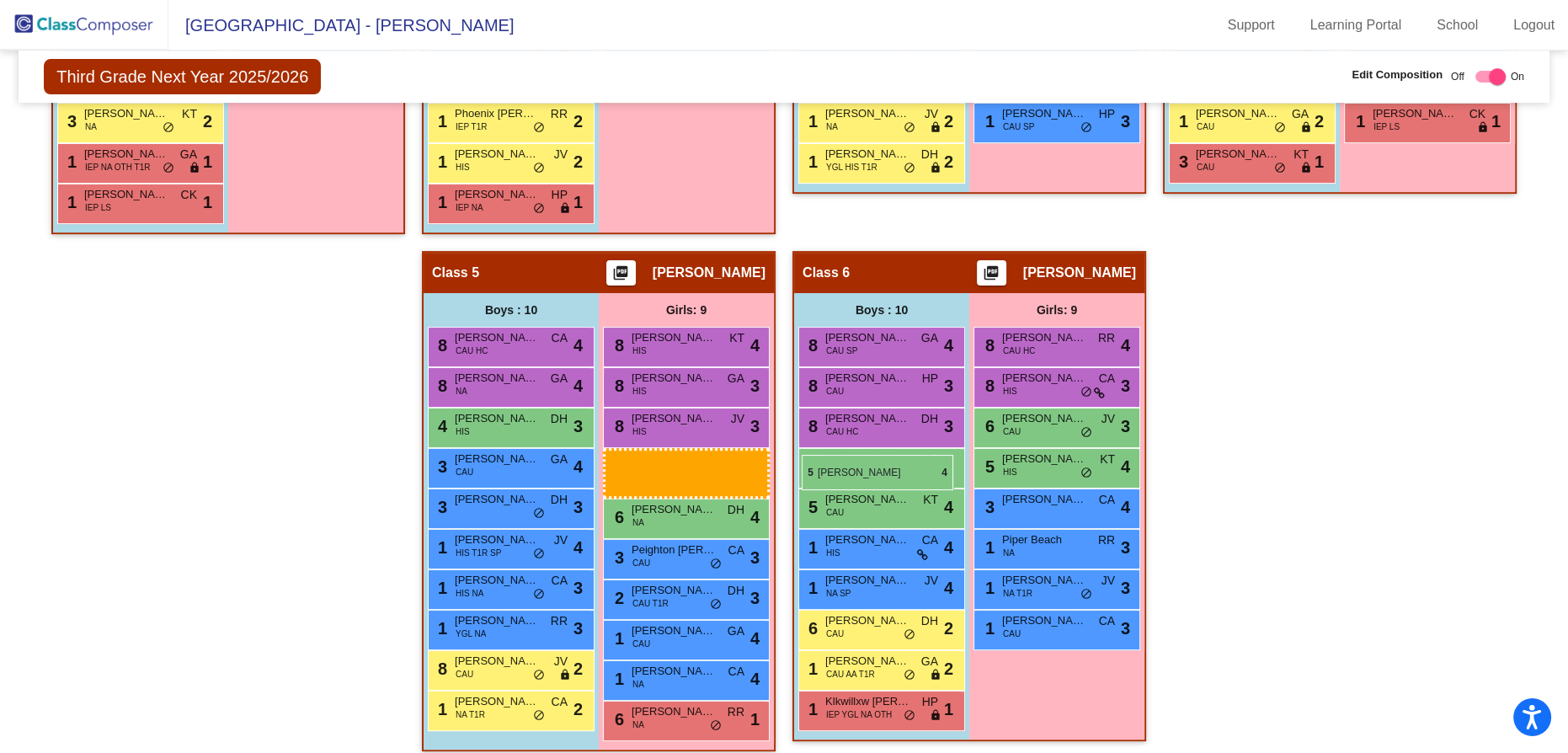
drag, startPoint x: 1242, startPoint y: 509, endPoint x: 802, endPoint y: 453, distance: 443.5
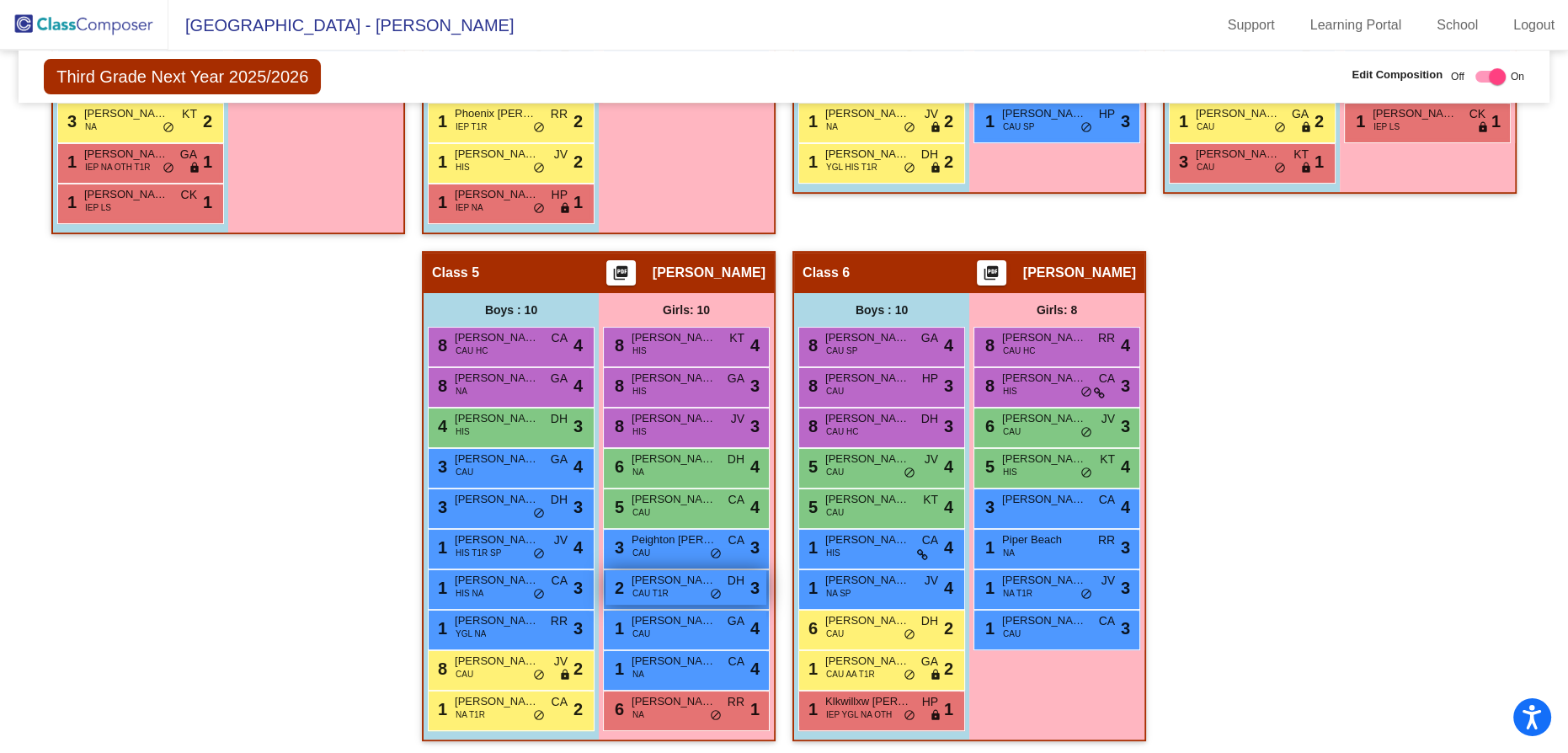
click at [766, 588] on div "2 [PERSON_NAME] CAU T1R DH lock do_not_disturb_alt 3" at bounding box center [685, 588] width 161 height 35
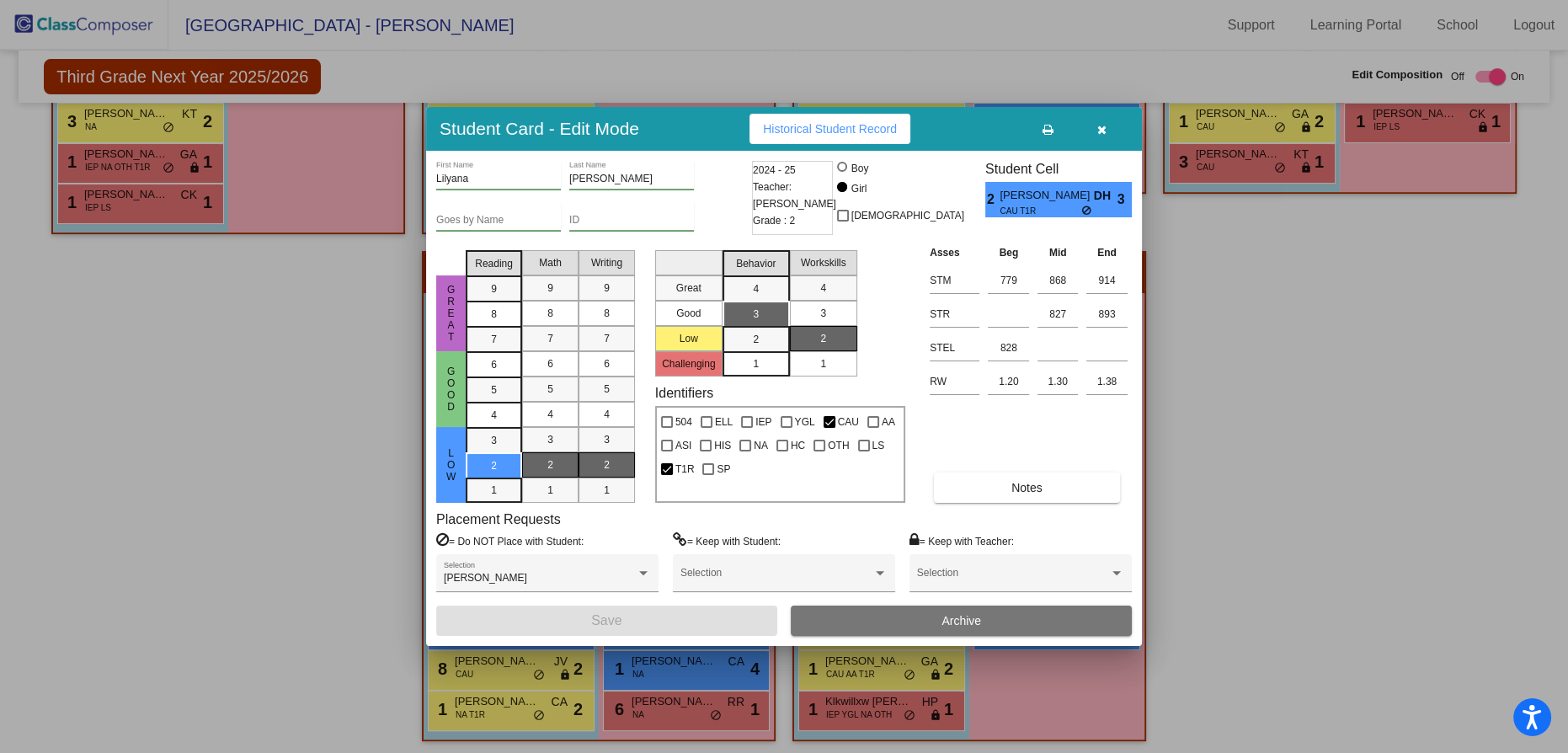
click at [1100, 129] on icon "button" at bounding box center [1102, 129] width 9 height 12
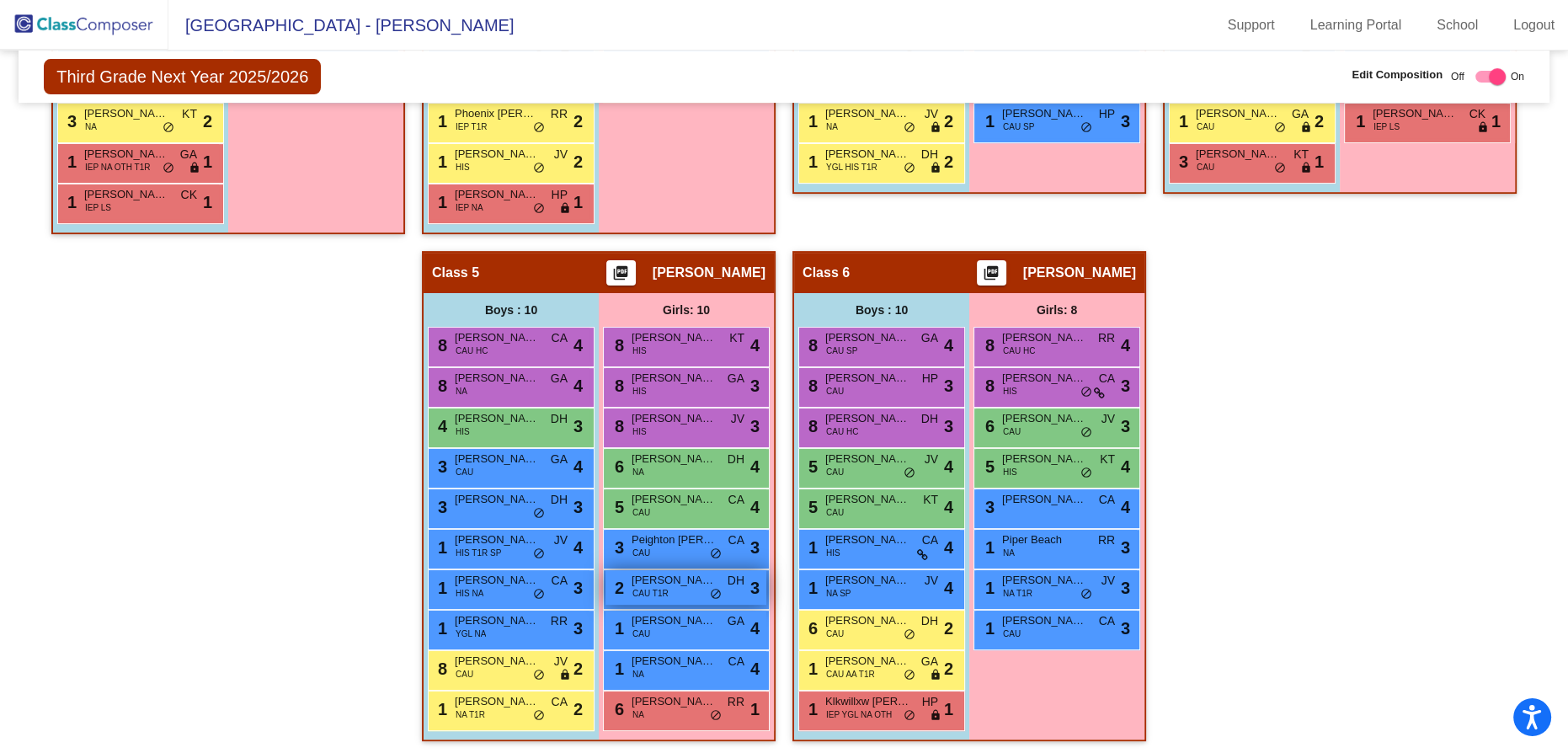
click at [766, 593] on div "2 [PERSON_NAME] CAU T1R DH lock do_not_disturb_alt 3" at bounding box center [685, 588] width 161 height 35
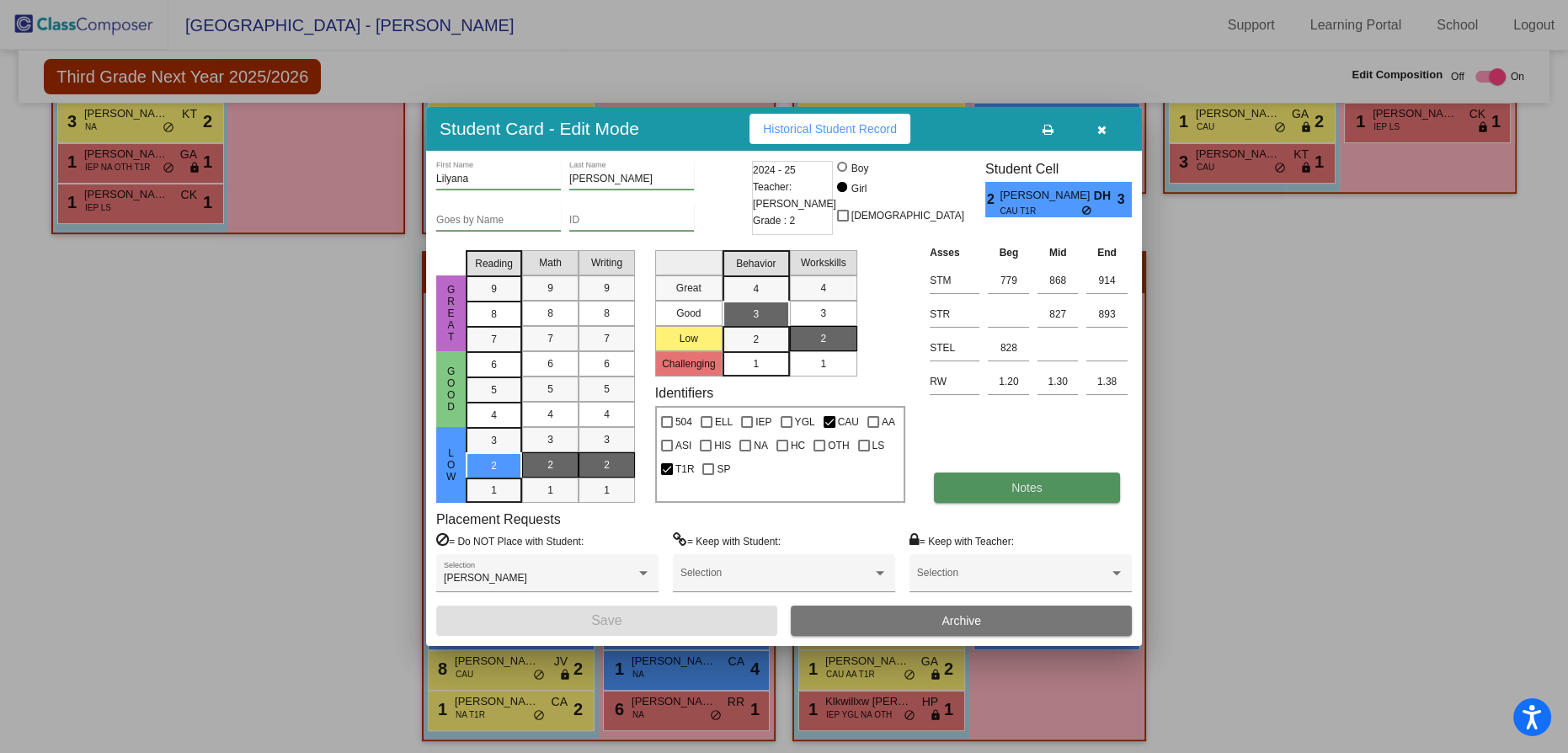
click at [1022, 495] on button "Notes" at bounding box center [1027, 487] width 186 height 30
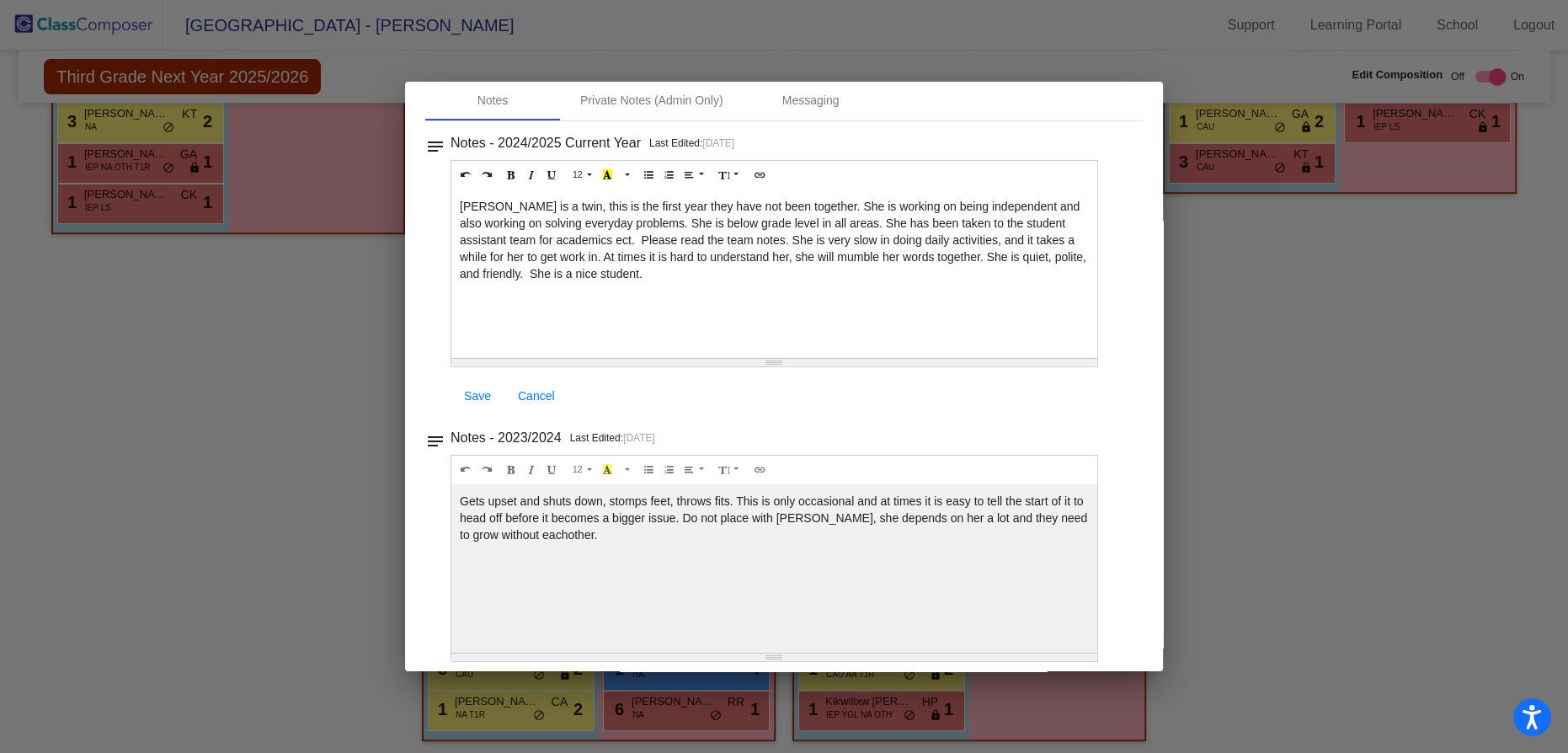
scroll to position [0, 0]
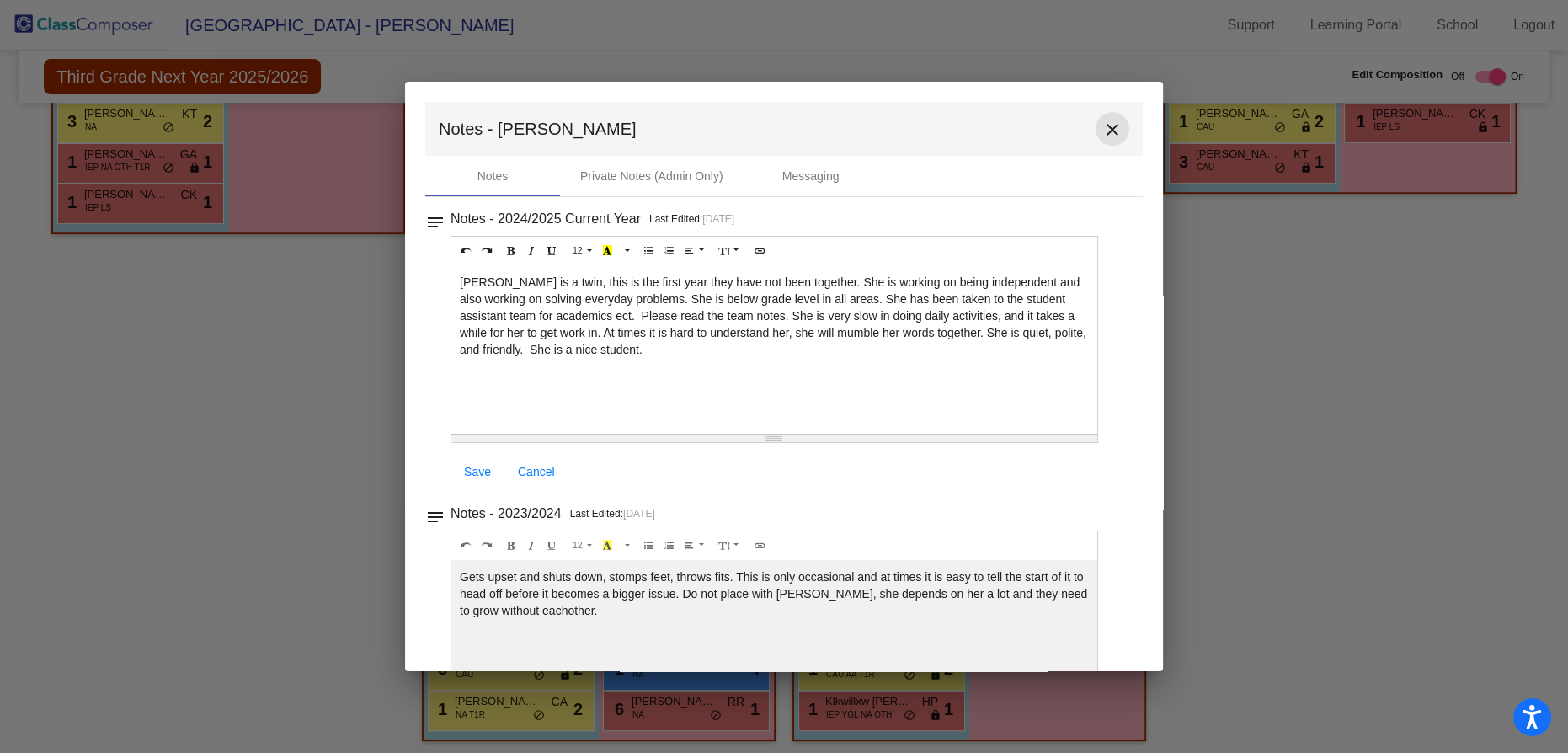
click at [1104, 127] on mat-icon "close" at bounding box center [1112, 129] width 20 height 20
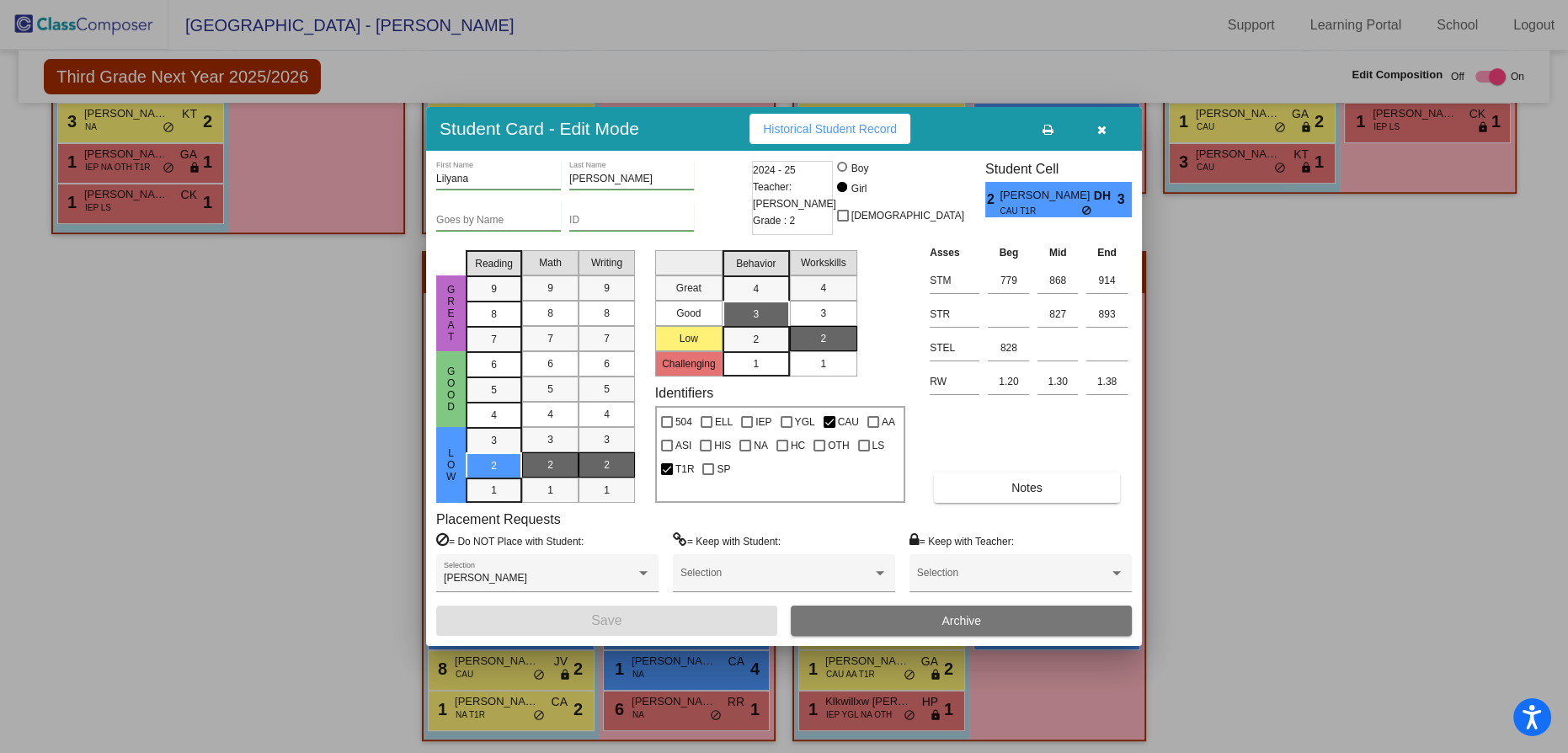
click at [1100, 125] on icon "button" at bounding box center [1102, 129] width 9 height 12
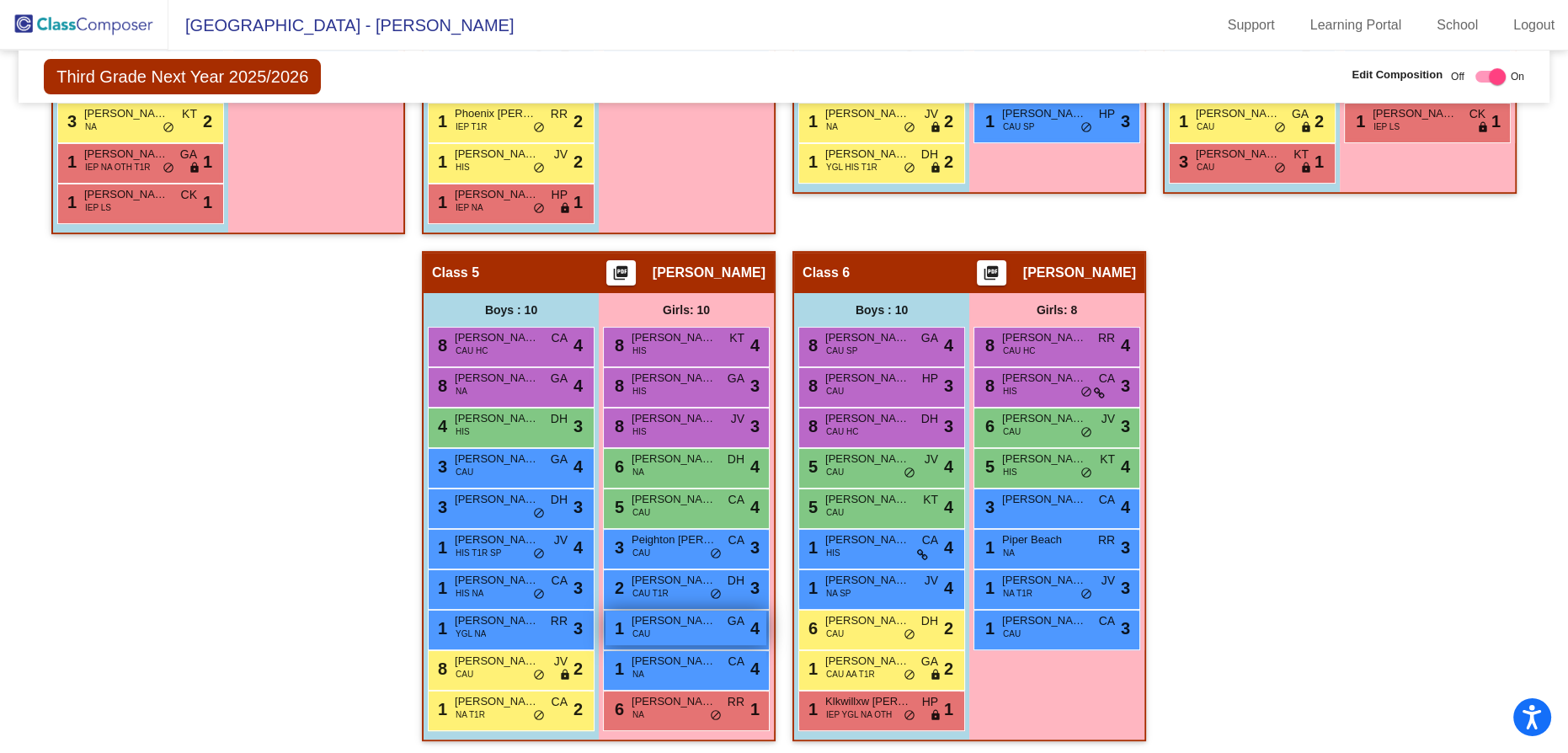
click at [766, 631] on div "1 [PERSON_NAME] CAU GA lock do_not_disturb_alt 4" at bounding box center [685, 628] width 161 height 35
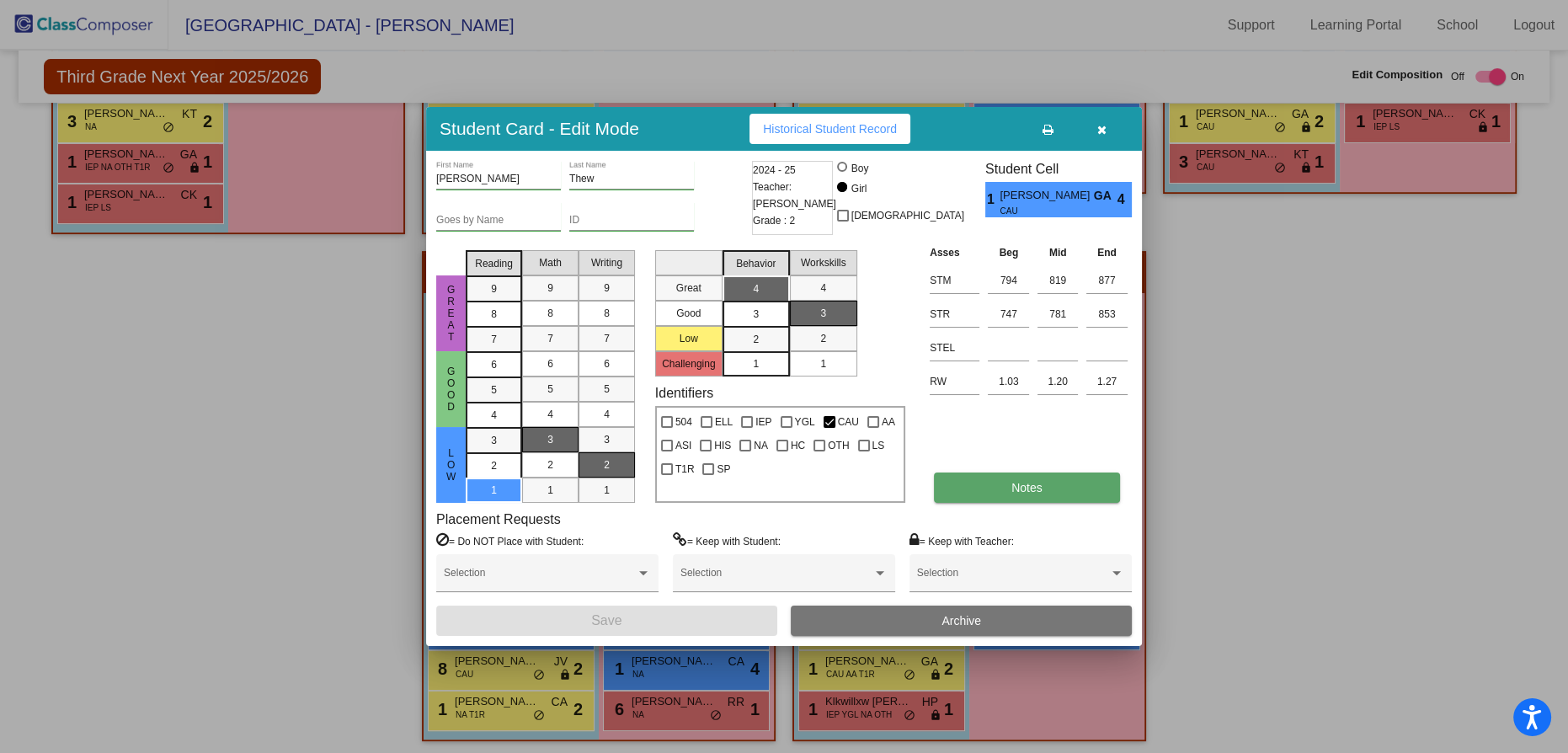
click at [996, 487] on button "Notes" at bounding box center [1027, 487] width 186 height 30
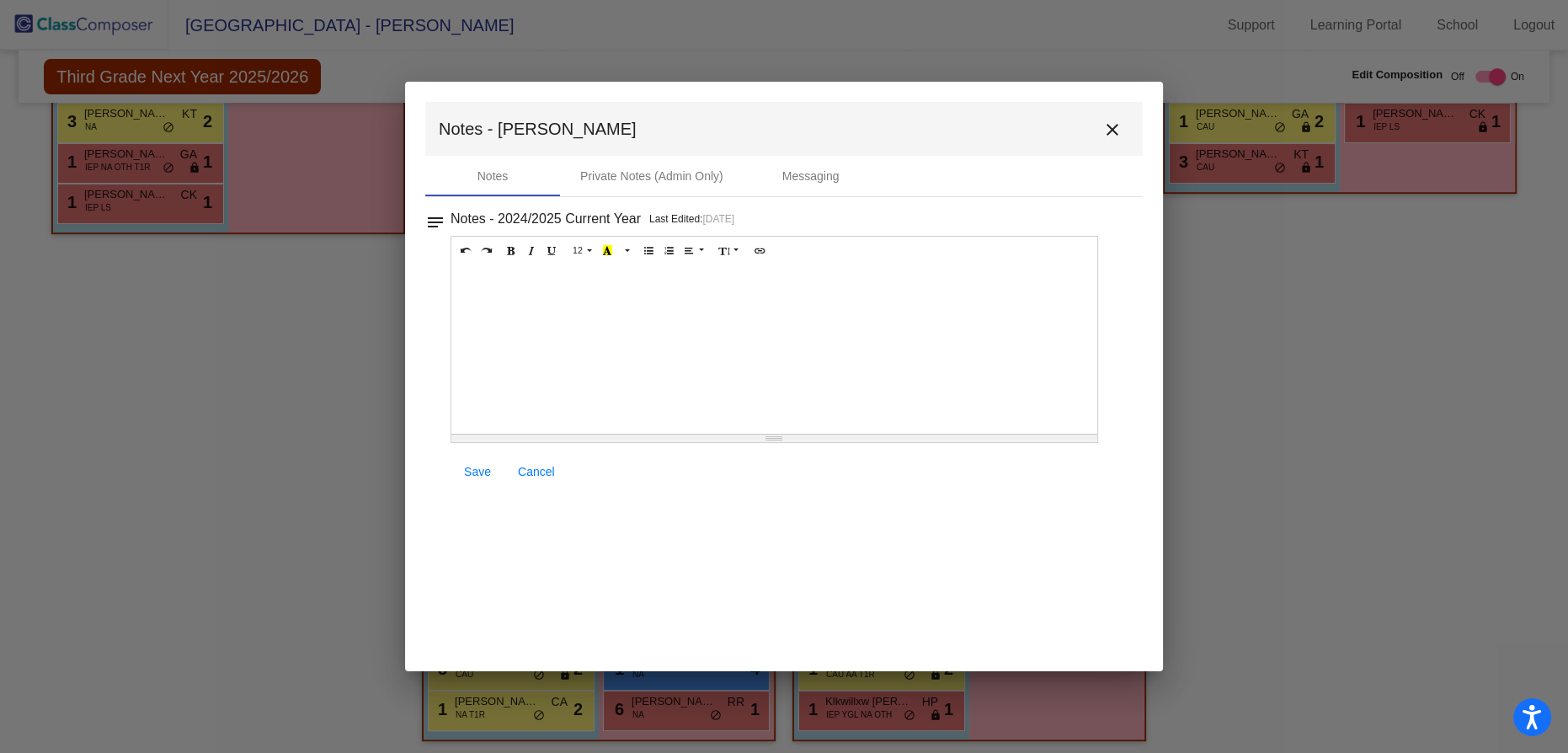
click at [1117, 132] on mat-icon "close" at bounding box center [1112, 129] width 20 height 20
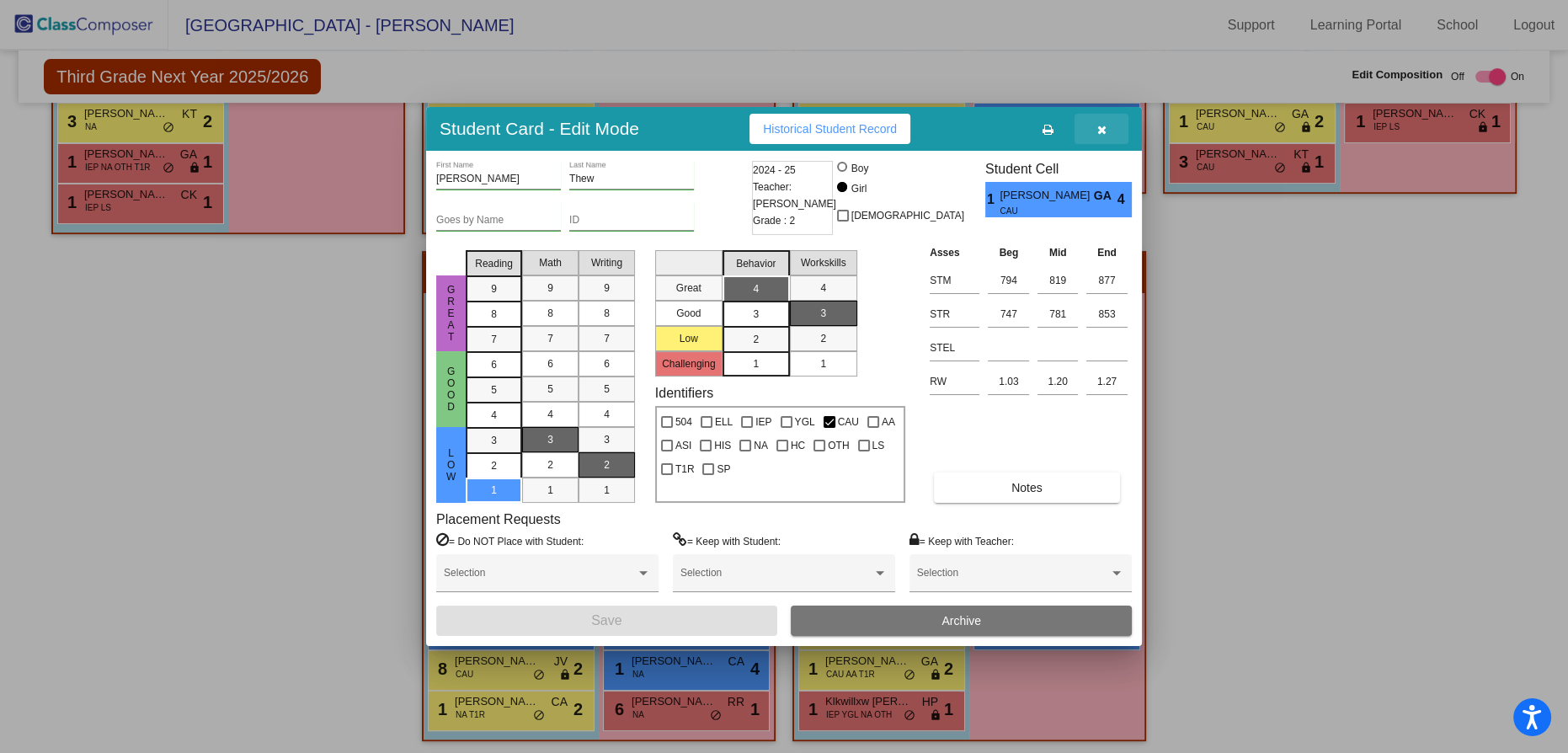
click at [1100, 132] on icon "button" at bounding box center [1102, 129] width 9 height 12
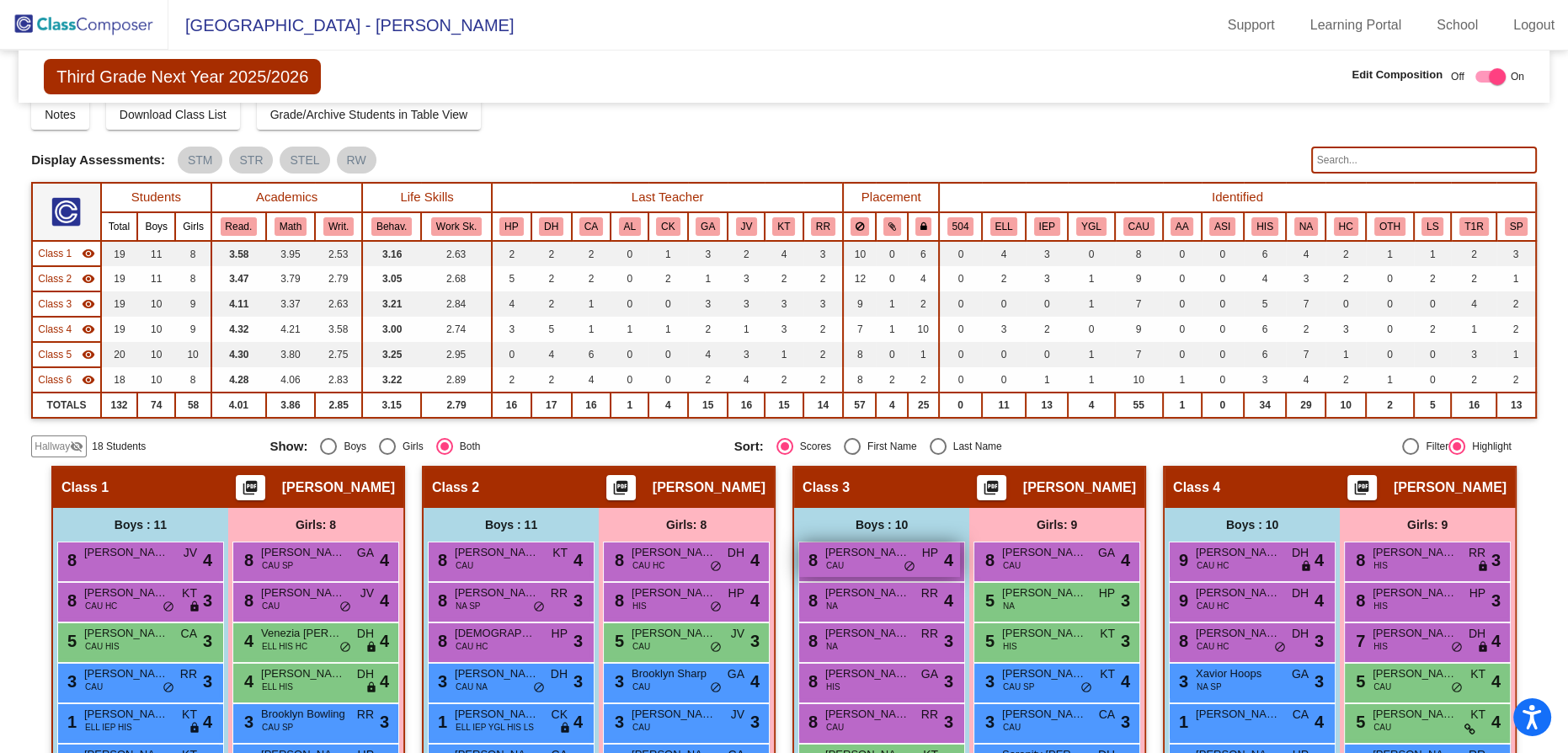
scroll to position [52, 0]
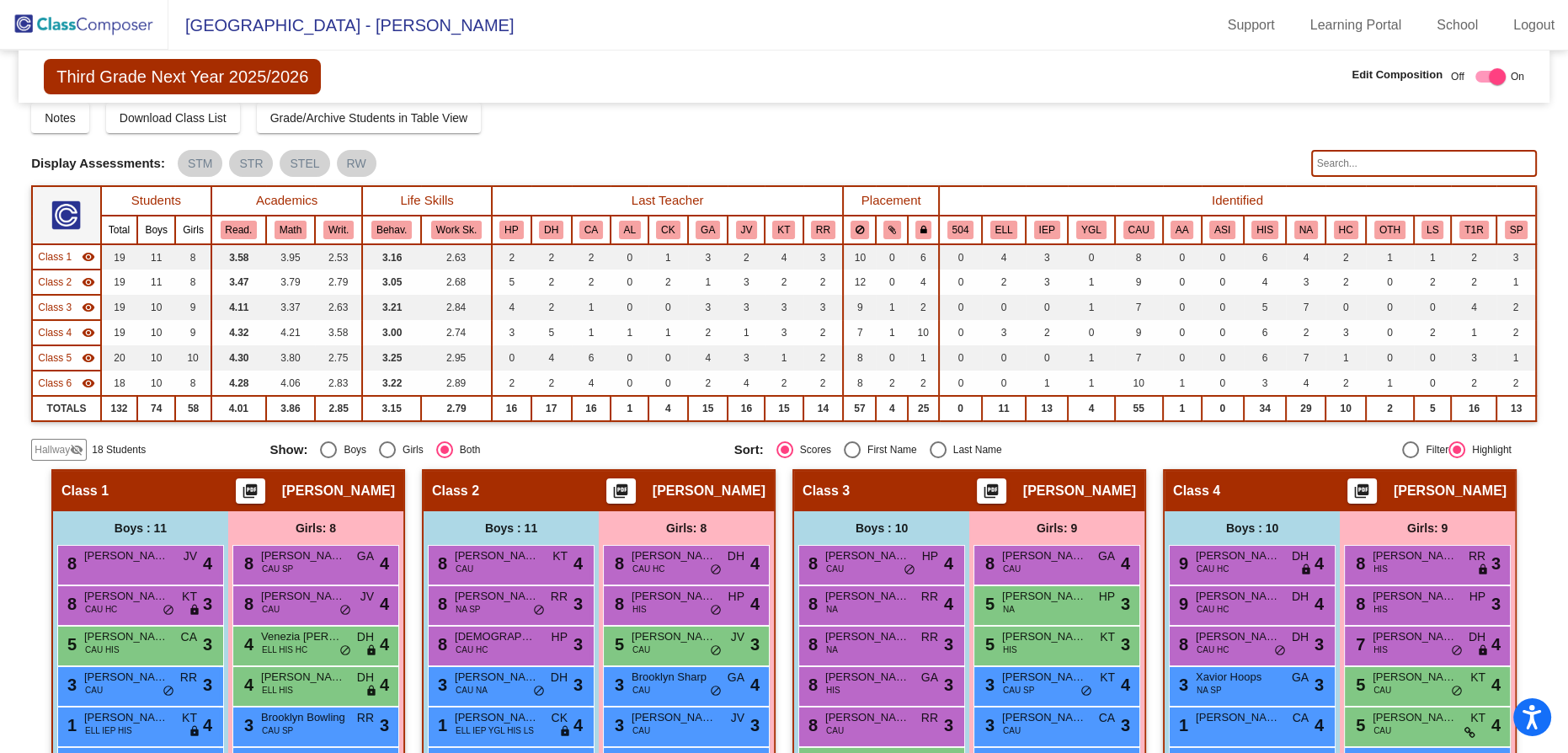
click at [51, 372] on td "Class 6 visibility" at bounding box center [66, 383] width 69 height 26
click at [46, 378] on span "Class 6" at bounding box center [54, 383] width 34 height 16
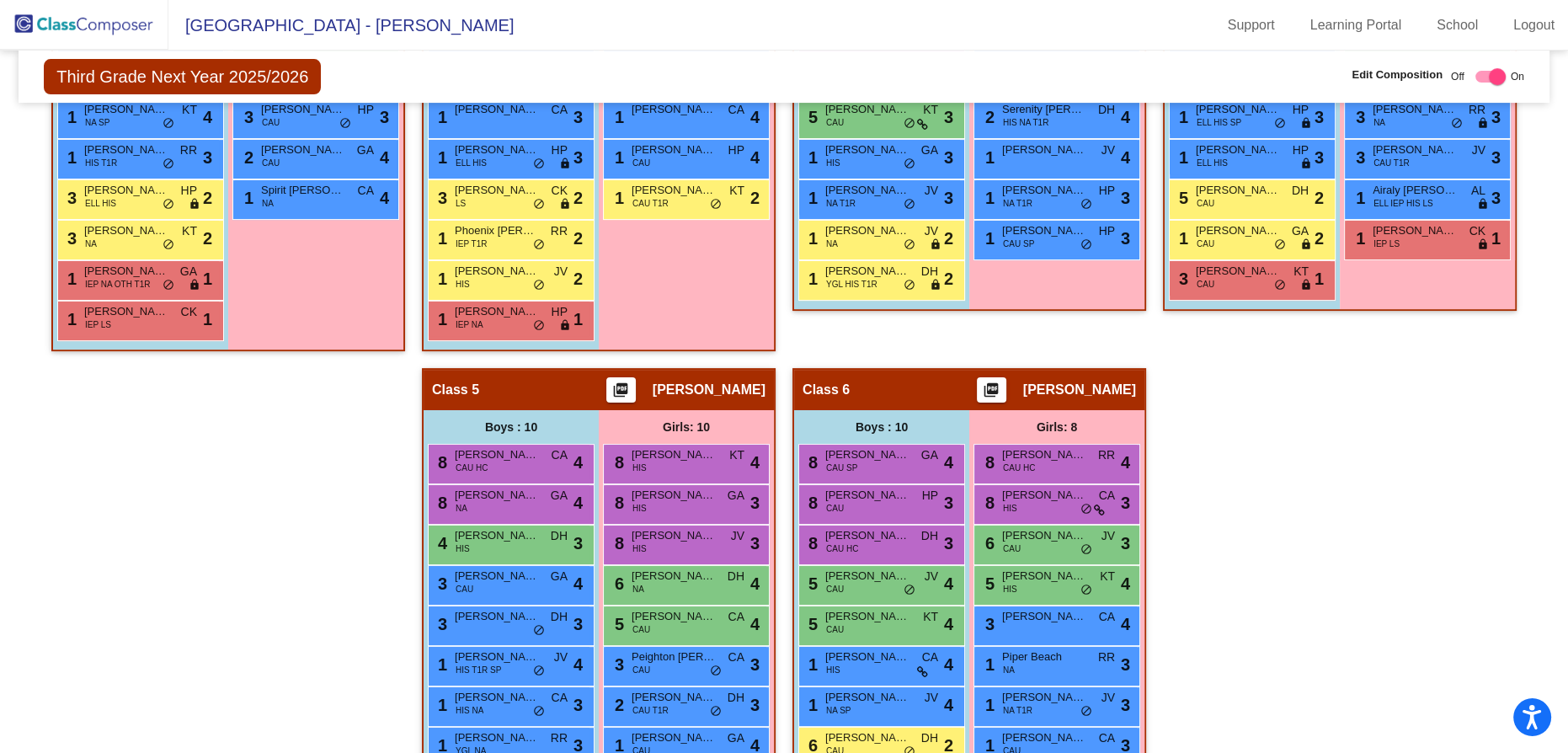
scroll to position [817, 0]
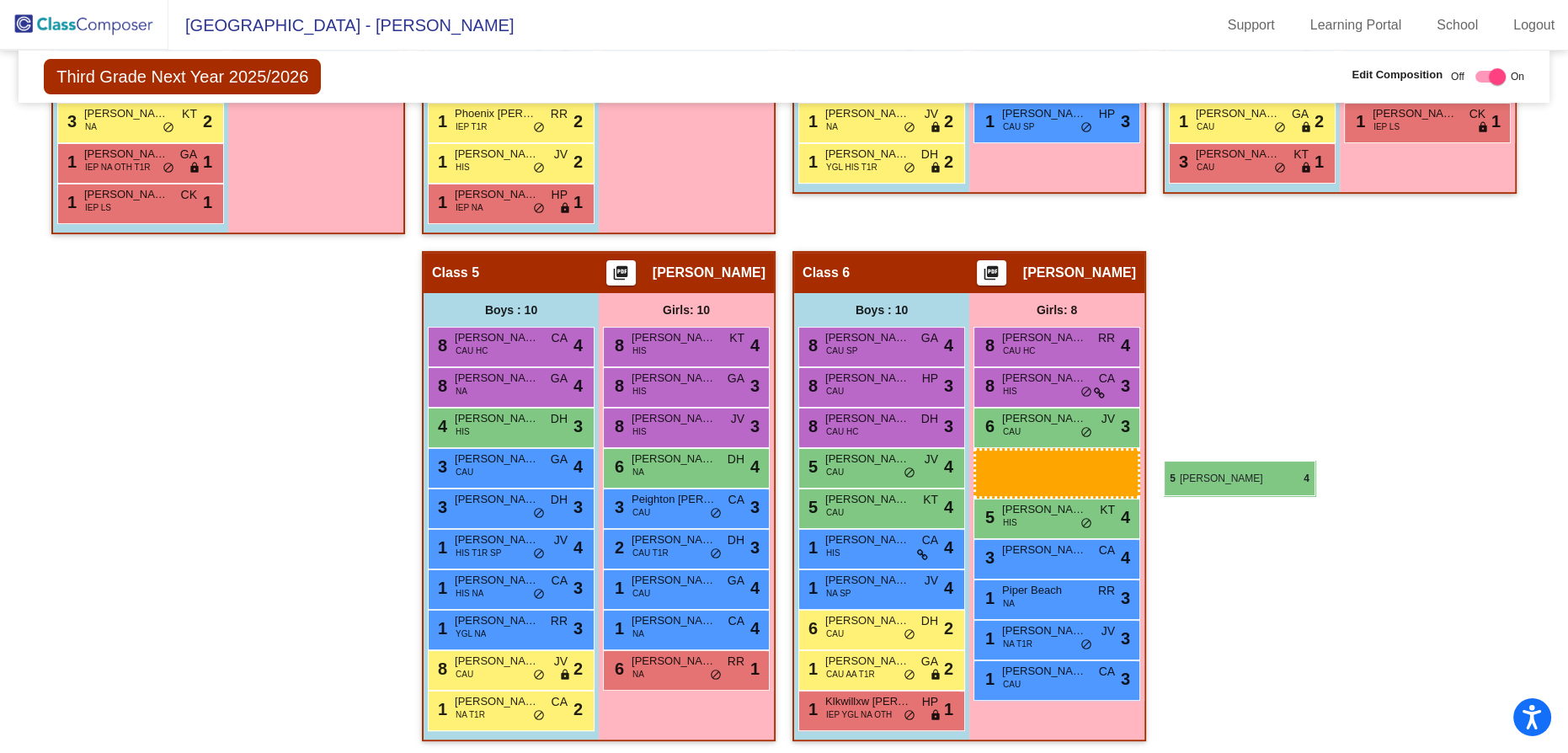
drag, startPoint x: 848, startPoint y: 510, endPoint x: 1164, endPoint y: 461, distance: 319.8
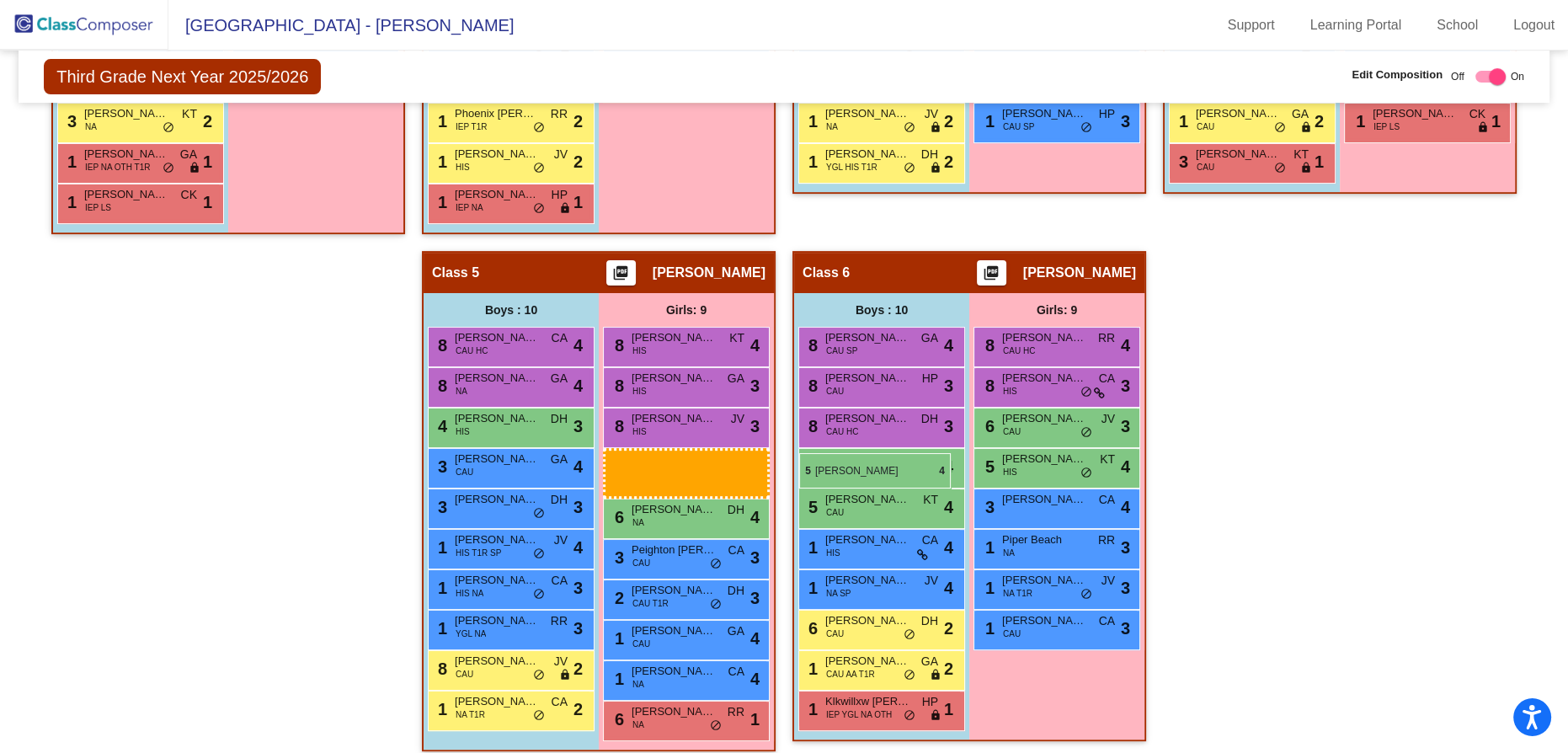
drag, startPoint x: 1233, startPoint y: 501, endPoint x: 799, endPoint y: 453, distance: 436.6
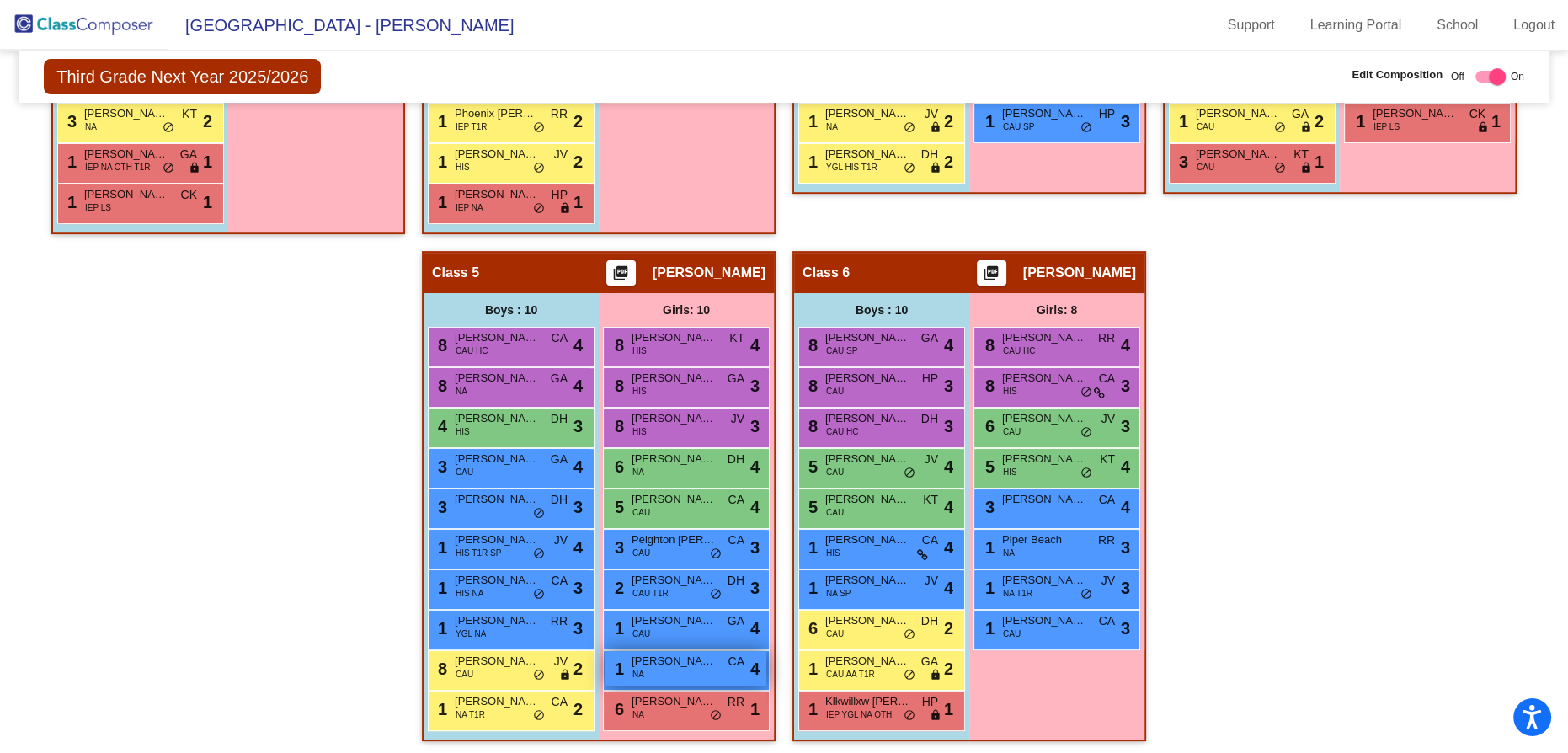
click at [716, 662] on span "[PERSON_NAME]" at bounding box center [674, 661] width 85 height 17
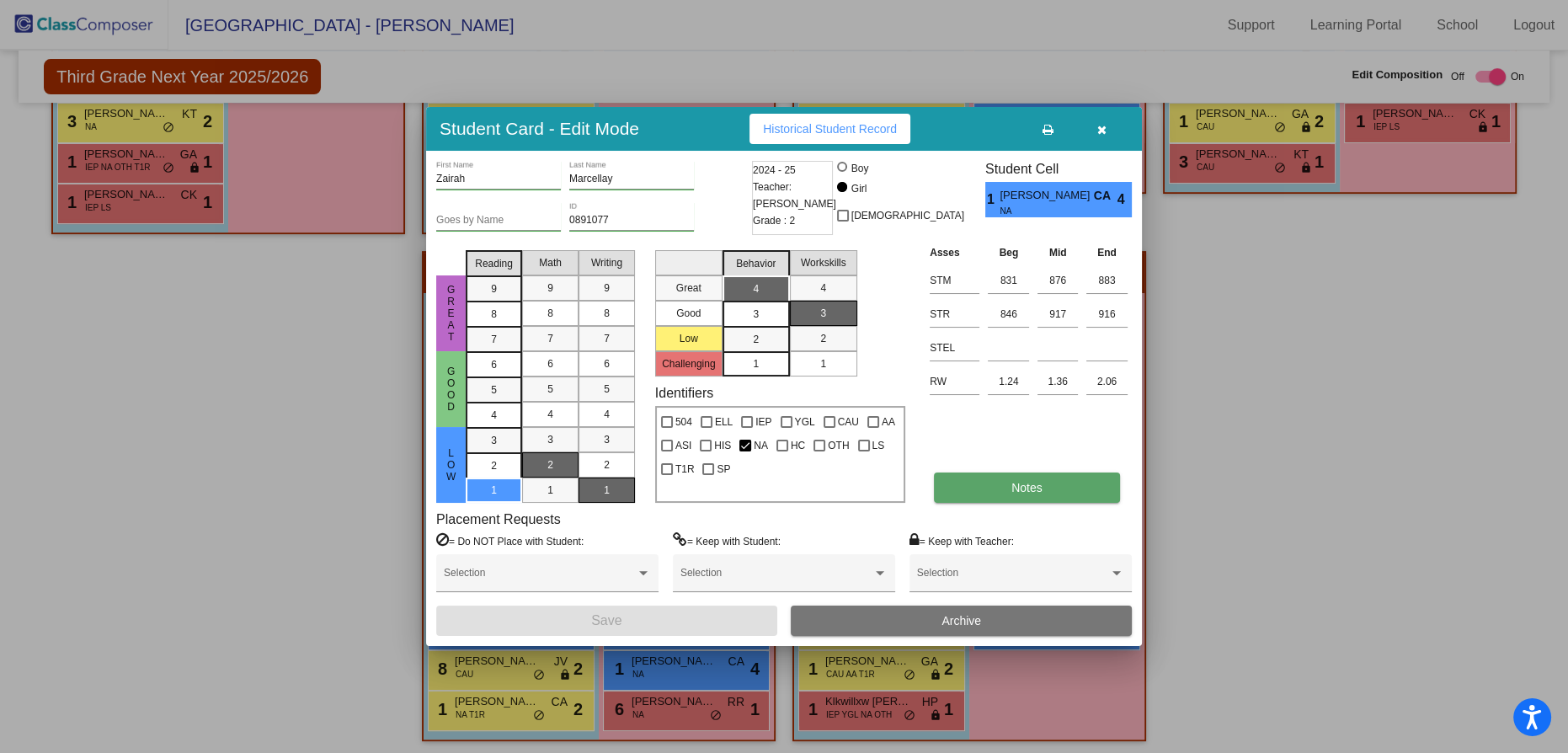
click at [1041, 480] on button "Notes" at bounding box center [1027, 487] width 186 height 30
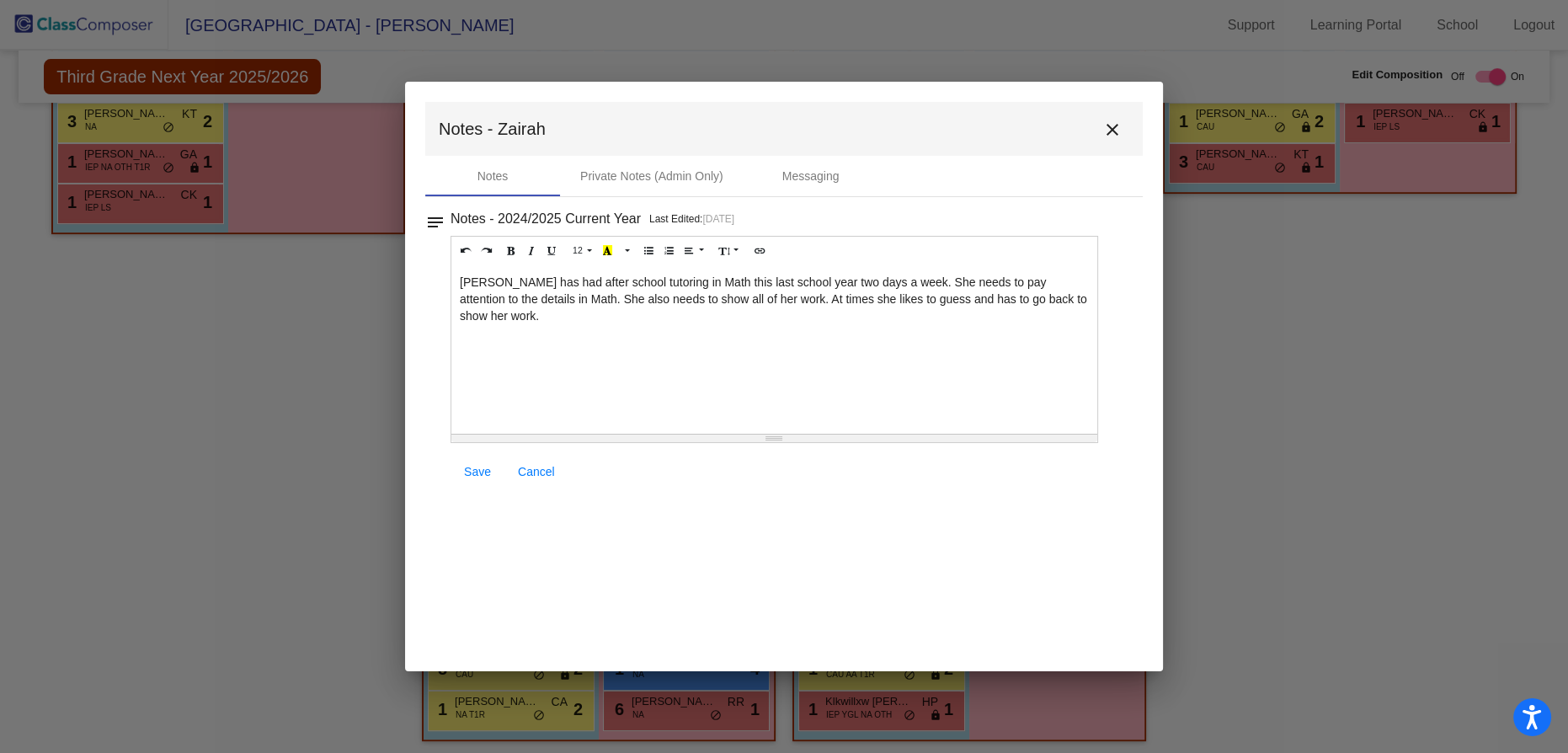
click at [1111, 129] on mat-icon "close" at bounding box center [1112, 129] width 20 height 20
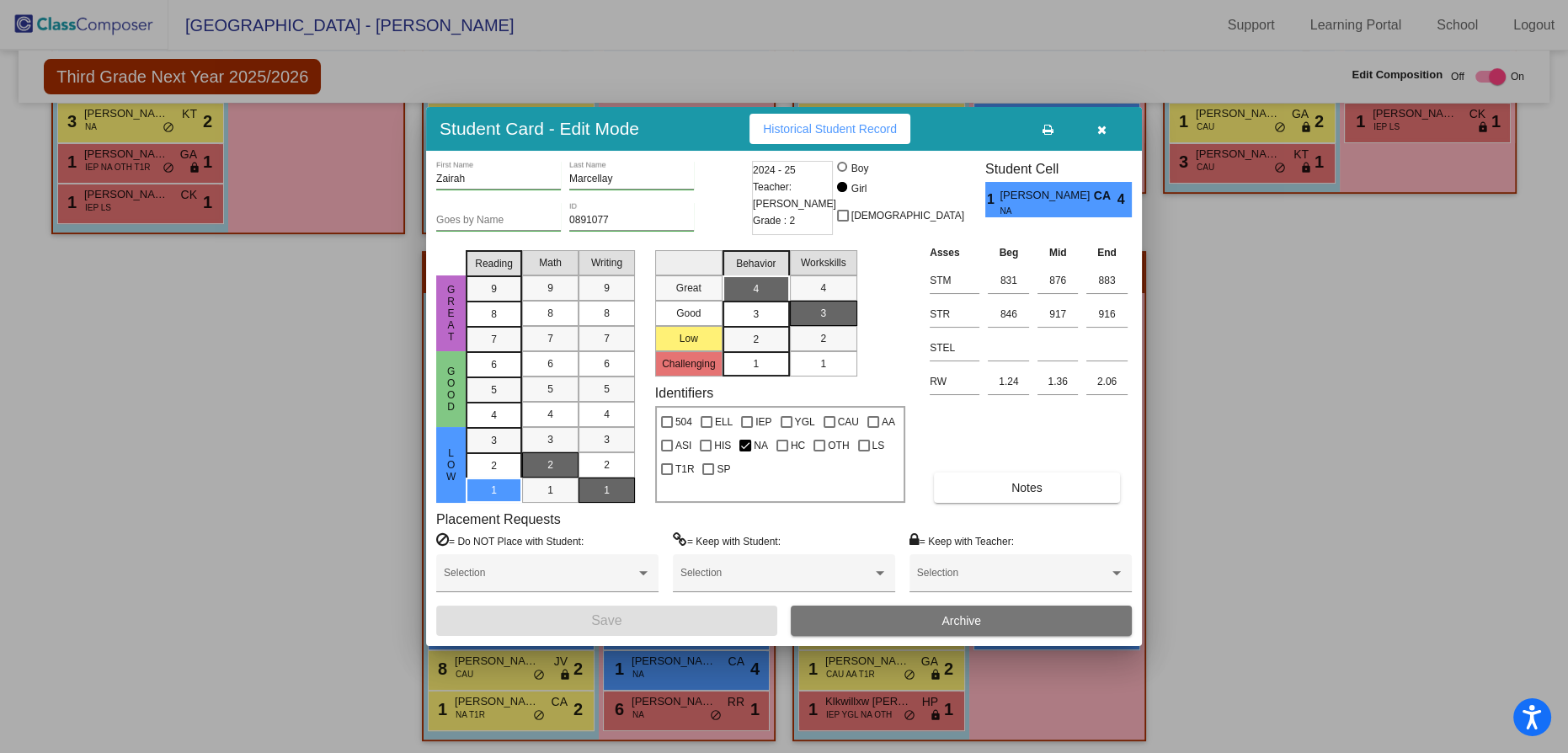
click at [1101, 129] on icon "button" at bounding box center [1102, 129] width 9 height 12
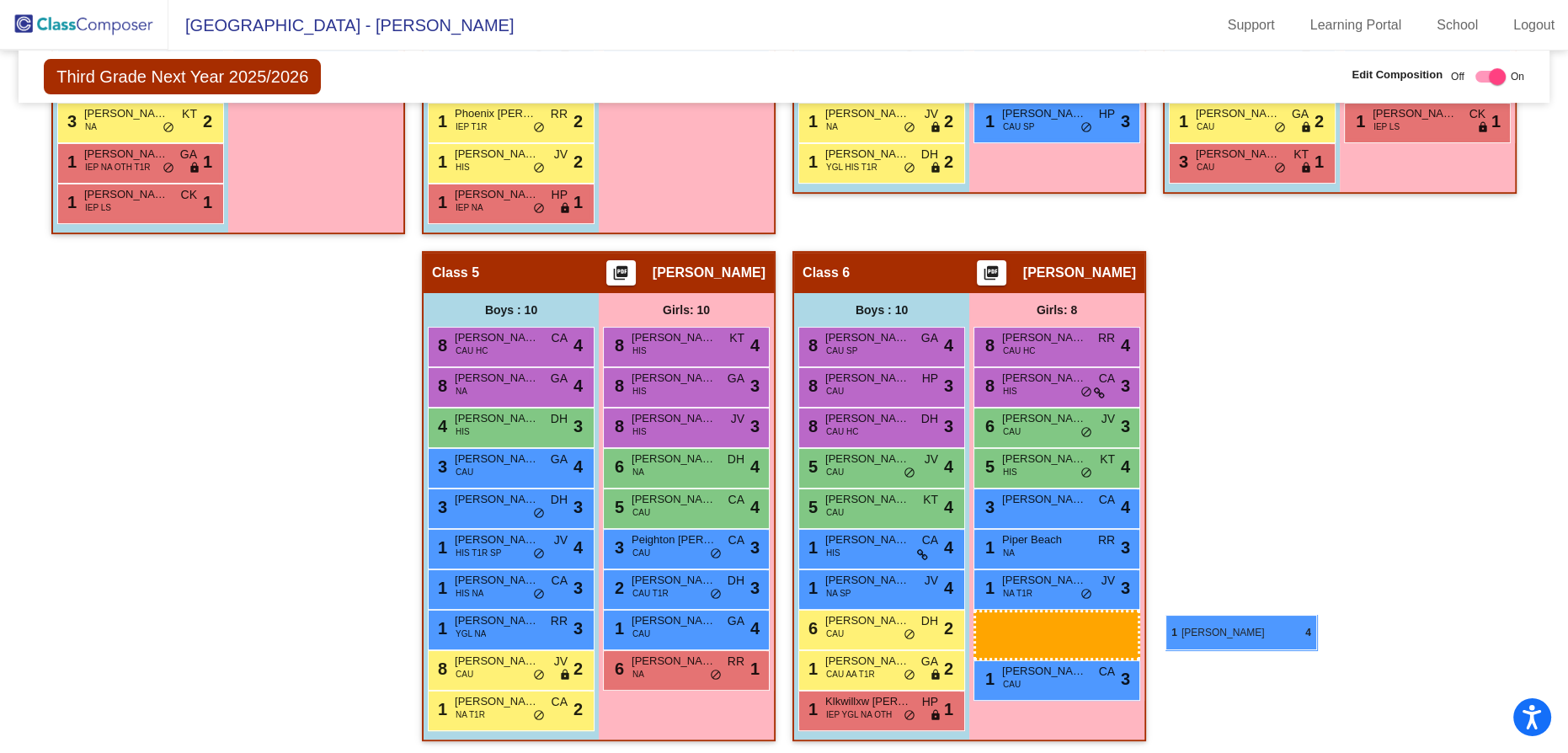
drag, startPoint x: 857, startPoint y: 667, endPoint x: 1166, endPoint y: 614, distance: 313.5
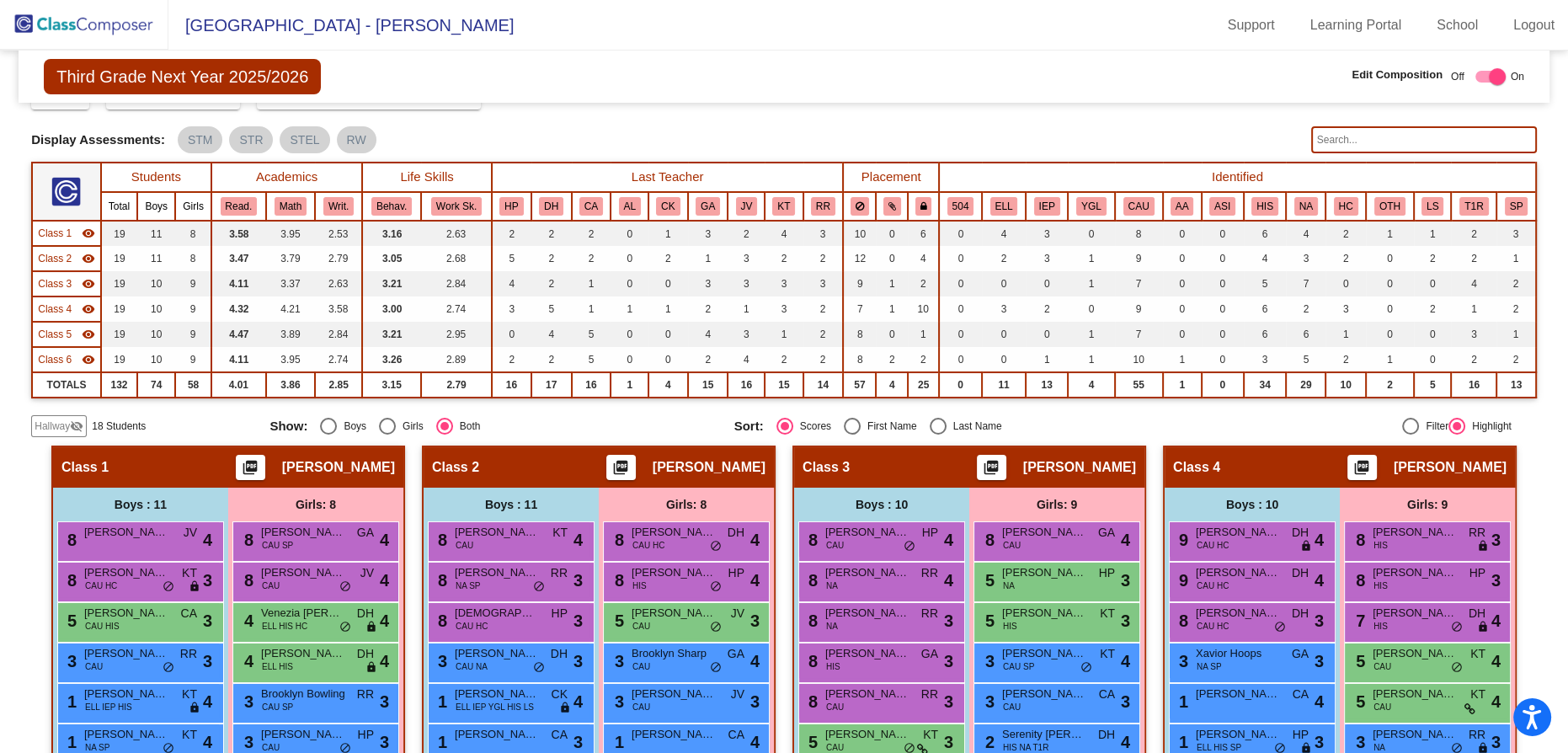
scroll to position [0, 0]
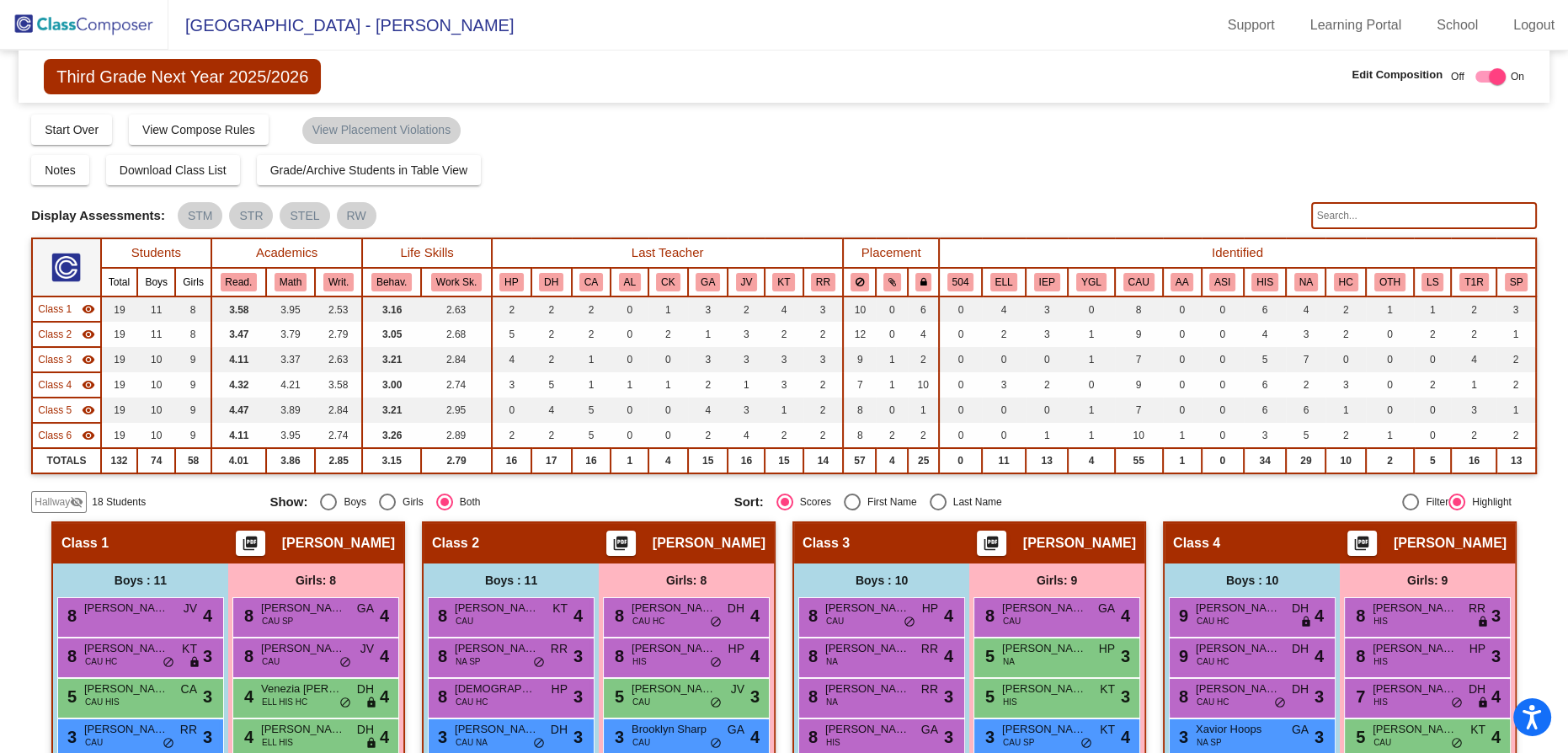
click at [1489, 76] on div at bounding box center [1497, 76] width 17 height 17
checkbox input "false"
click at [132, 76] on span "Third Grade Next Year 2025/2026" at bounding box center [183, 76] width 277 height 36
click at [67, 26] on img at bounding box center [84, 25] width 168 height 50
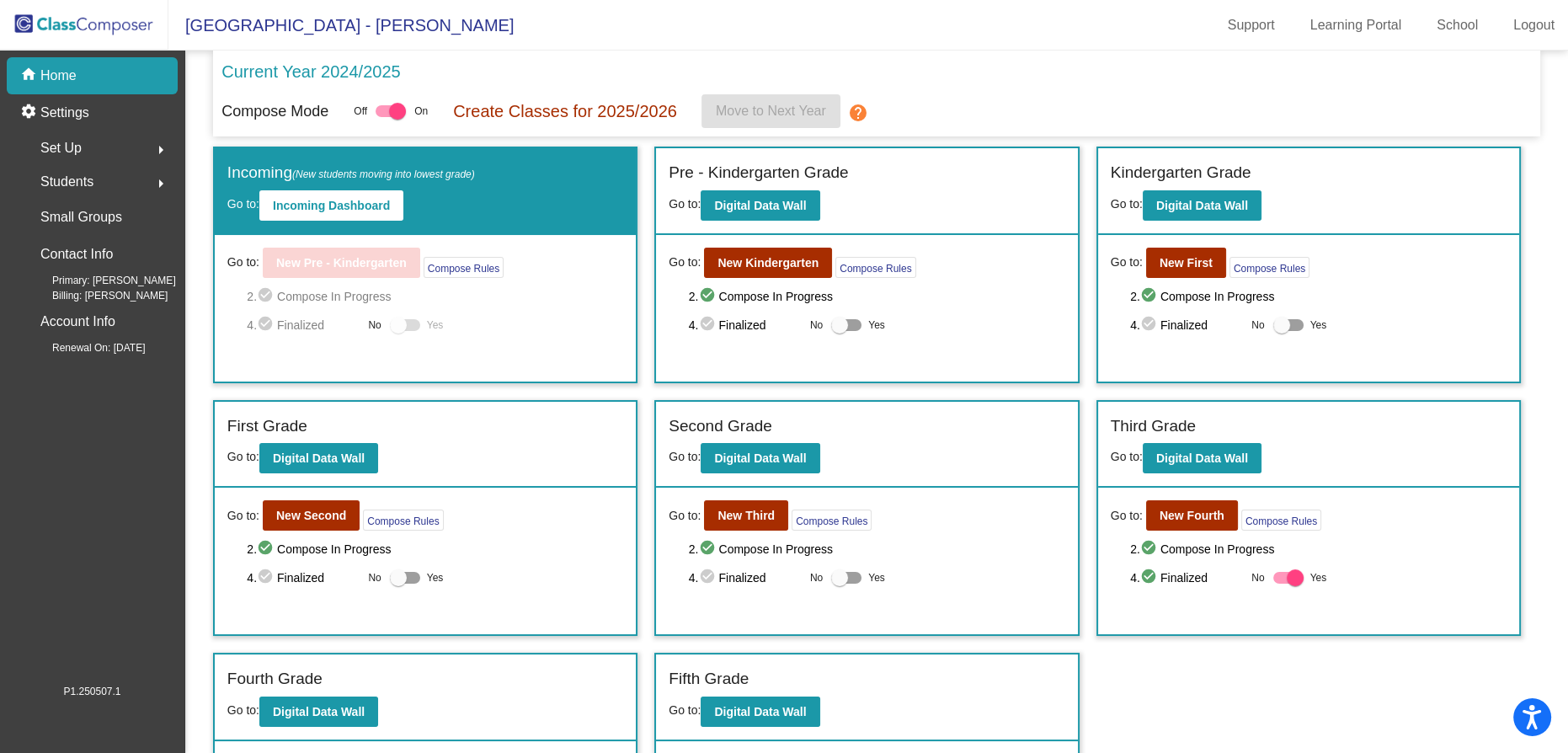
click at [839, 577] on div at bounding box center [840, 578] width 17 height 17
click at [839, 583] on input "Yes" at bounding box center [839, 583] width 1 height 1
checkbox input "true"
